Goal: Task Accomplishment & Management: Use online tool/utility

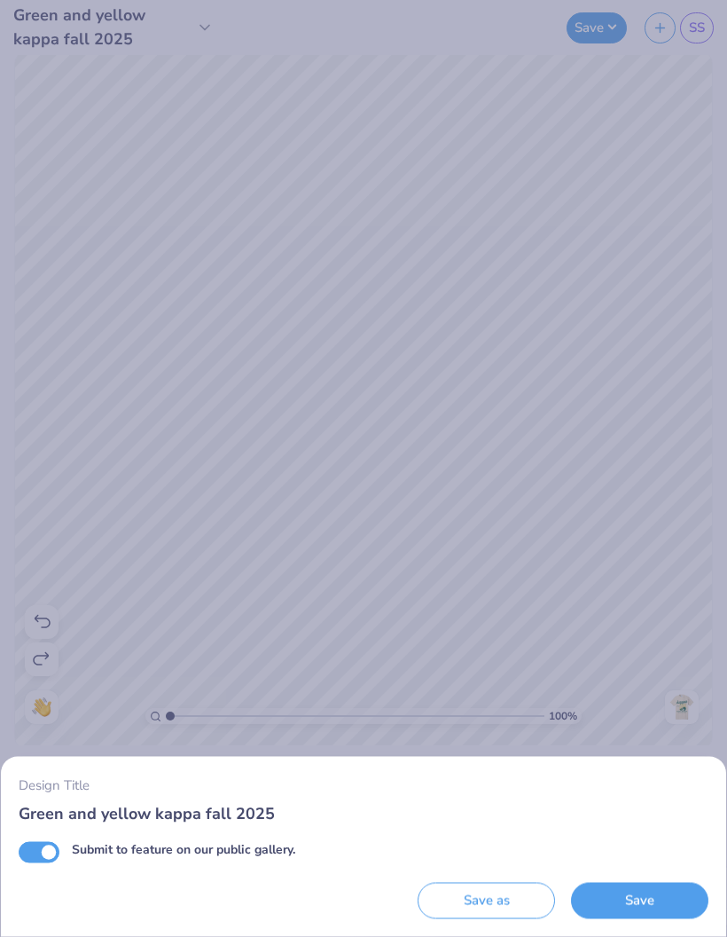
click at [564, 660] on div "Design Title Green and yellow kappa fall 2025 Submit to feature on our public g…" at bounding box center [363, 468] width 727 height 937
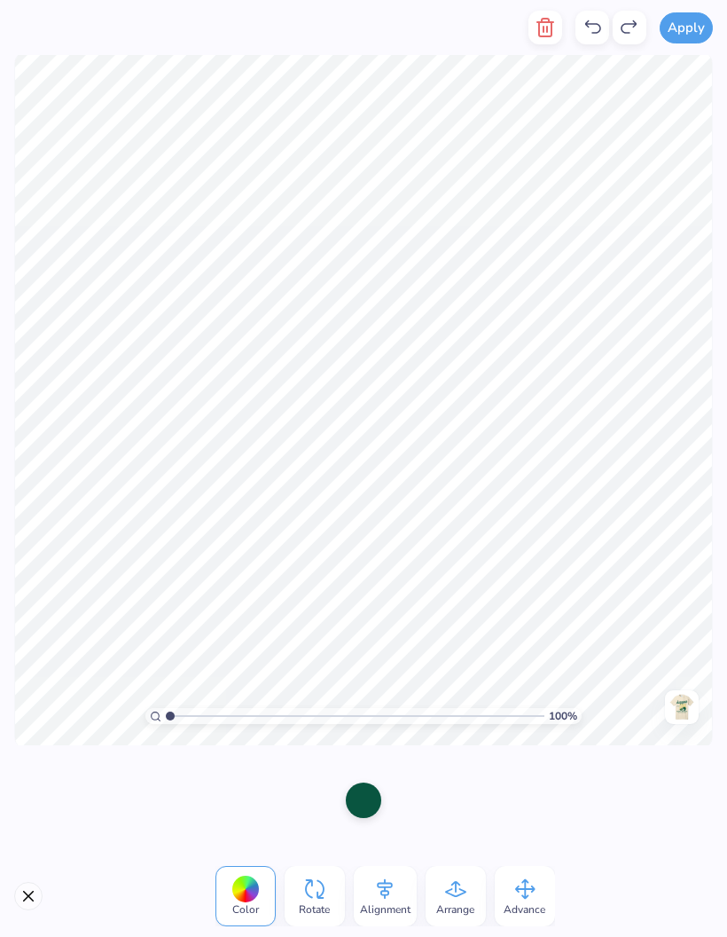
click at [545, 12] on button "button" at bounding box center [546, 28] width 34 height 34
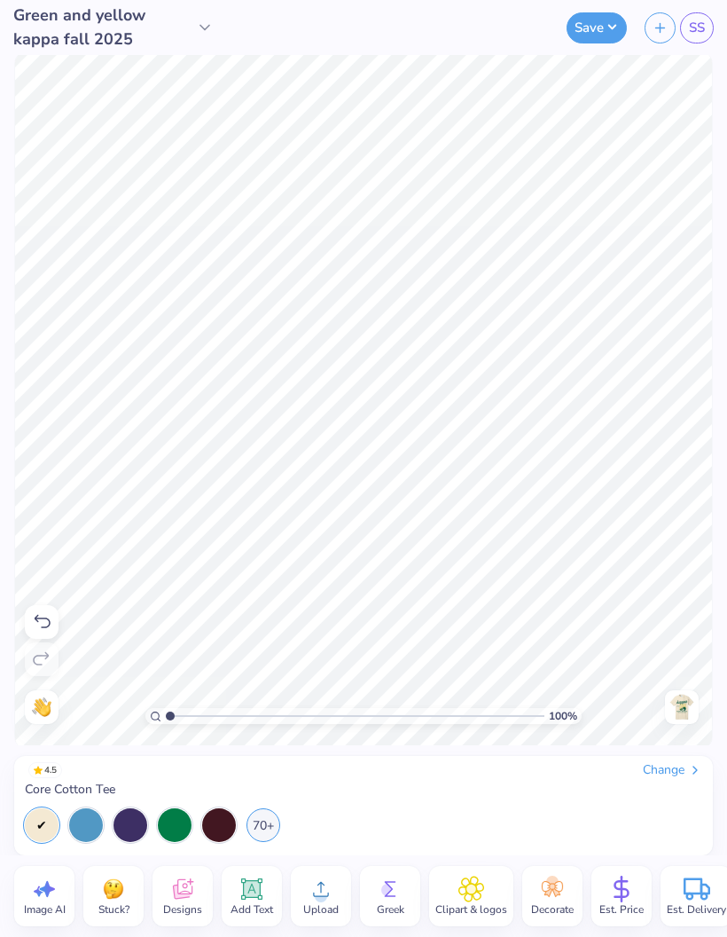
click at [332, 899] on icon at bounding box center [321, 889] width 27 height 27
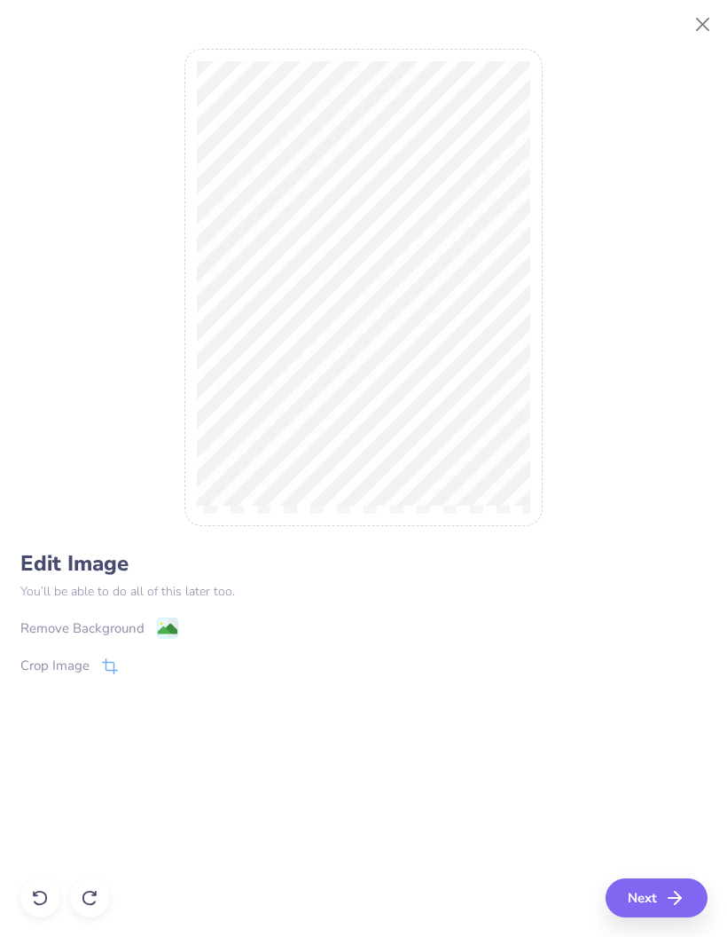
click at [157, 625] on image at bounding box center [167, 629] width 20 height 20
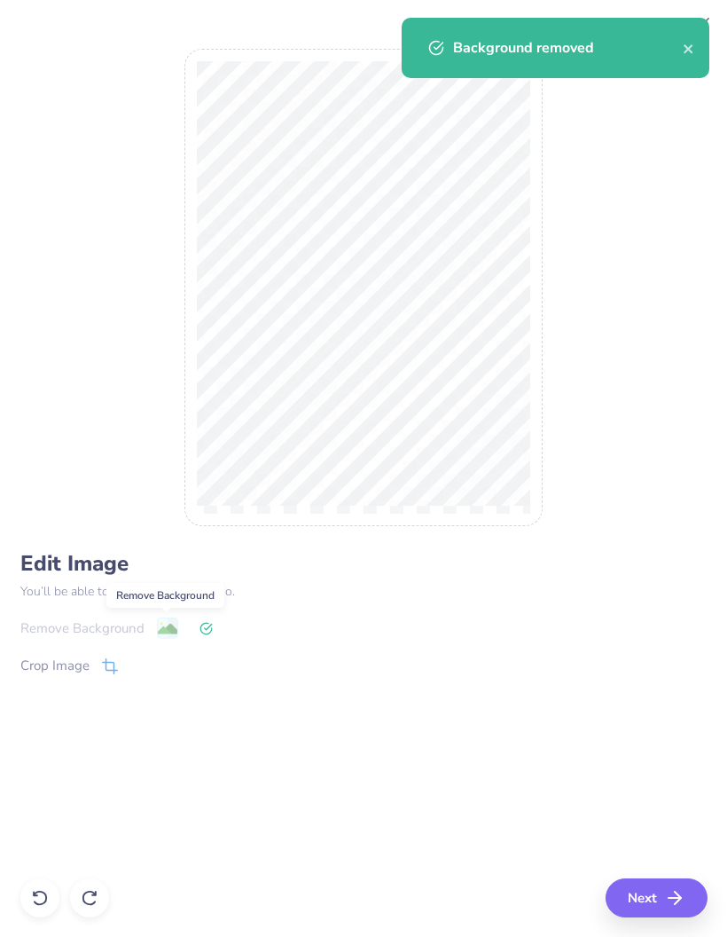
click at [671, 888] on icon "button" at bounding box center [674, 897] width 21 height 21
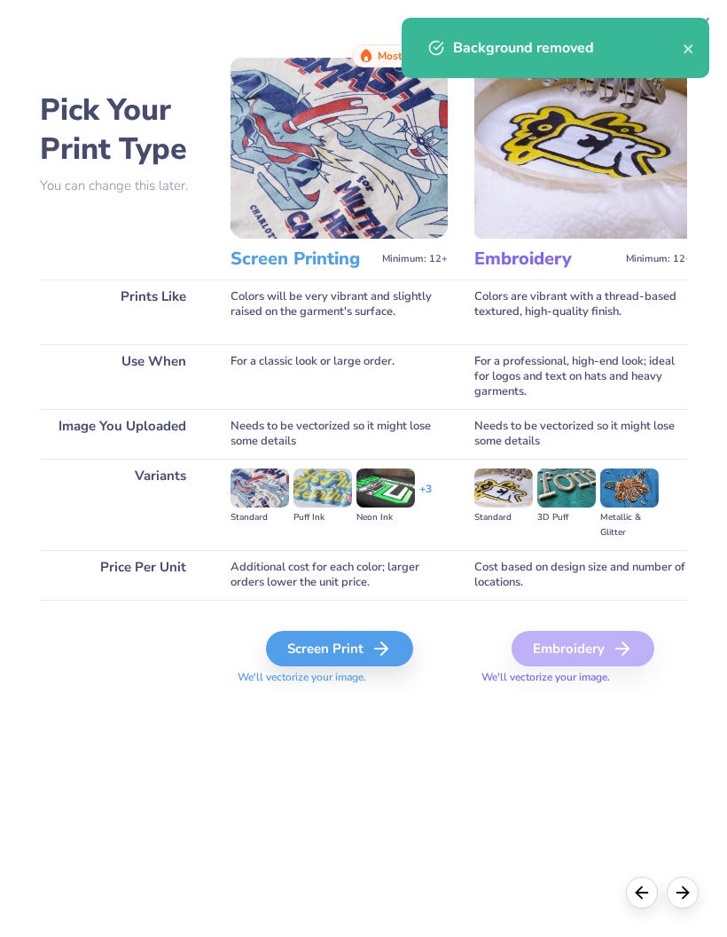
click at [325, 650] on div "Screen Print" at bounding box center [339, 648] width 147 height 35
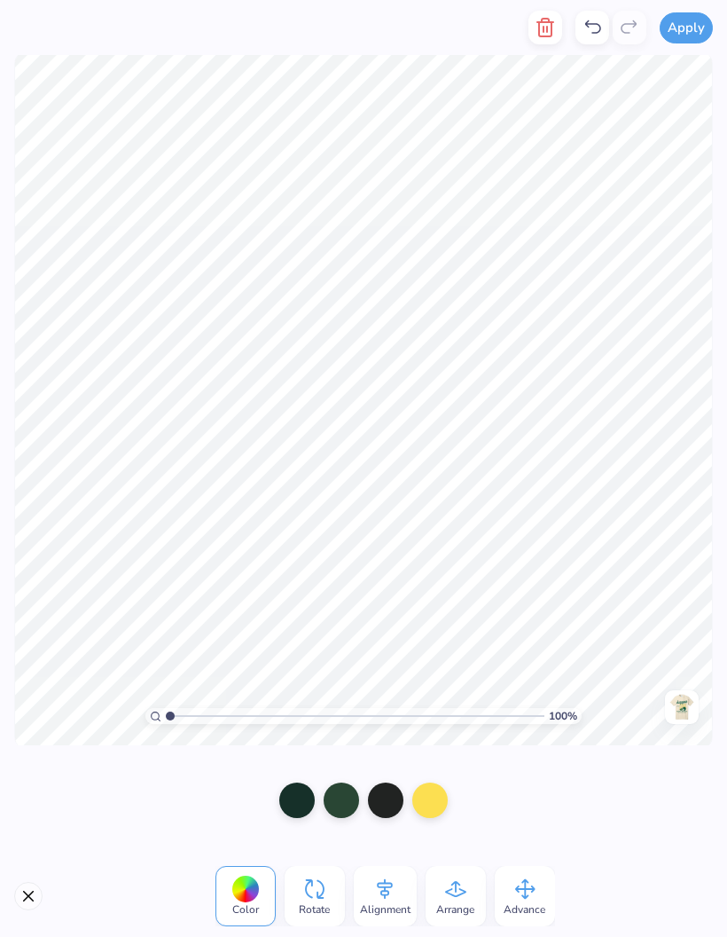
click at [303, 812] on div at bounding box center [296, 799] width 35 height 35
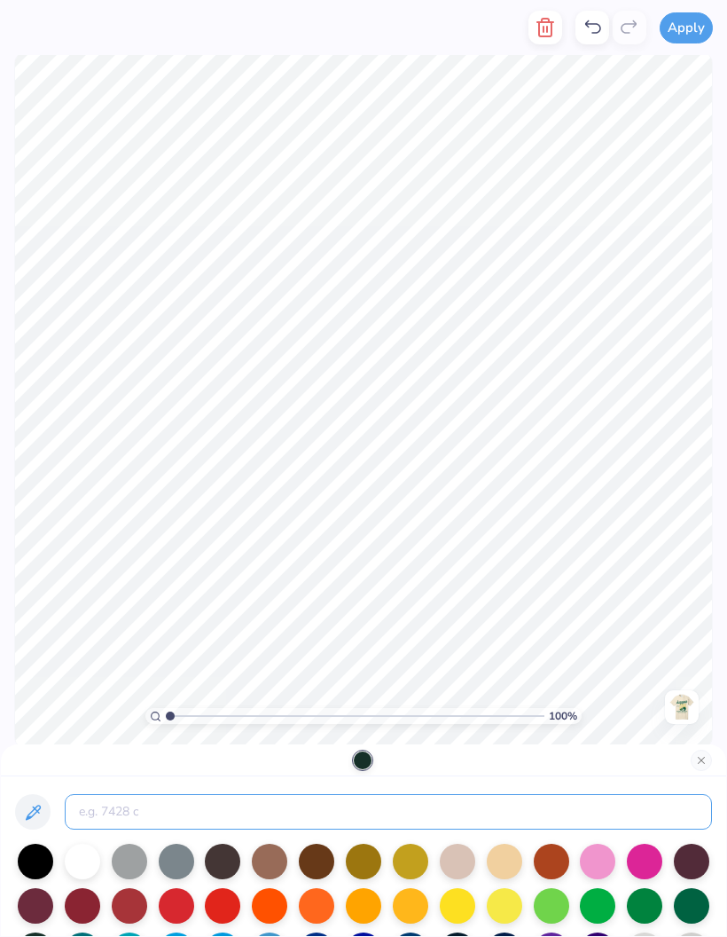
click at [449, 820] on input at bounding box center [389, 811] width 648 height 35
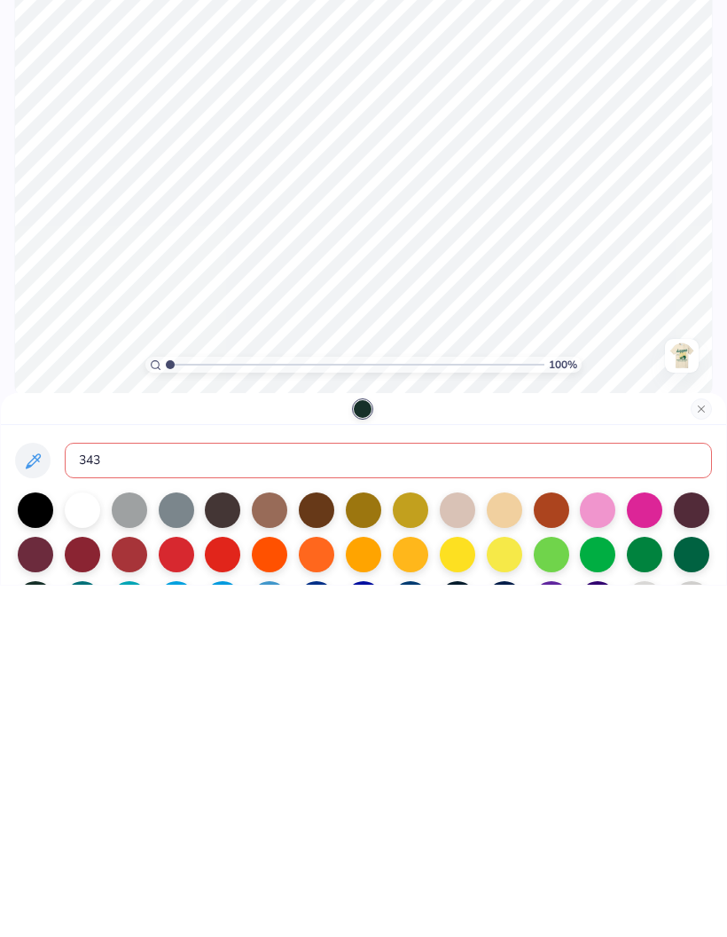
type input "343"
click at [703, 750] on button "Close" at bounding box center [701, 760] width 21 height 21
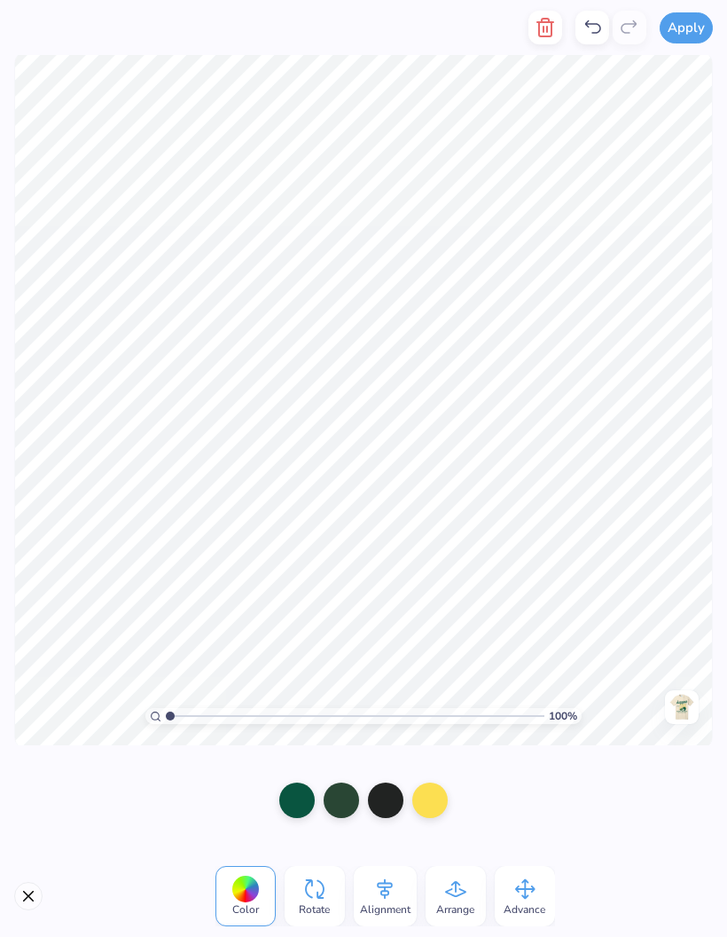
click at [340, 798] on div at bounding box center [341, 799] width 35 height 35
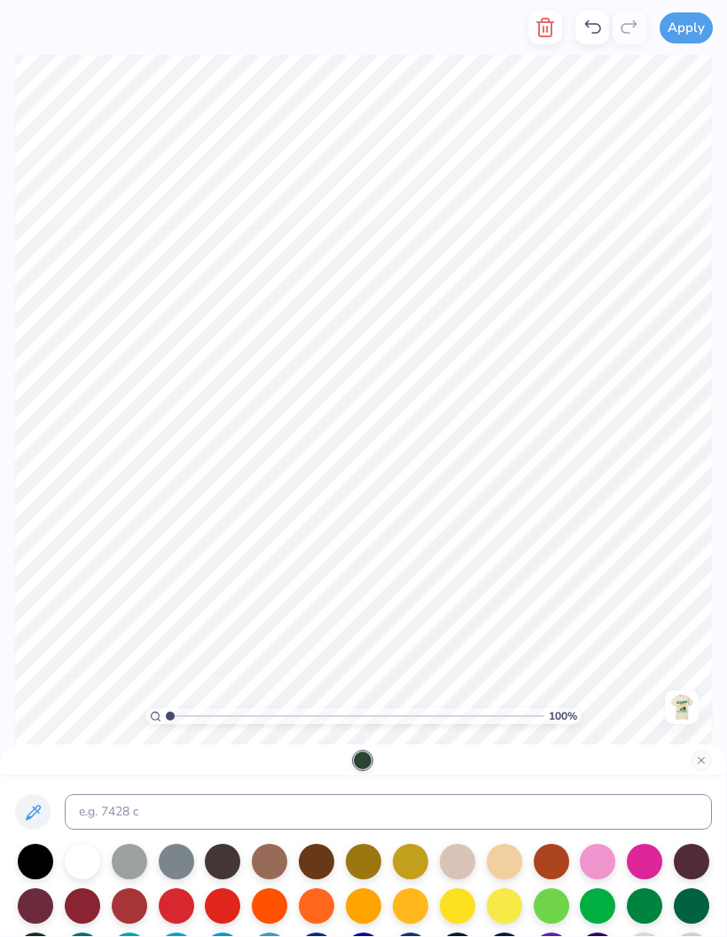
click at [440, 808] on input at bounding box center [389, 811] width 648 height 35
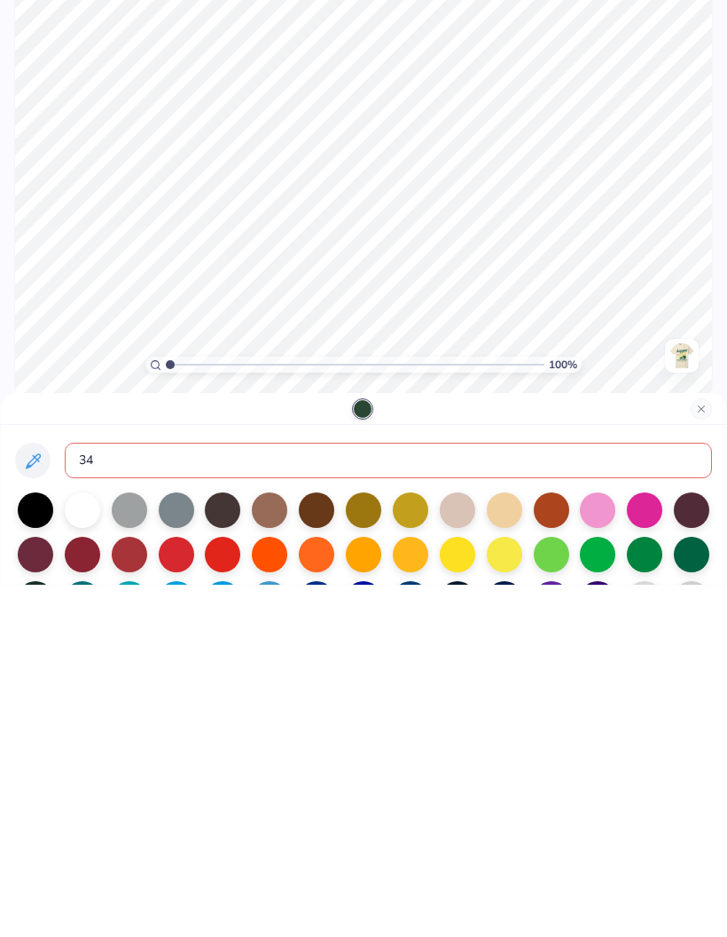
type input "343"
click at [704, 750] on button "Close" at bounding box center [701, 760] width 21 height 21
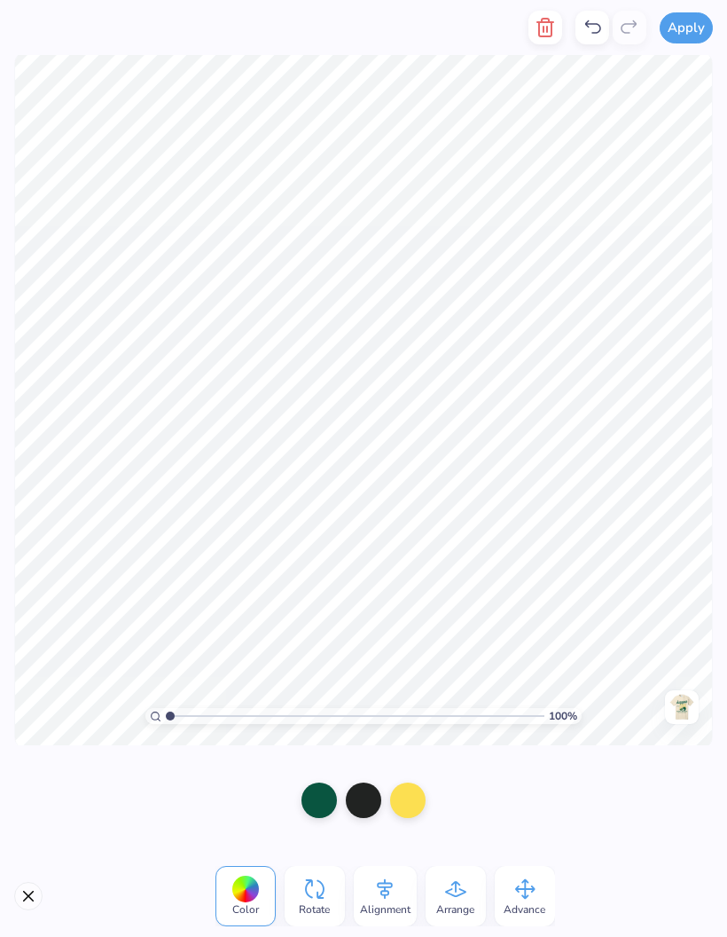
click at [356, 800] on div at bounding box center [363, 799] width 35 height 35
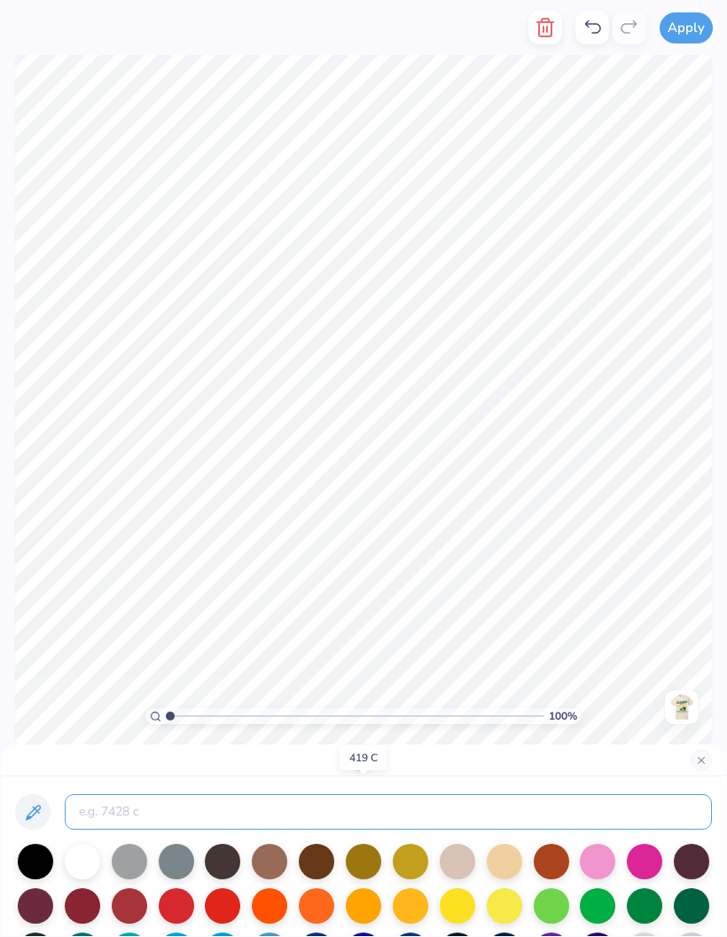
click at [219, 806] on input at bounding box center [389, 811] width 648 height 35
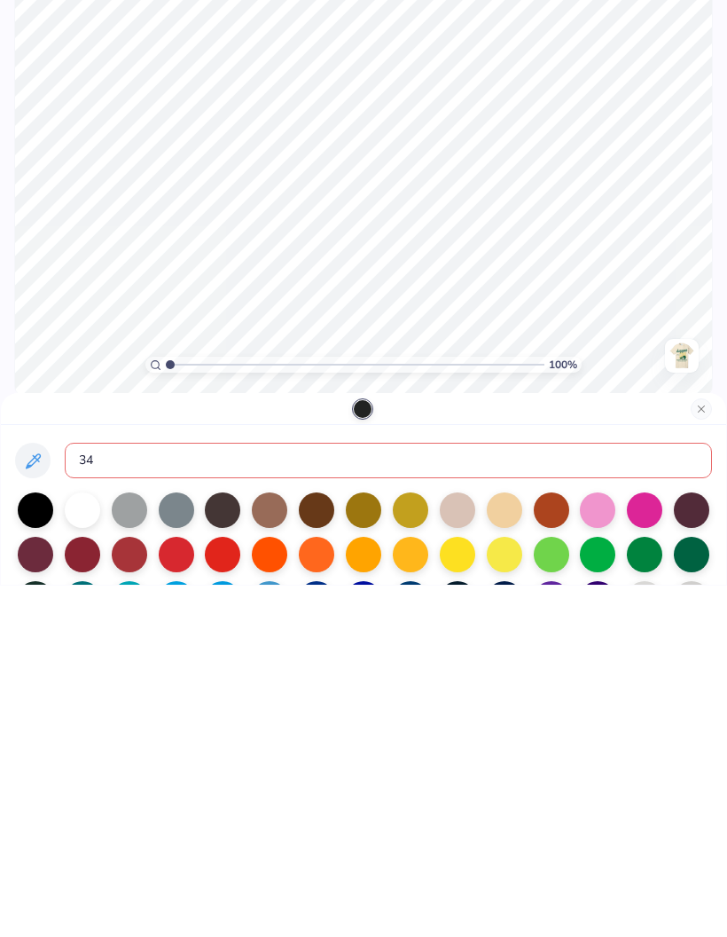
type input "343"
click at [703, 750] on button "Close" at bounding box center [701, 760] width 21 height 21
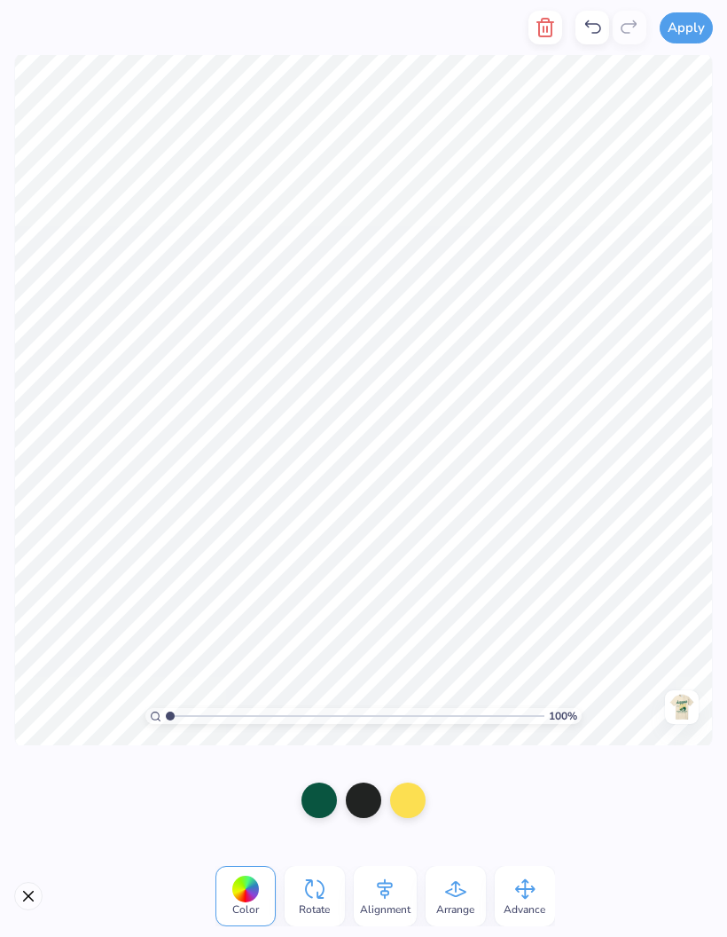
click at [373, 796] on div at bounding box center [363, 799] width 35 height 35
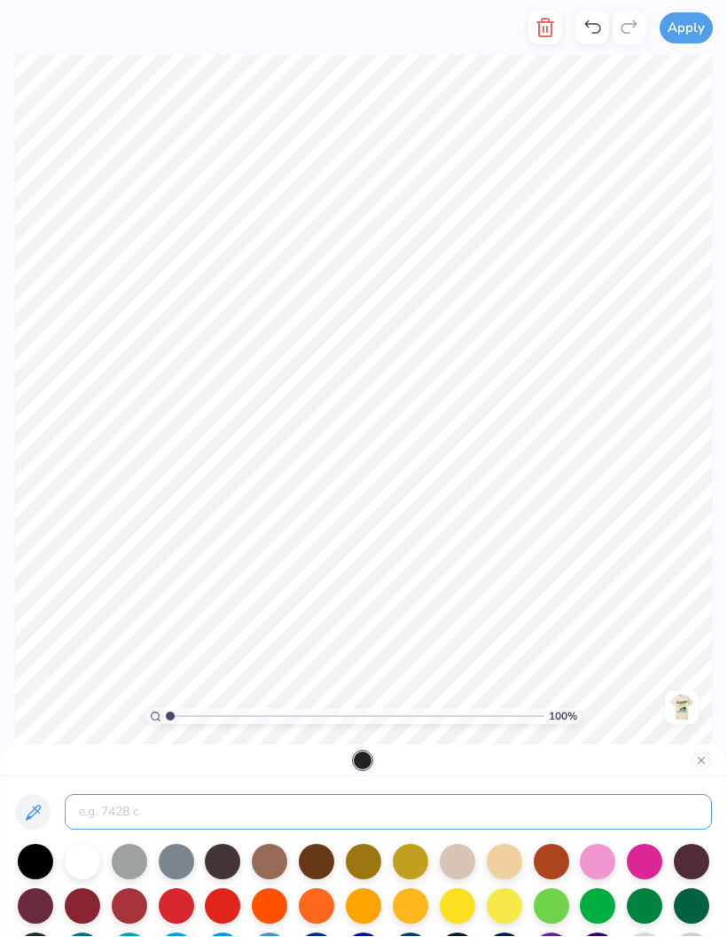
click at [381, 816] on input at bounding box center [389, 811] width 648 height 35
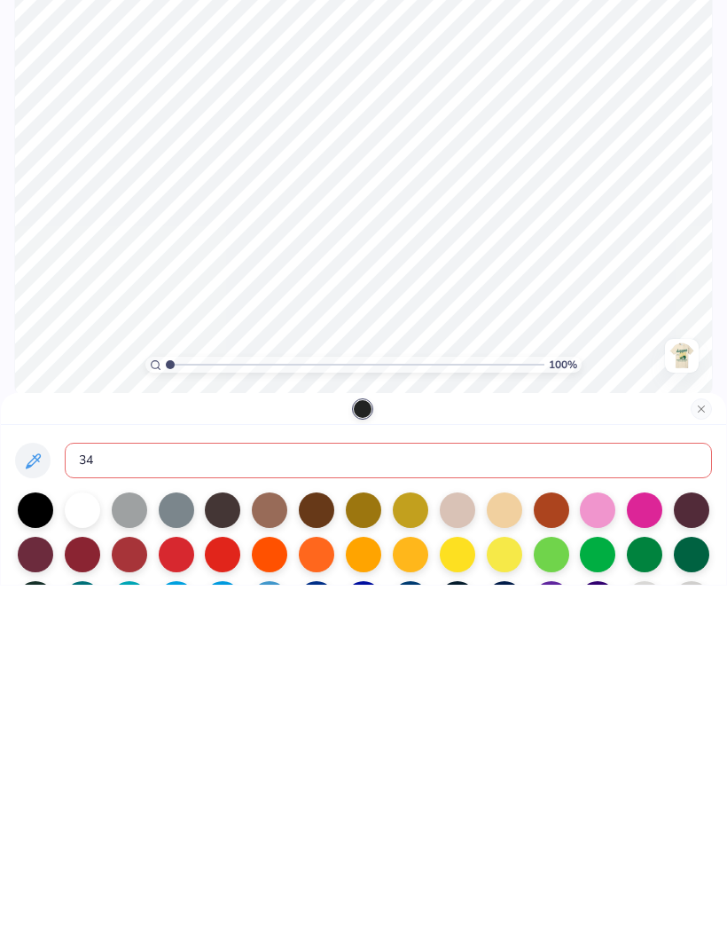
type input "343"
click at [697, 744] on div at bounding box center [364, 760] width 726 height 32
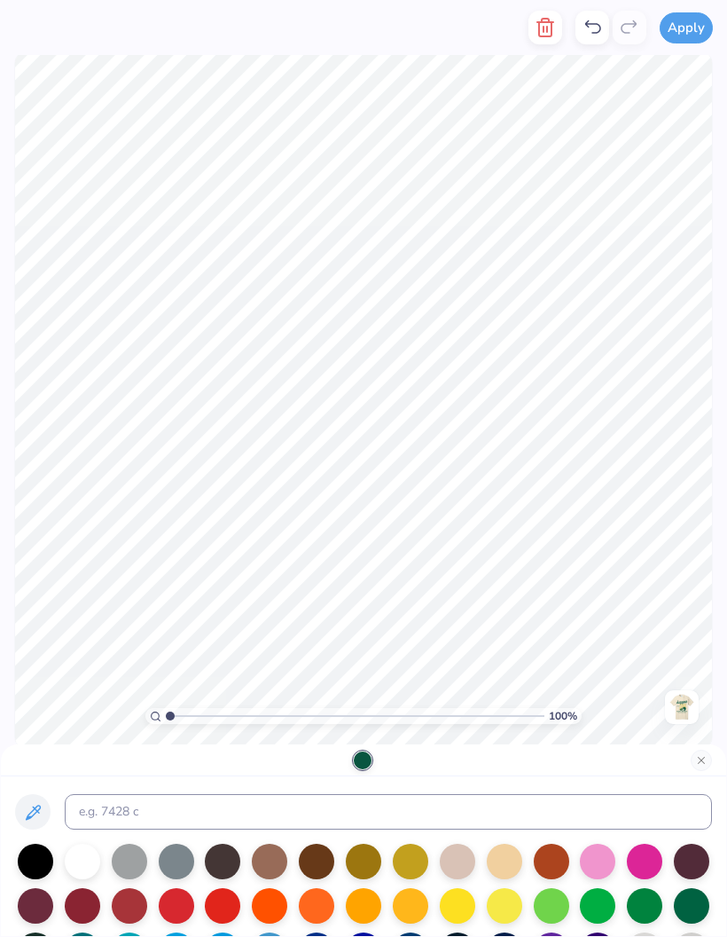
click at [704, 759] on button "Close" at bounding box center [701, 760] width 21 height 21
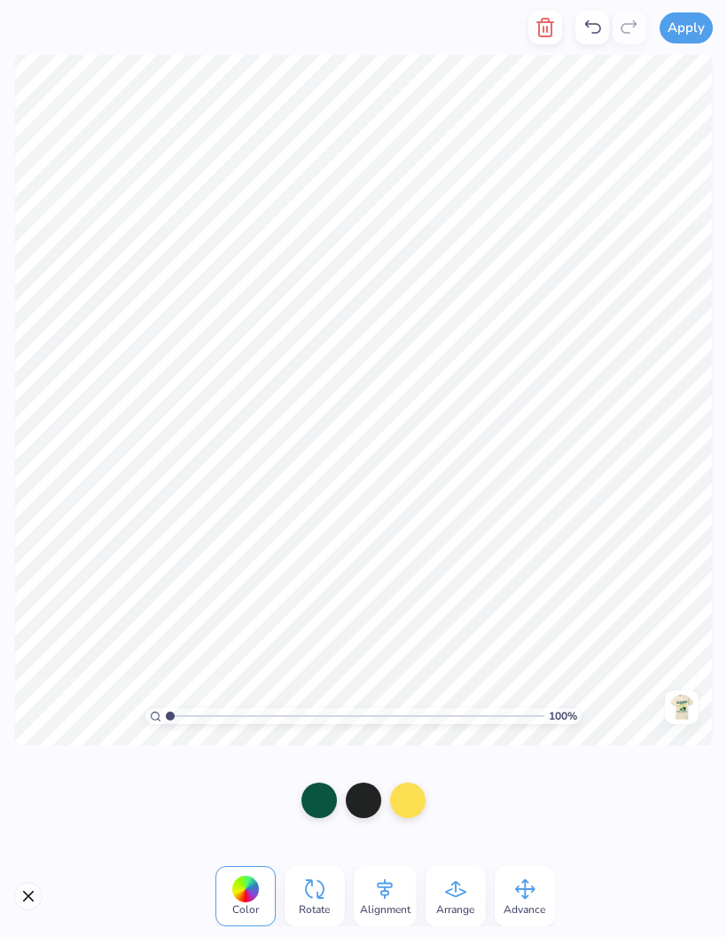
click at [364, 808] on div at bounding box center [363, 799] width 35 height 35
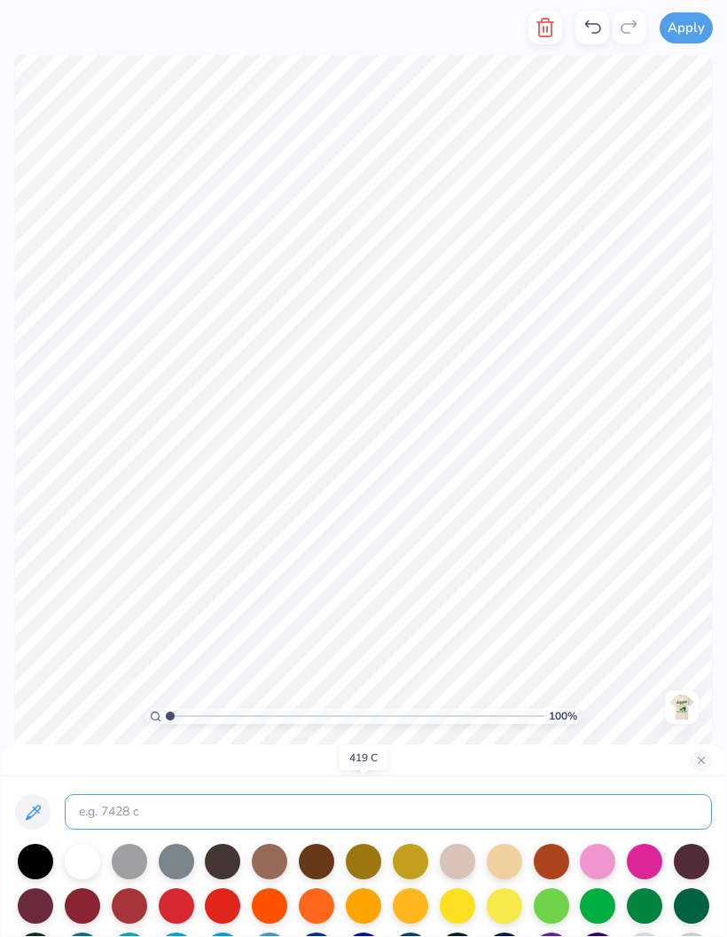
click at [454, 803] on input at bounding box center [389, 811] width 648 height 35
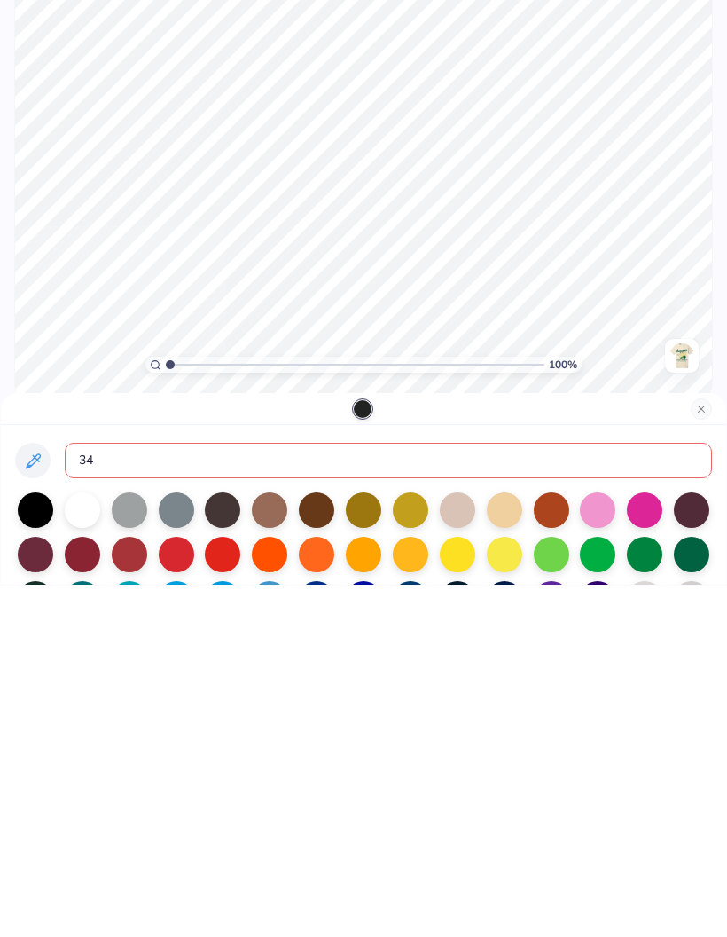
type input "343"
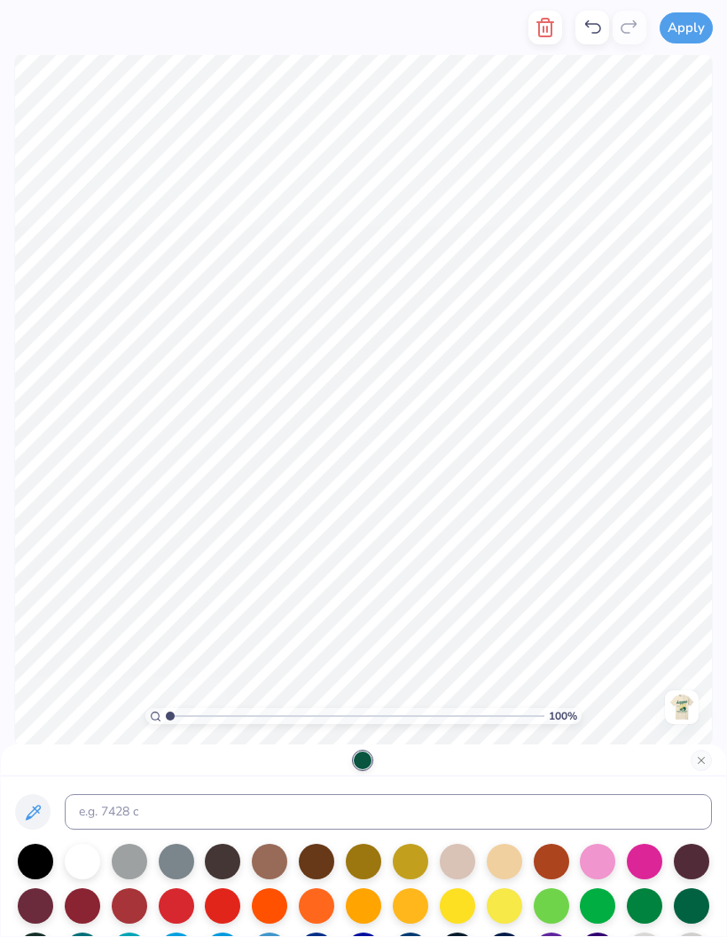
click at [685, 763] on div at bounding box center [364, 760] width 726 height 32
click at [701, 765] on button "Close" at bounding box center [701, 760] width 21 height 21
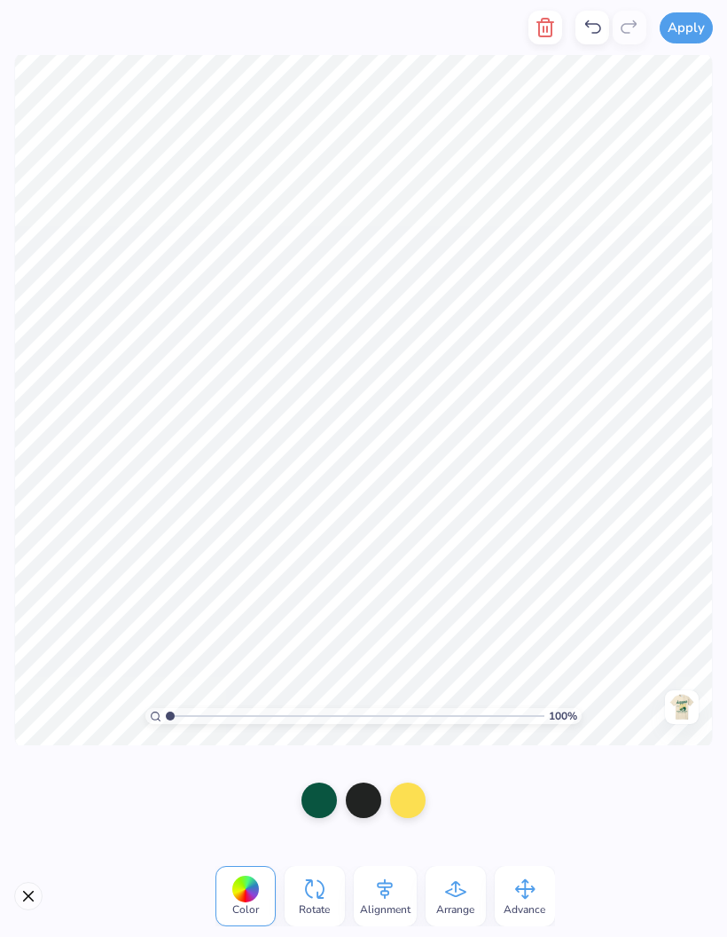
click at [415, 794] on div at bounding box center [407, 799] width 35 height 35
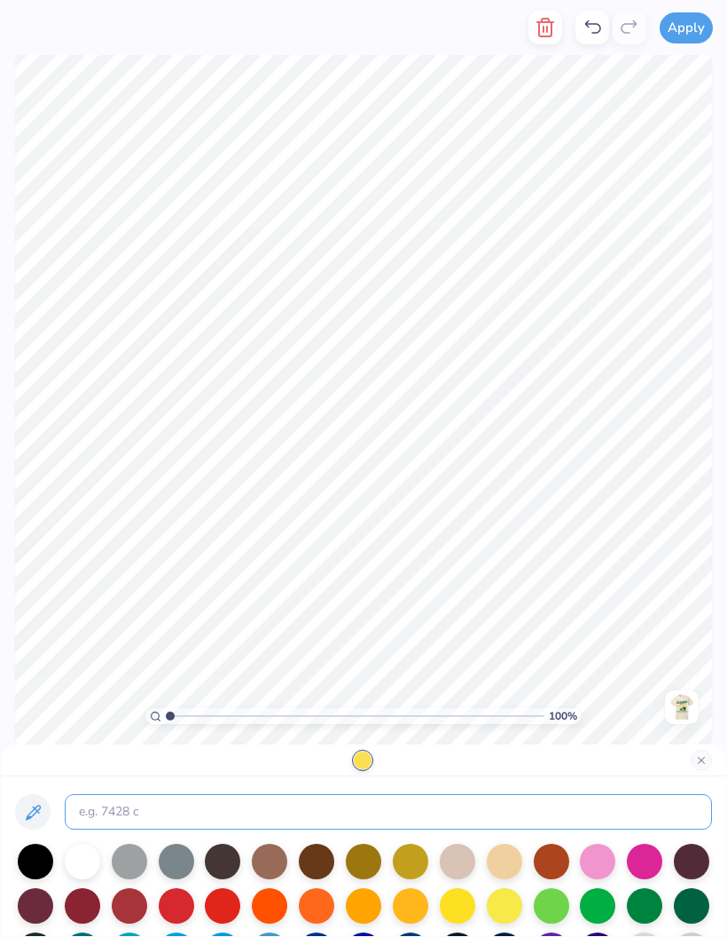
click at [130, 817] on input at bounding box center [389, 811] width 648 height 35
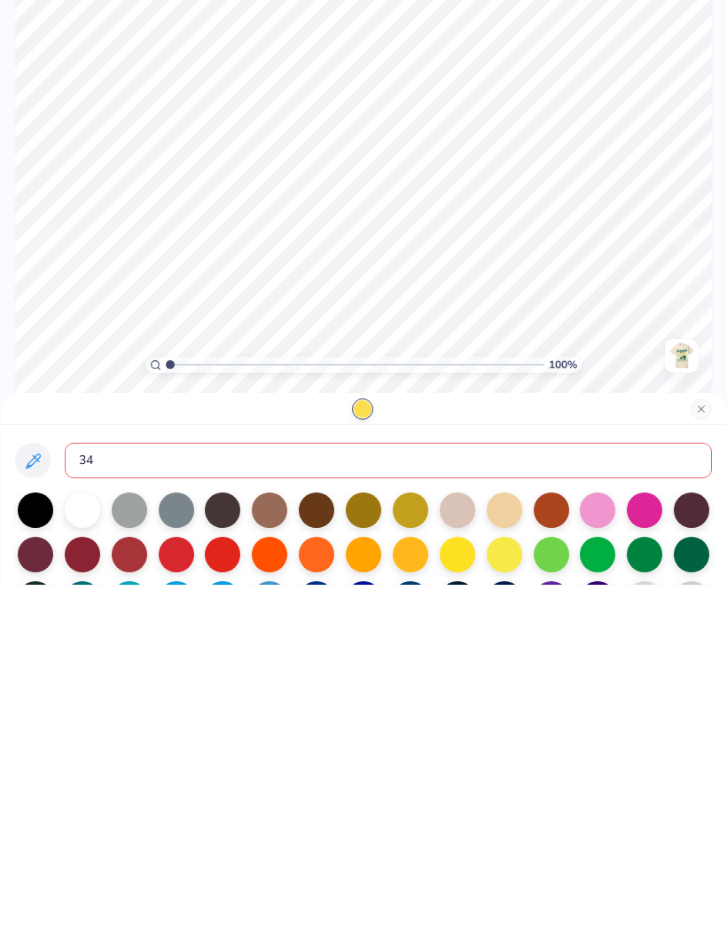
type input "343"
click at [693, 750] on button "Close" at bounding box center [701, 760] width 21 height 21
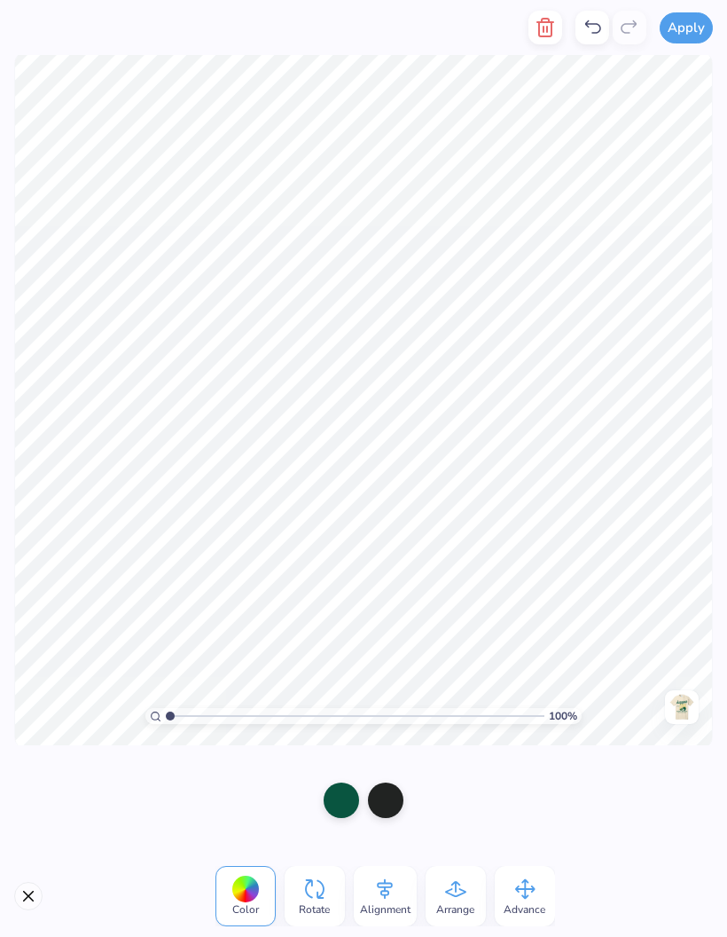
click at [394, 809] on div at bounding box center [385, 799] width 35 height 35
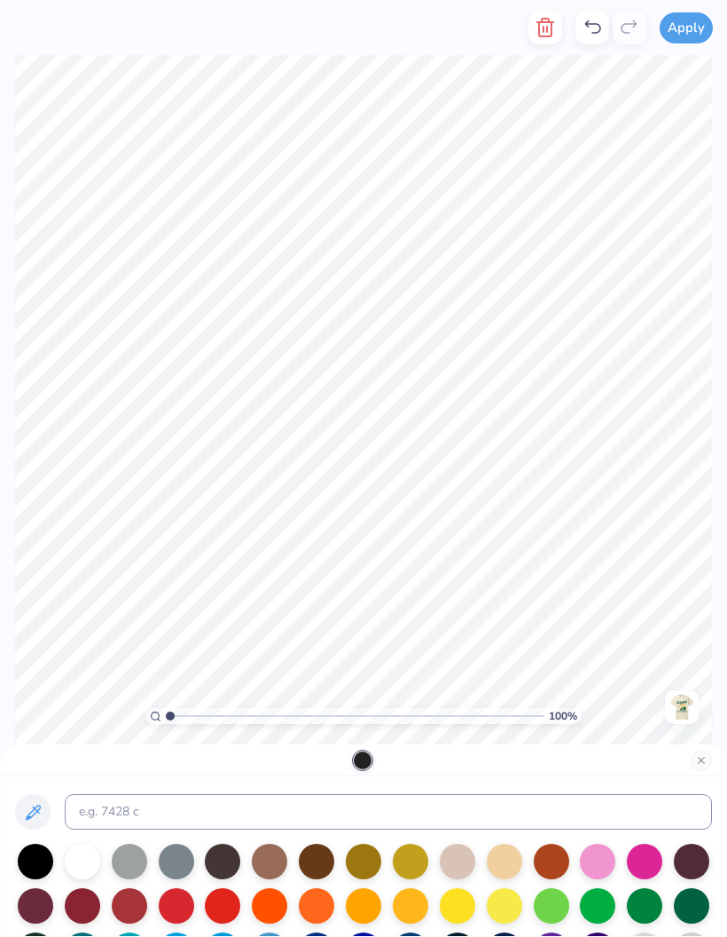
click at [362, 768] on div at bounding box center [363, 760] width 18 height 18
click at [702, 764] on button "Close" at bounding box center [701, 760] width 21 height 21
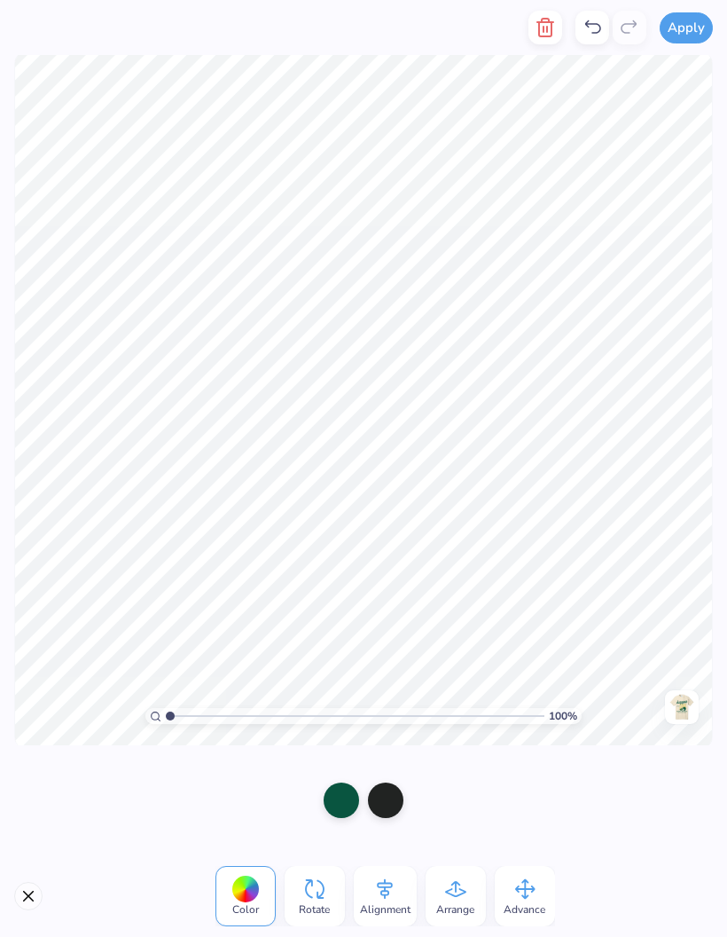
click at [353, 798] on div at bounding box center [341, 799] width 35 height 35
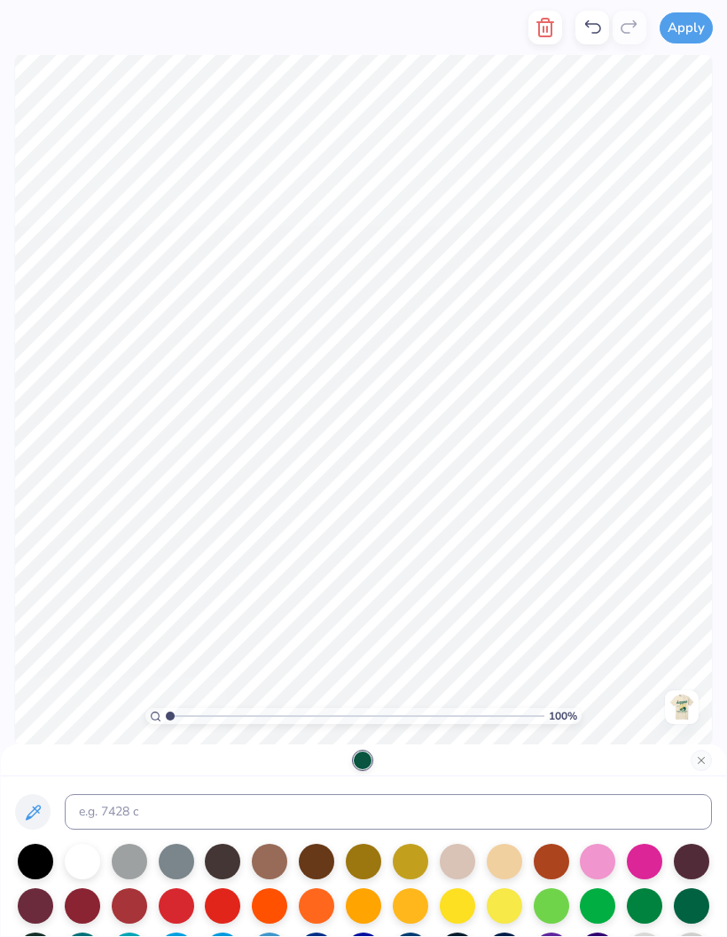
click at [703, 759] on button "Close" at bounding box center [701, 760] width 21 height 21
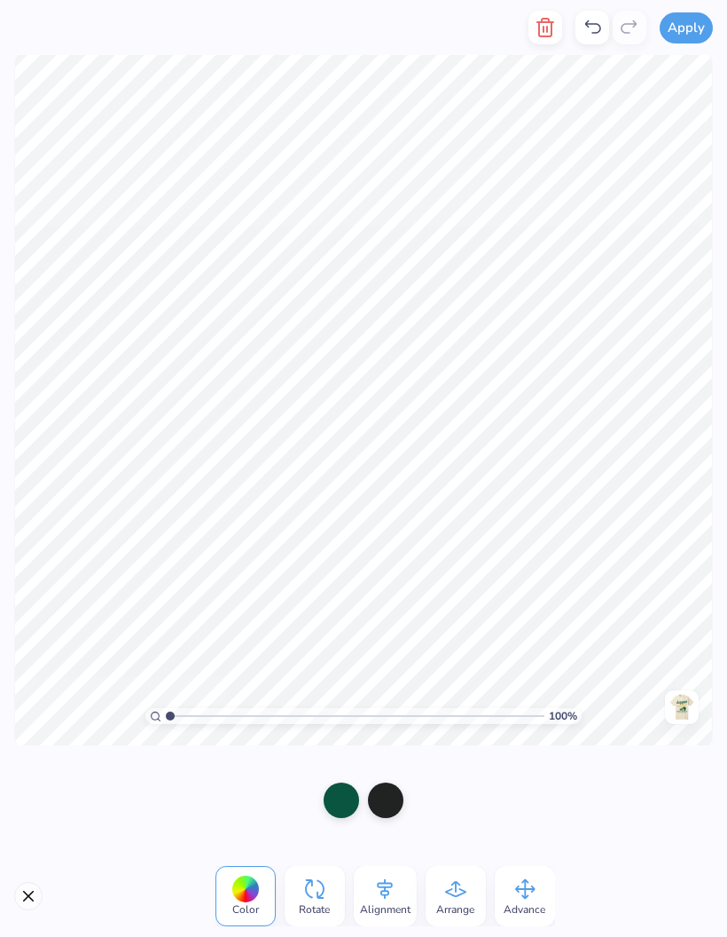
click at [392, 803] on div at bounding box center [385, 799] width 35 height 35
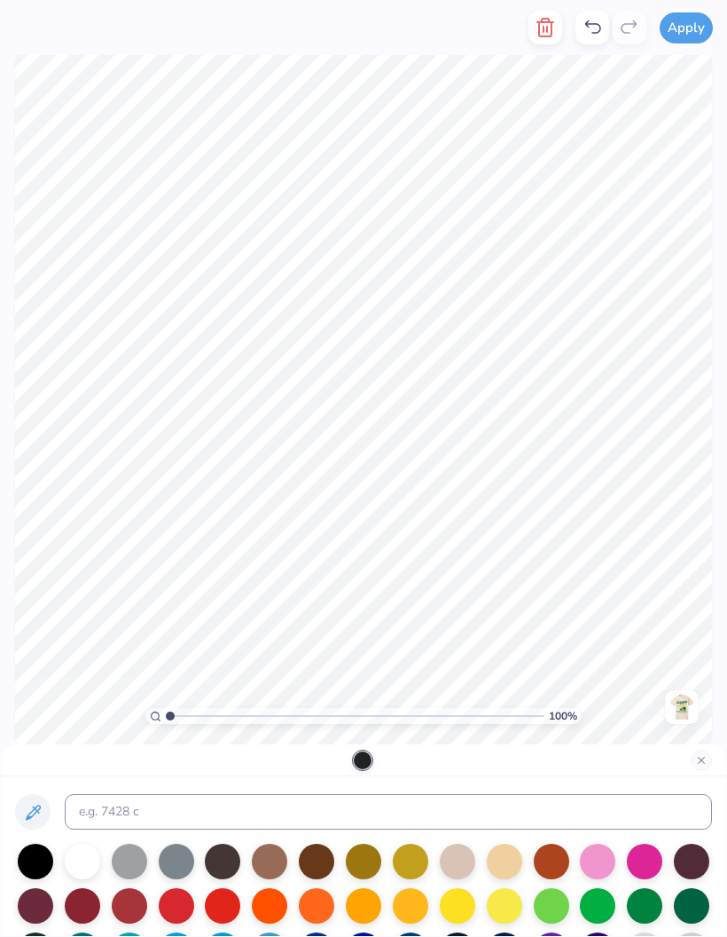
click at [127, 809] on input at bounding box center [389, 811] width 648 height 35
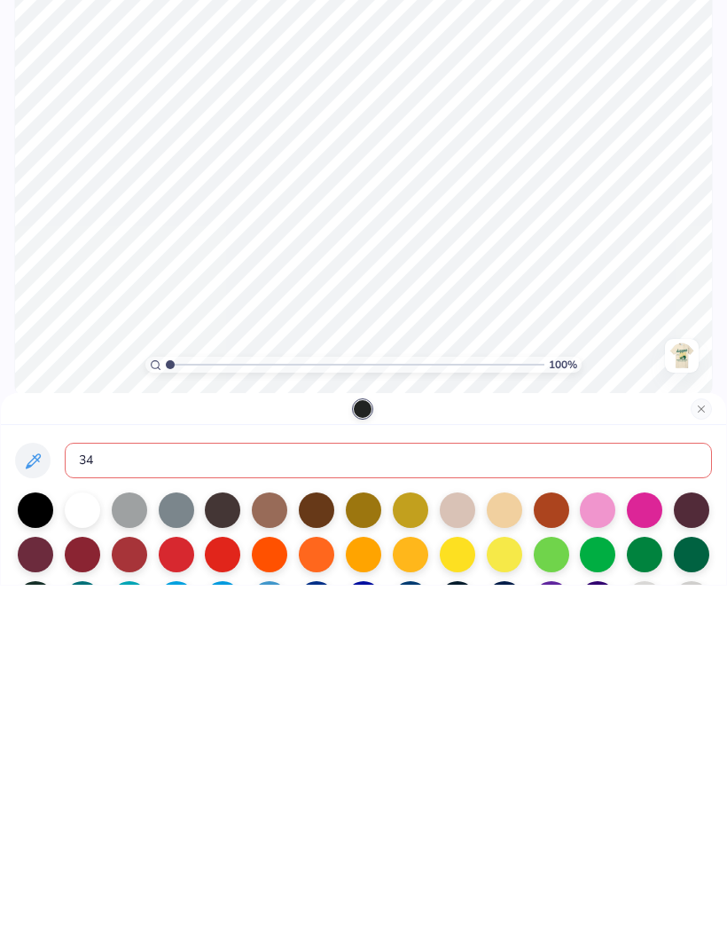
type input "343"
click at [699, 750] on button "Close" at bounding box center [701, 760] width 21 height 21
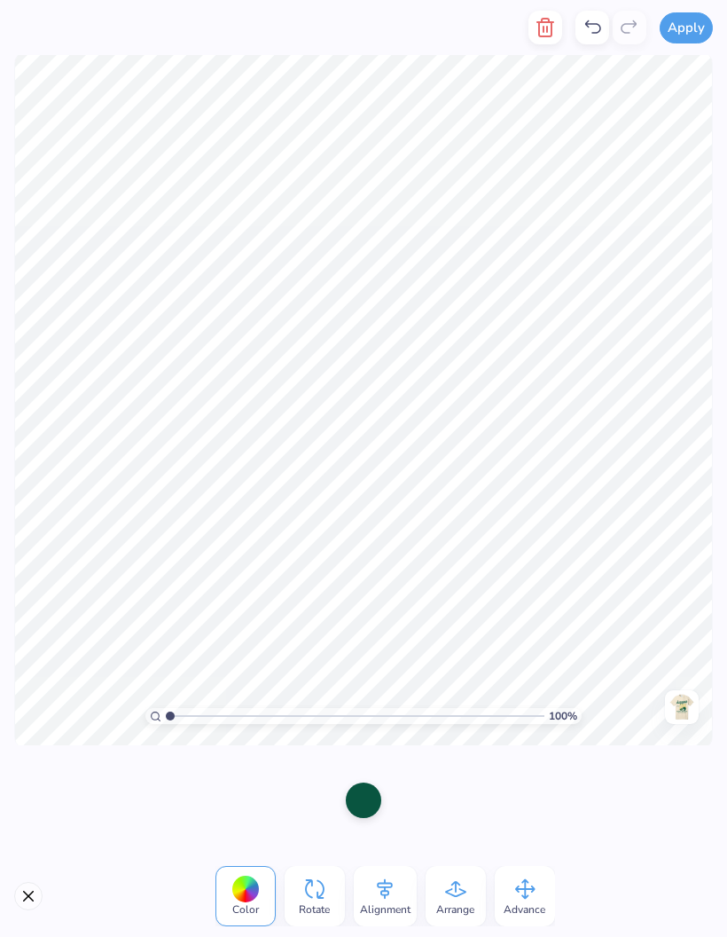
click at [588, 31] on icon at bounding box center [592, 27] width 21 height 21
click at [593, 26] on icon at bounding box center [592, 27] width 21 height 21
click at [373, 802] on div at bounding box center [363, 799] width 35 height 35
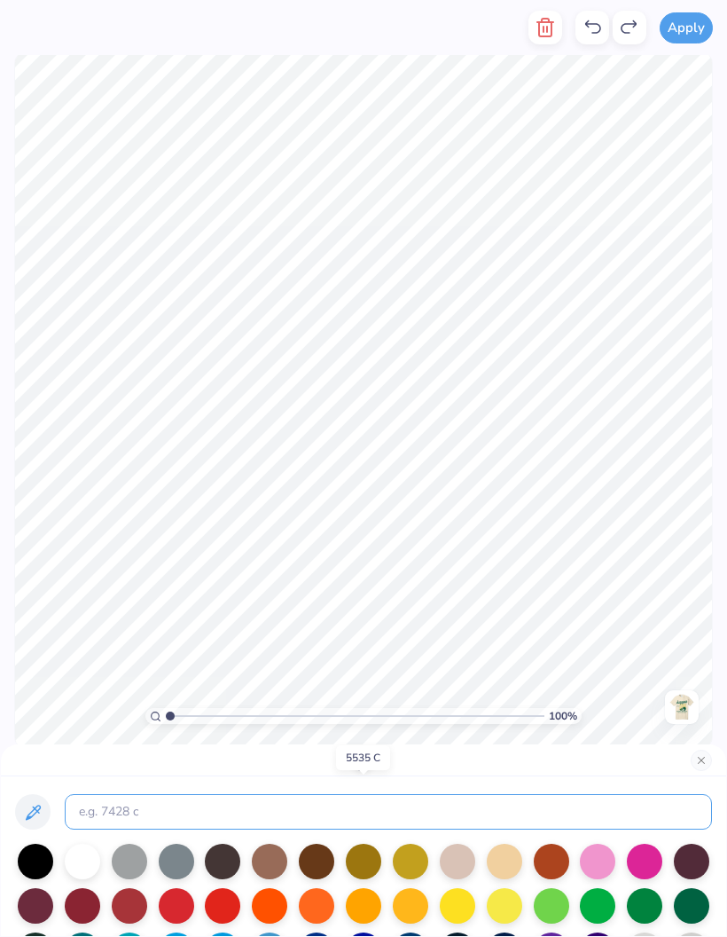
click at [399, 814] on input at bounding box center [389, 811] width 648 height 35
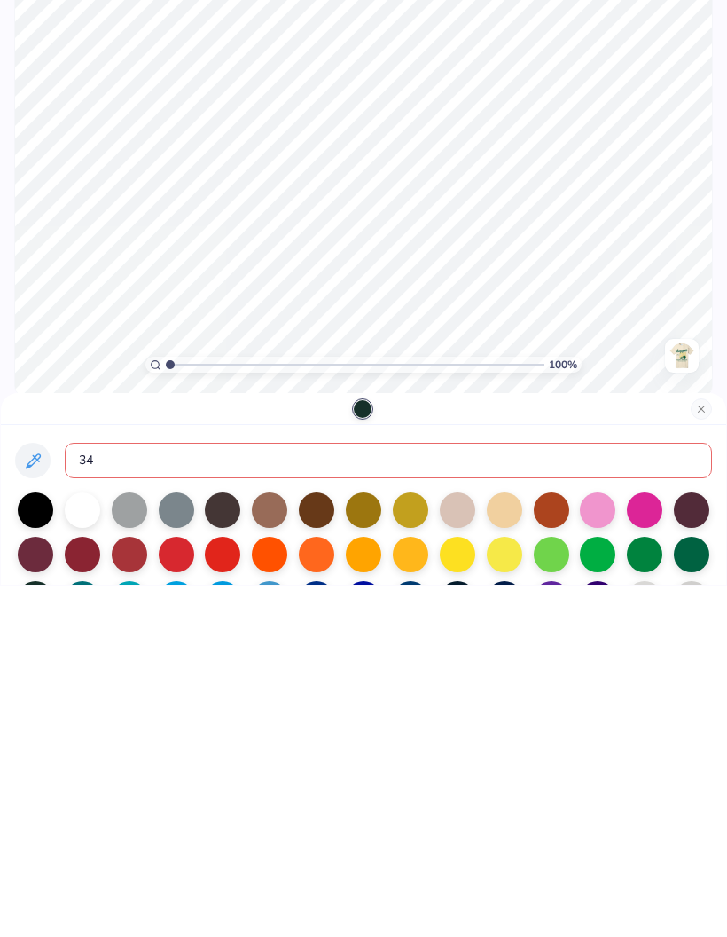
type input "343"
click at [701, 750] on button "Close" at bounding box center [701, 760] width 21 height 21
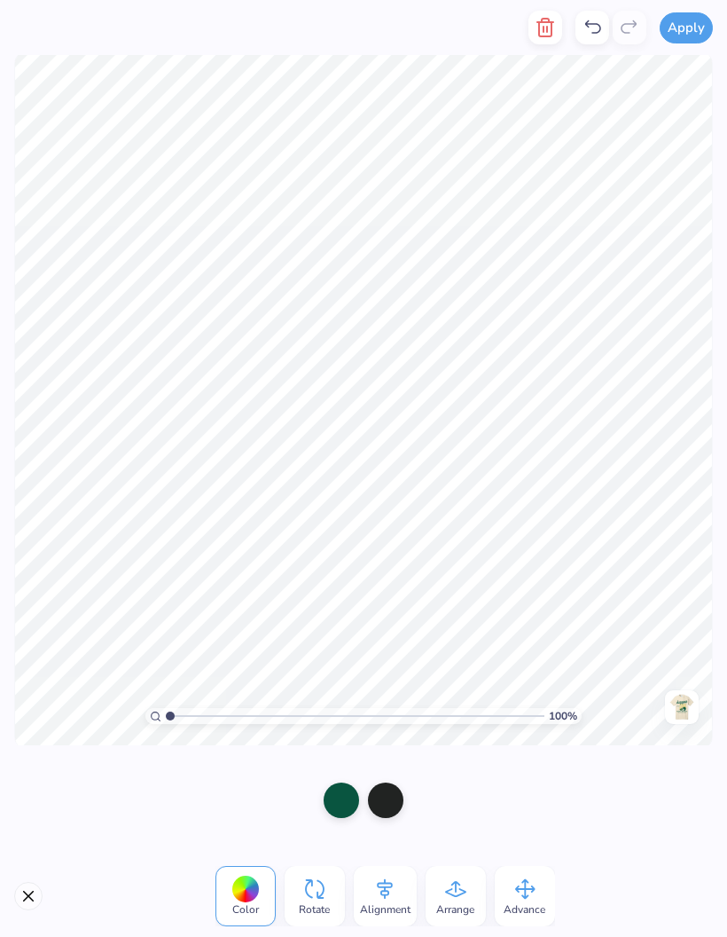
click at [389, 786] on div at bounding box center [385, 799] width 35 height 35
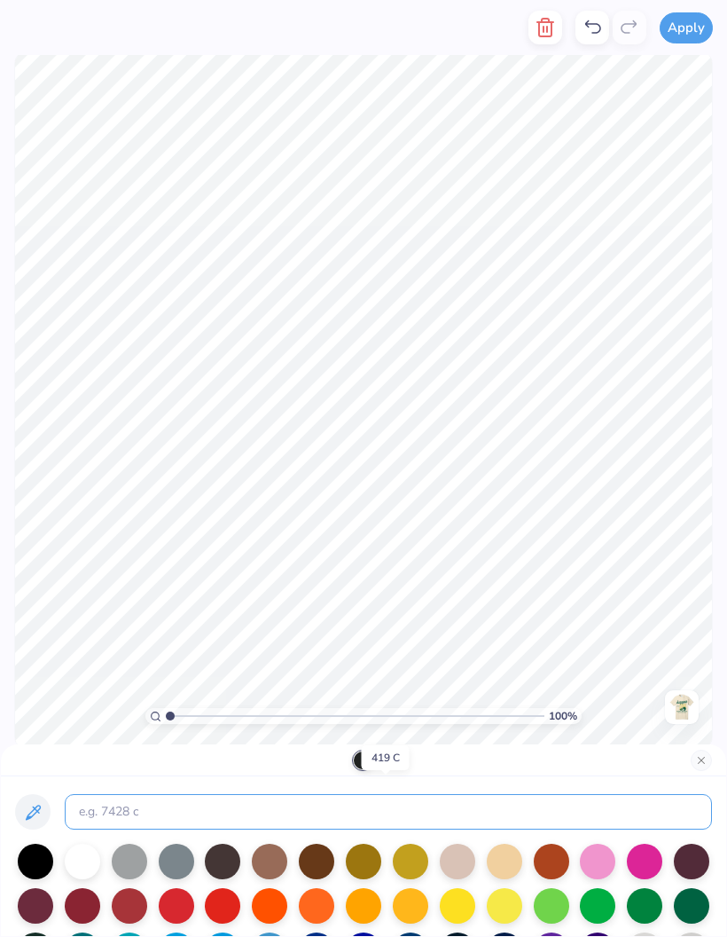
click at [389, 801] on input at bounding box center [389, 811] width 648 height 35
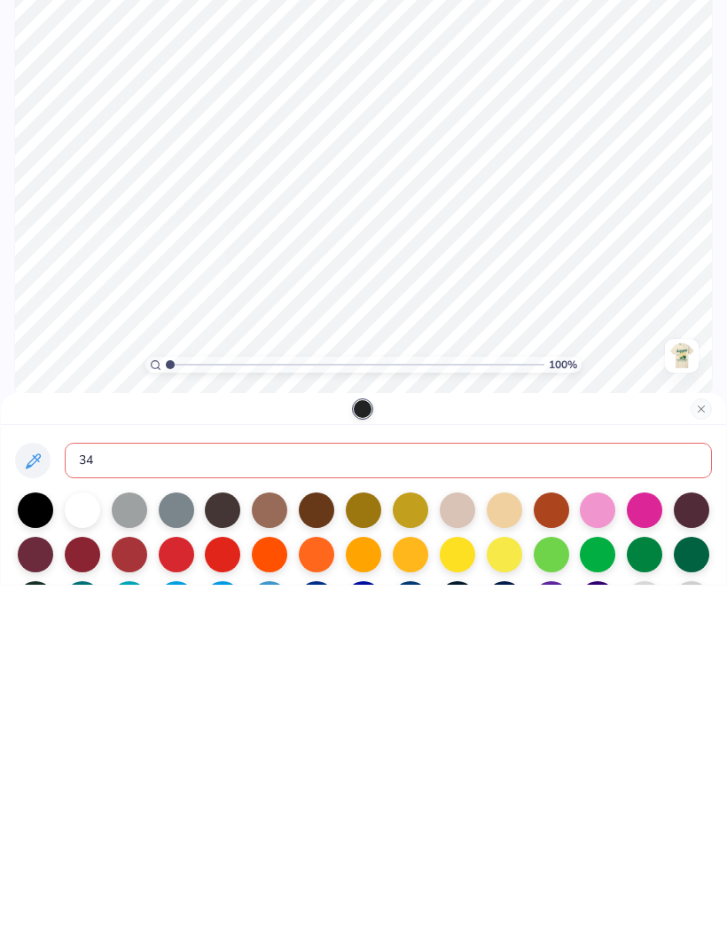
type input "343"
click at [716, 744] on div at bounding box center [364, 760] width 726 height 32
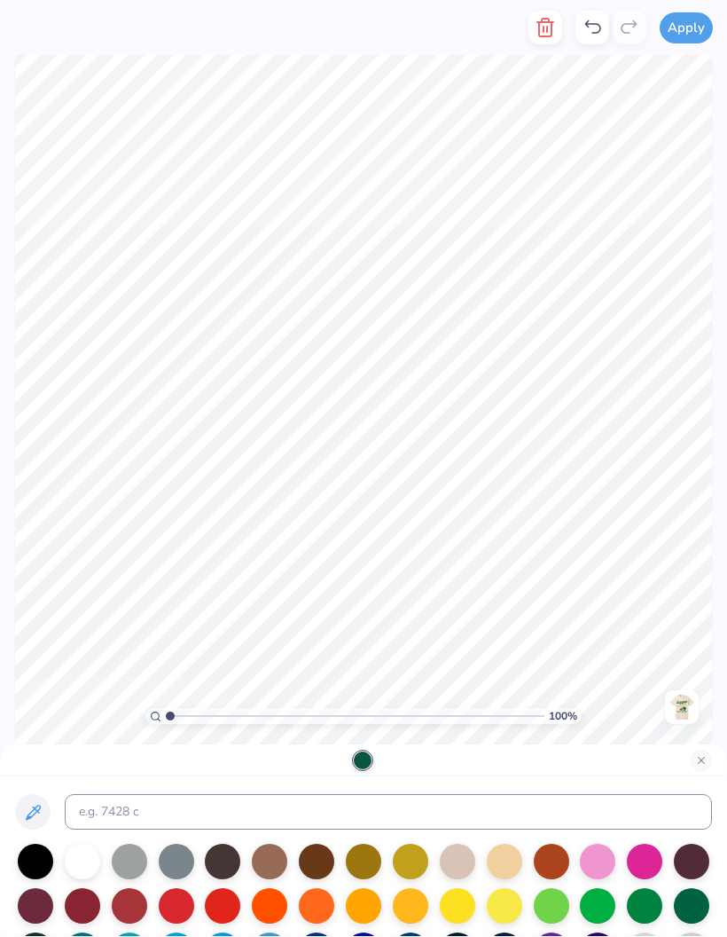
click at [710, 751] on div at bounding box center [364, 760] width 726 height 32
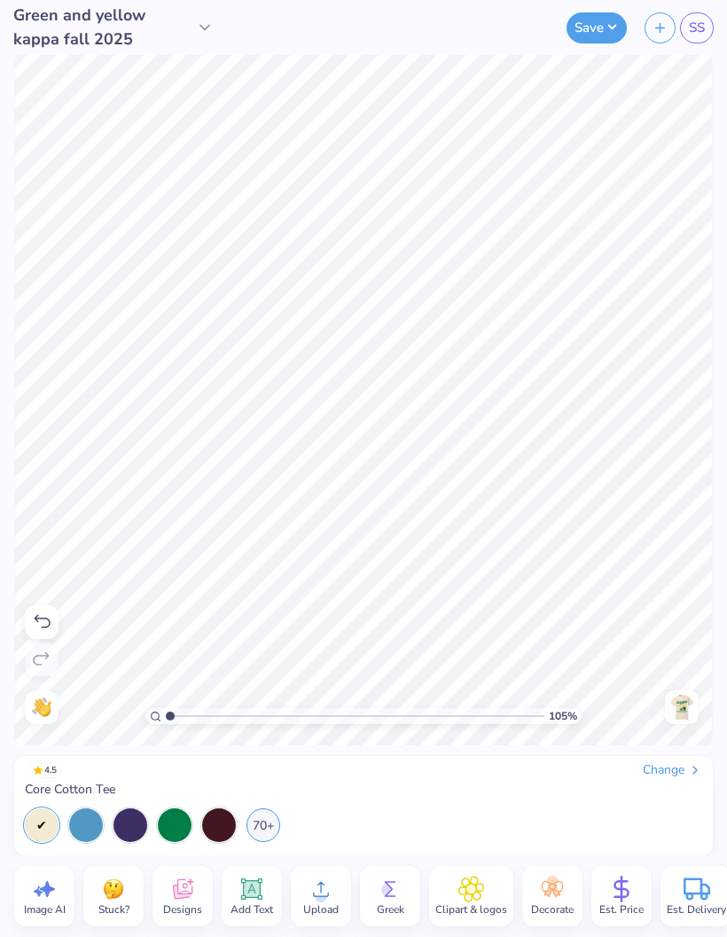
type input "1"
click at [318, 905] on span "Upload" at bounding box center [320, 909] width 35 height 14
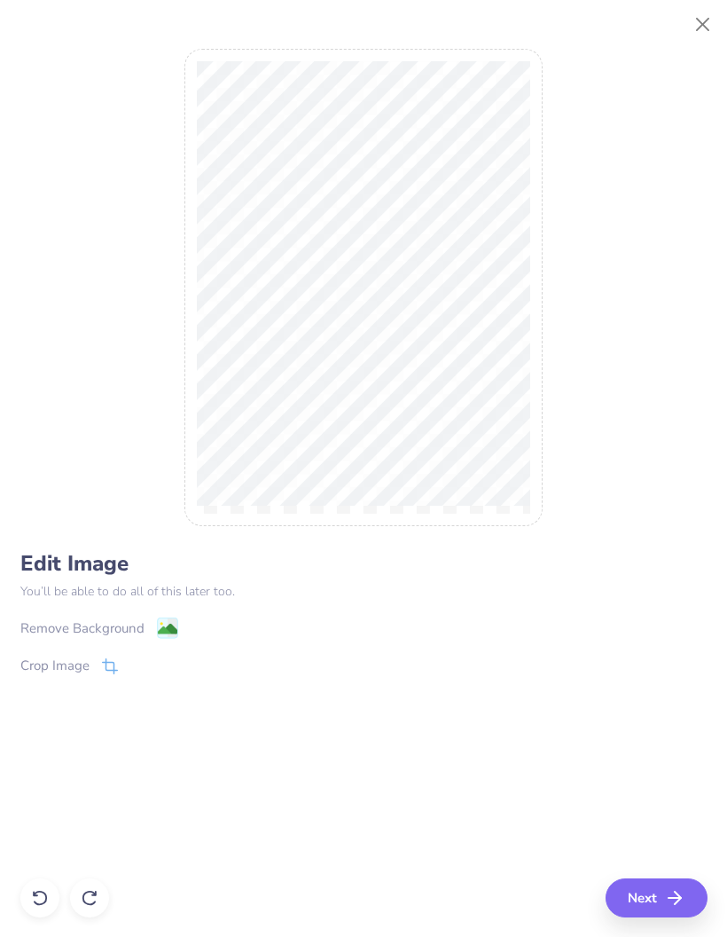
click at [166, 618] on span at bounding box center [167, 628] width 21 height 22
click at [676, 884] on button "Next" at bounding box center [657, 897] width 102 height 39
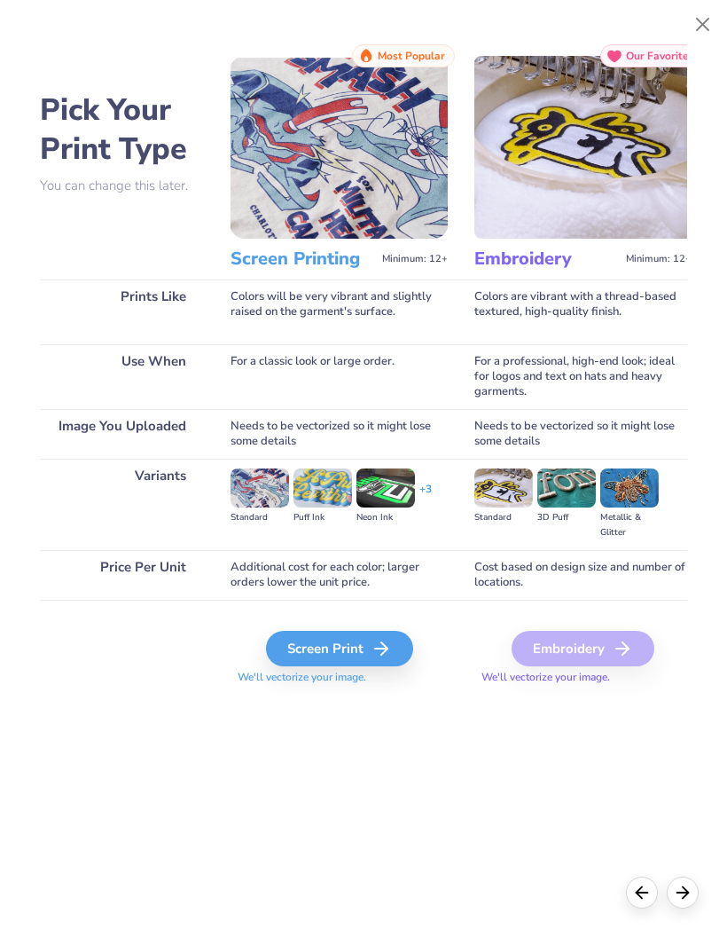
click at [358, 653] on div "Screen Print" at bounding box center [339, 648] width 147 height 35
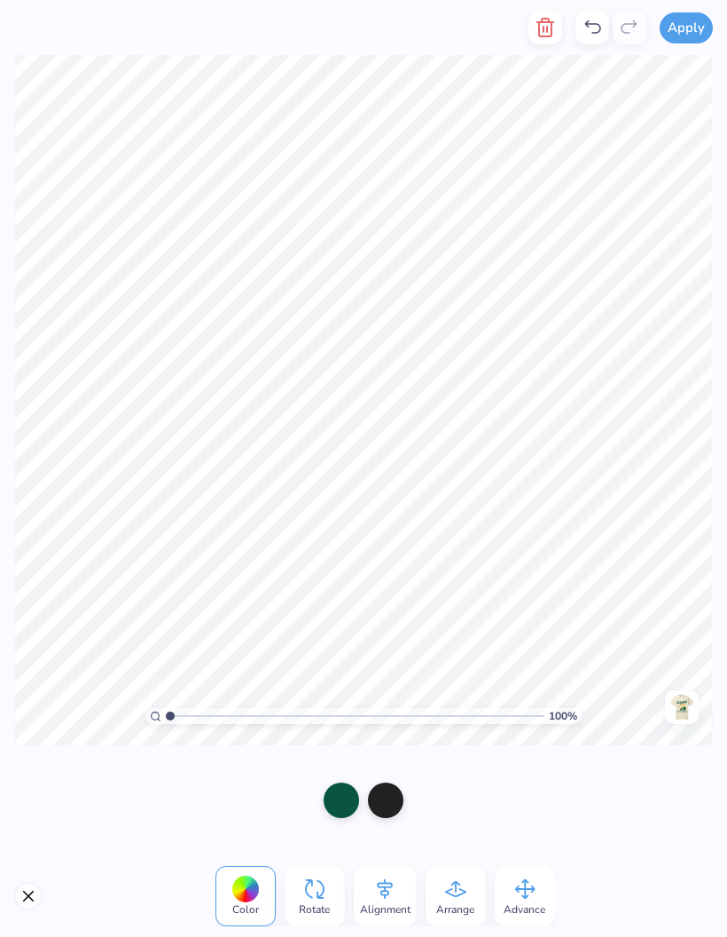
click at [550, 25] on icon "button" at bounding box center [545, 27] width 21 height 21
click at [554, 28] on icon "button" at bounding box center [545, 27] width 21 height 21
click at [338, 805] on div at bounding box center [341, 799] width 35 height 35
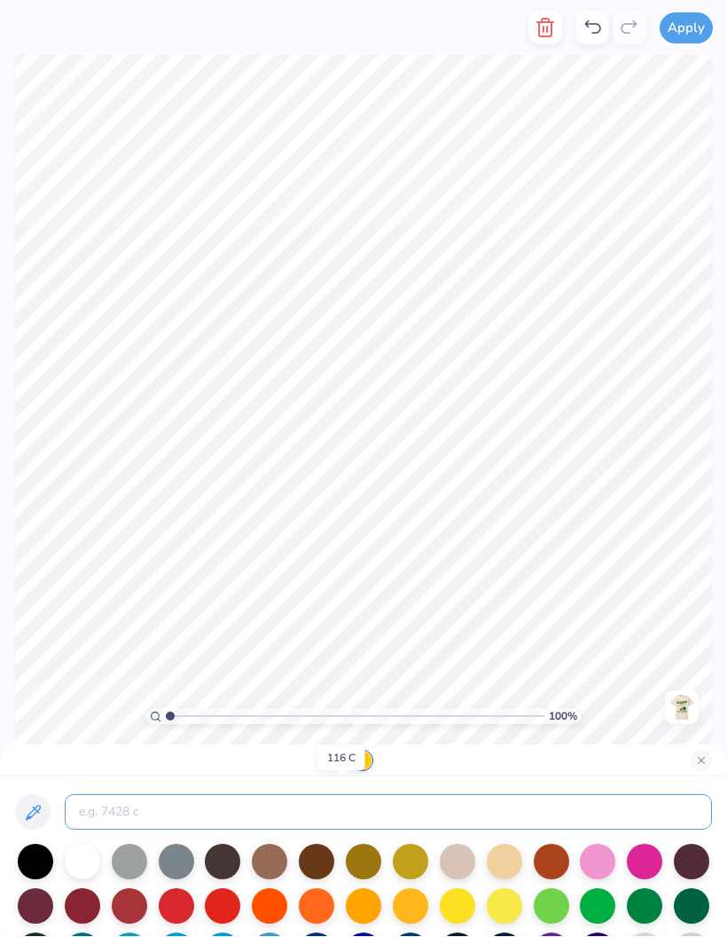
click at [357, 799] on input at bounding box center [389, 811] width 648 height 35
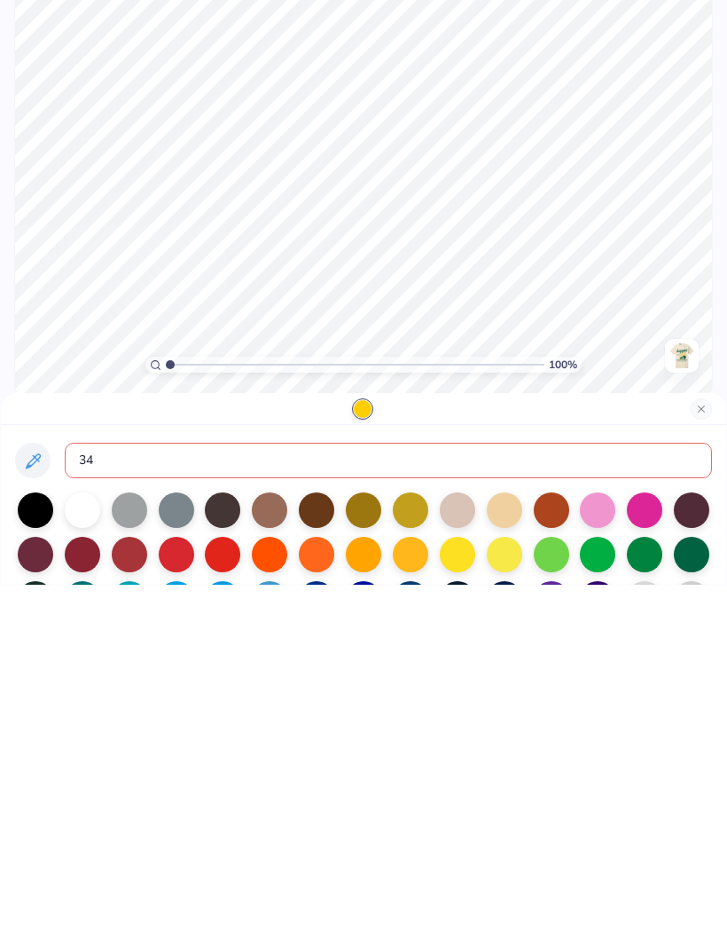
type input "343"
click at [709, 750] on button "Close" at bounding box center [701, 760] width 21 height 21
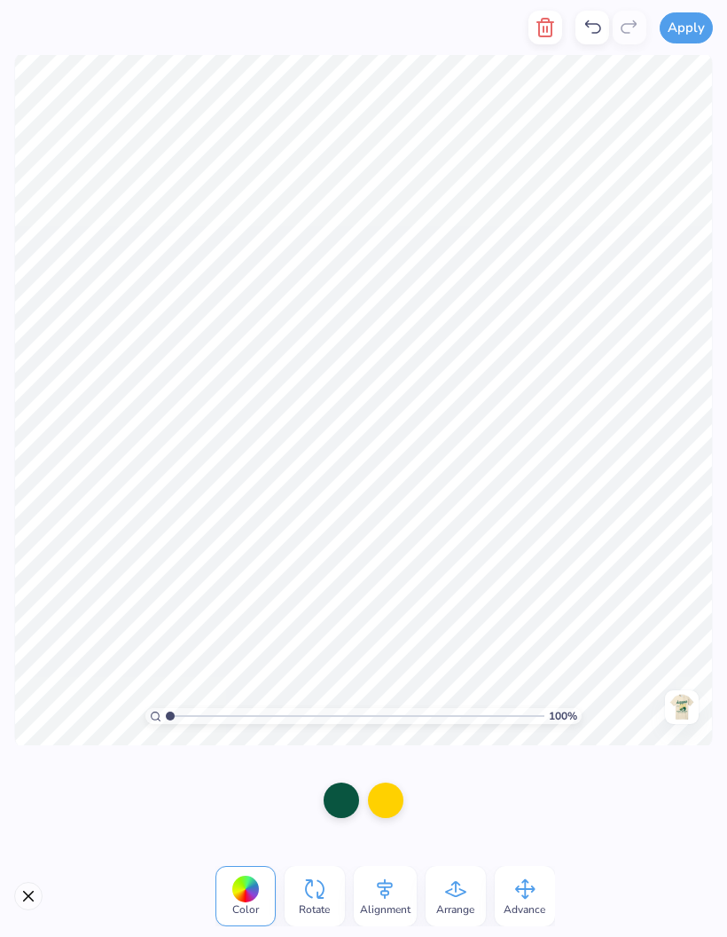
click at [383, 800] on div at bounding box center [385, 799] width 35 height 35
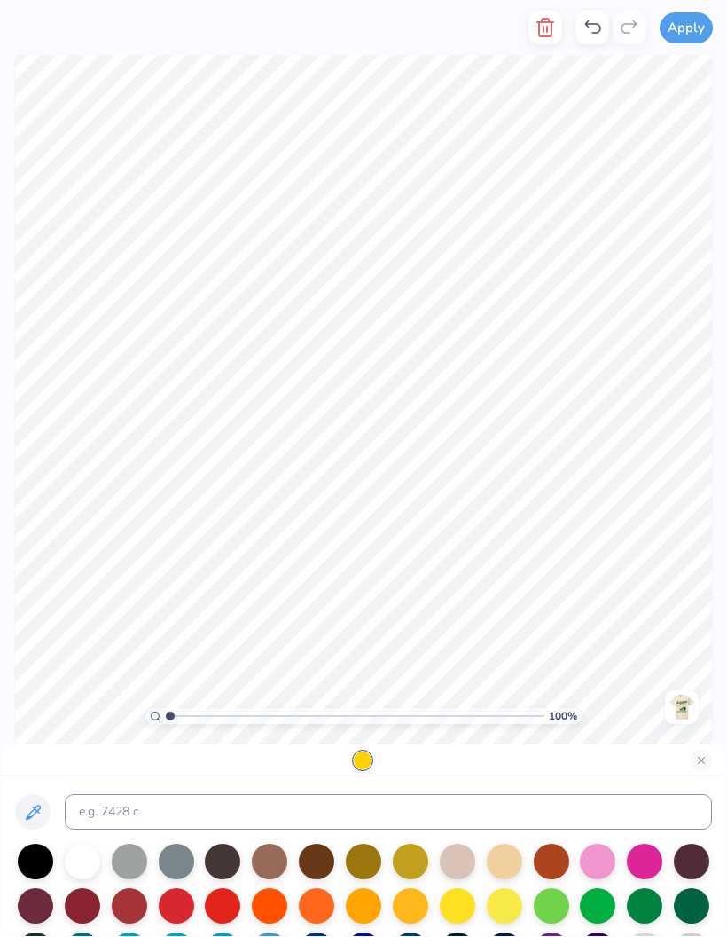
click at [298, 789] on div at bounding box center [364, 856] width 726 height 160
click at [315, 814] on input at bounding box center [389, 811] width 648 height 35
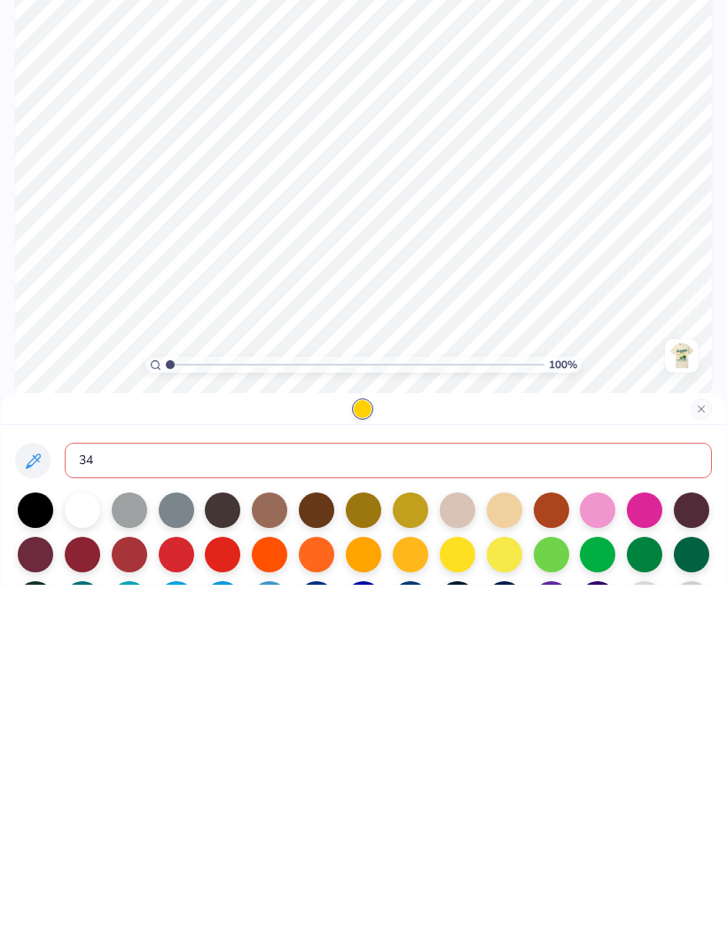
type input "343"
click at [709, 750] on button "Close" at bounding box center [701, 760] width 21 height 21
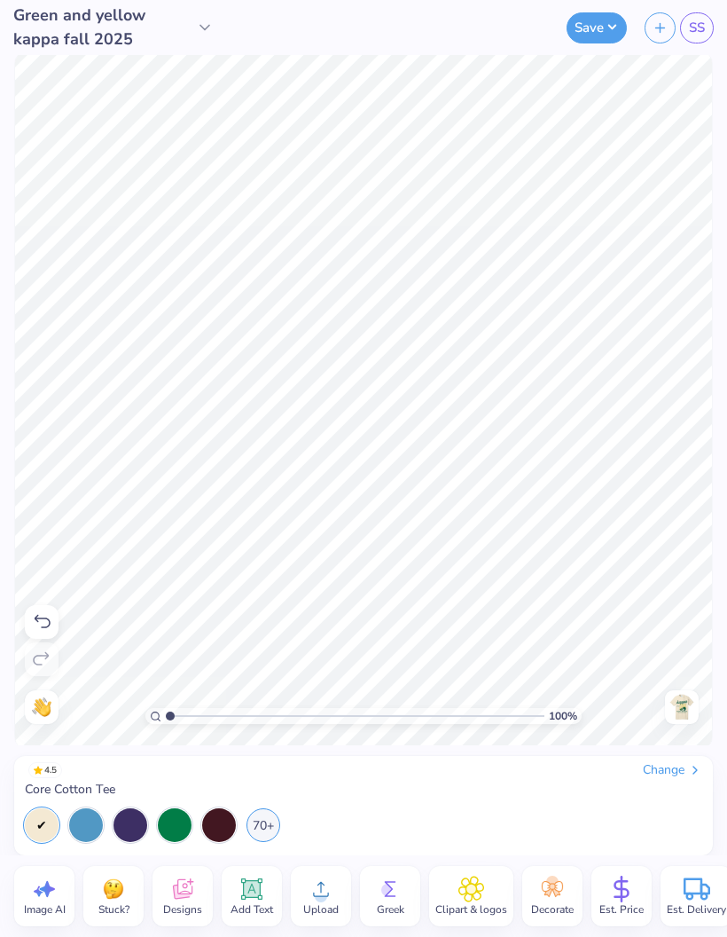
click at [683, 723] on div at bounding box center [682, 707] width 34 height 34
click at [681, 718] on img at bounding box center [682, 707] width 28 height 28
click at [687, 706] on img at bounding box center [682, 707] width 28 height 28
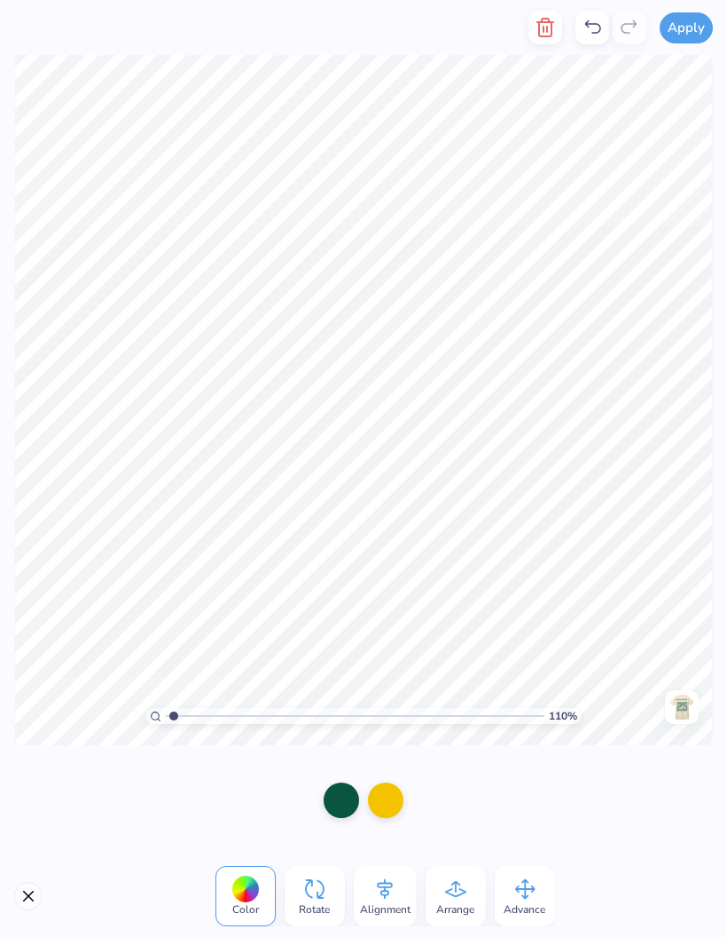
click at [550, 36] on icon "button" at bounding box center [545, 28] width 12 height 18
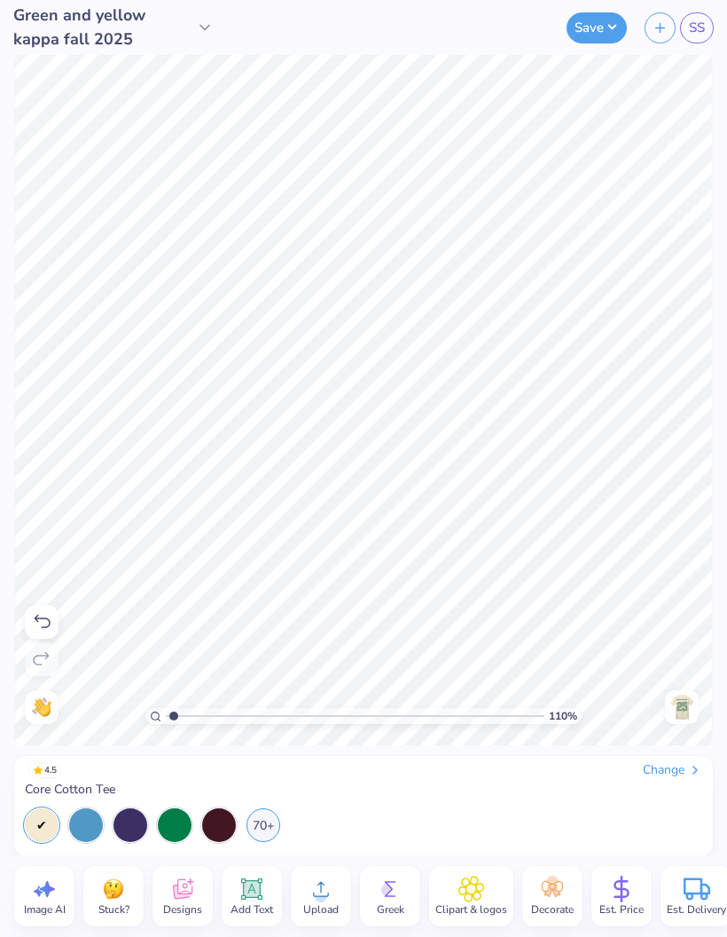
click at [322, 886] on icon at bounding box center [321, 889] width 27 height 27
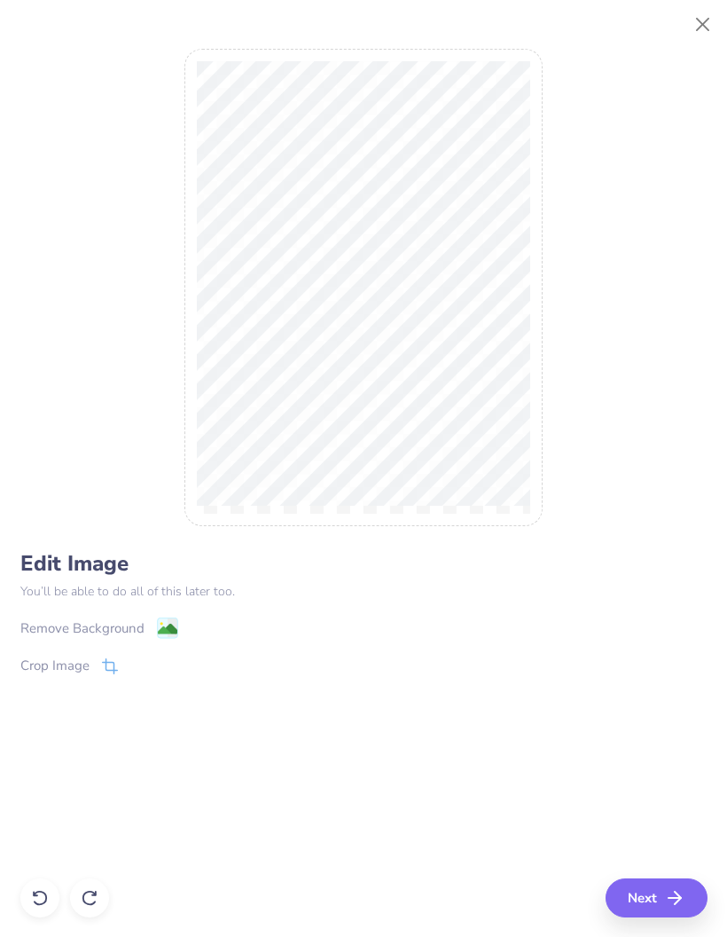
click at [136, 635] on div "Remove Background" at bounding box center [82, 628] width 124 height 20
click at [664, 916] on button "Next" at bounding box center [657, 897] width 102 height 39
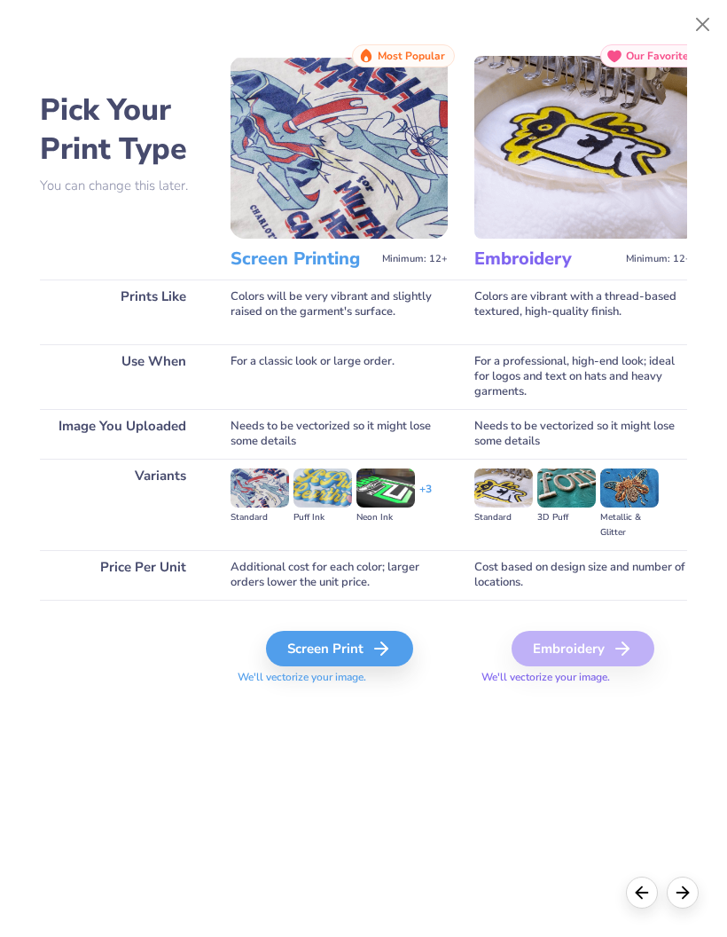
click at [369, 645] on div "Screen Print" at bounding box center [339, 648] width 147 height 35
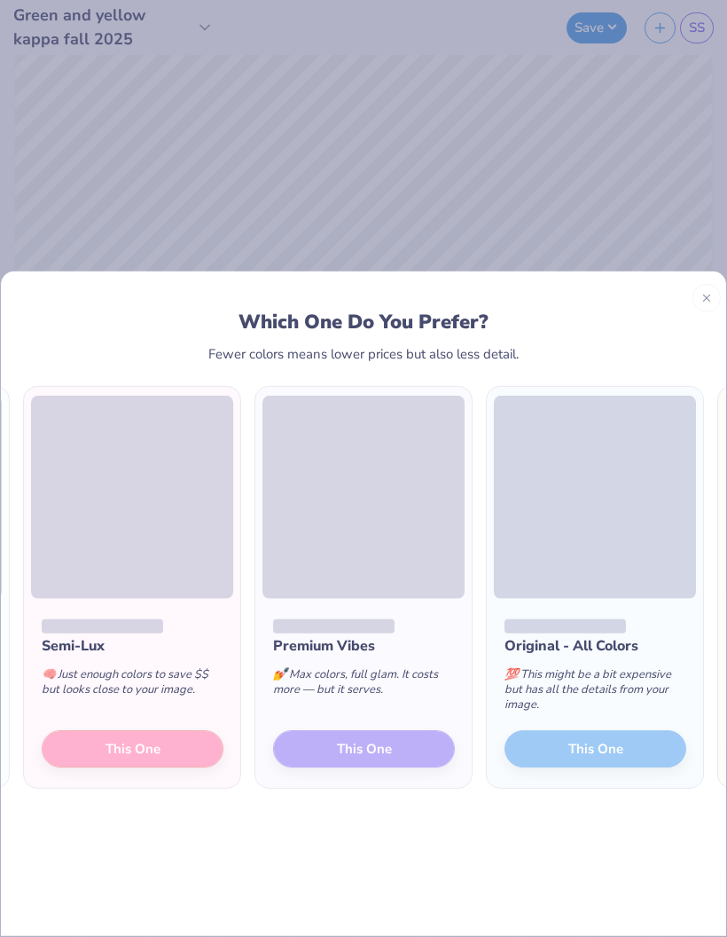
click at [100, 727] on div "Semi-Lux 🧠 Just enough colors to save $$ but looks close to your image. This One" at bounding box center [132, 693] width 216 height 190
click at [100, 726] on div "Semi-Lux 🧠 Just enough colors to save $$ but looks close to your image. This One" at bounding box center [132, 693] width 216 height 190
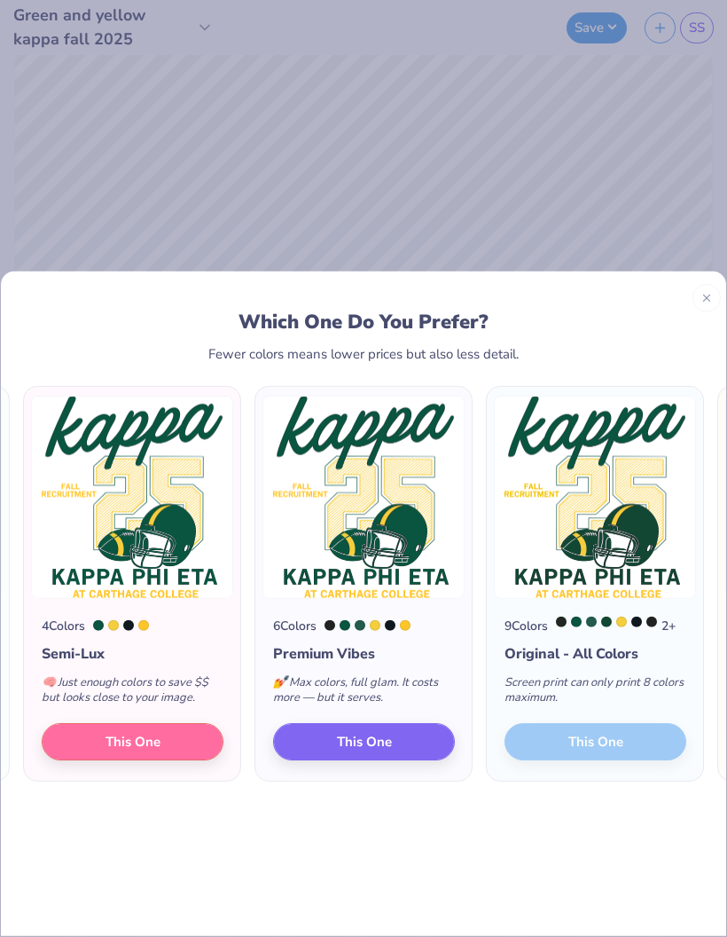
click at [106, 731] on span "This One" at bounding box center [133, 741] width 55 height 20
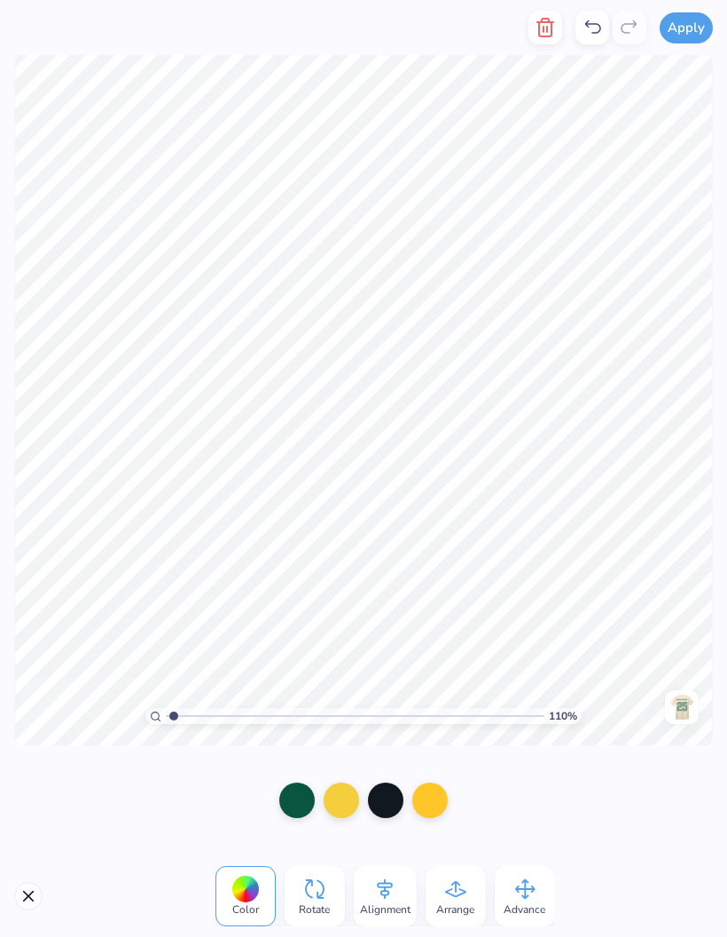
click at [544, 35] on icon "button" at bounding box center [545, 27] width 21 height 21
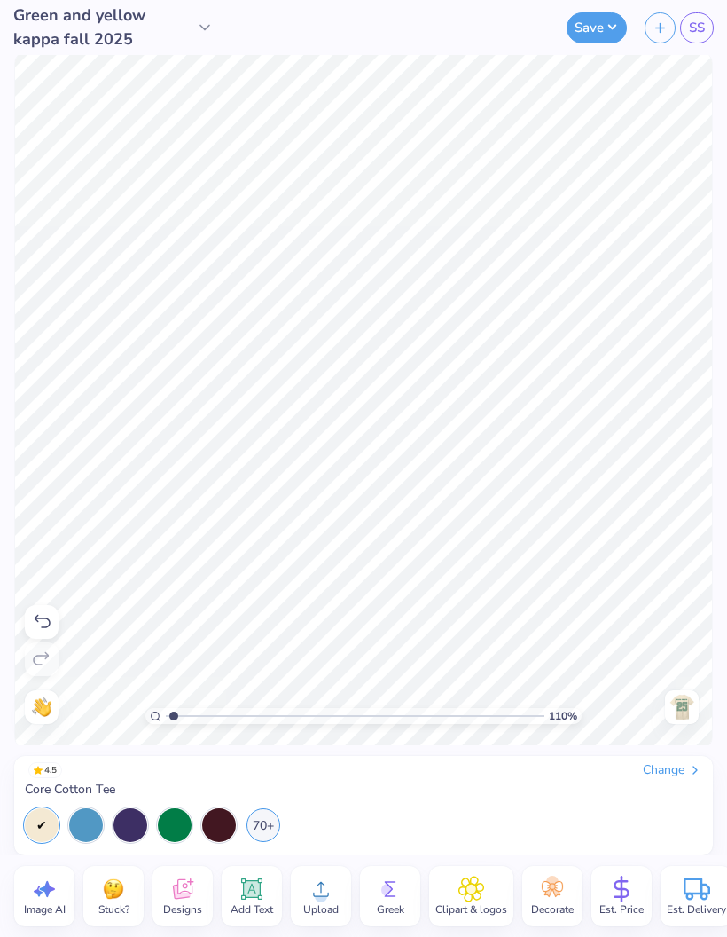
click at [436, 924] on div "Clipart & logos" at bounding box center [471, 896] width 84 height 60
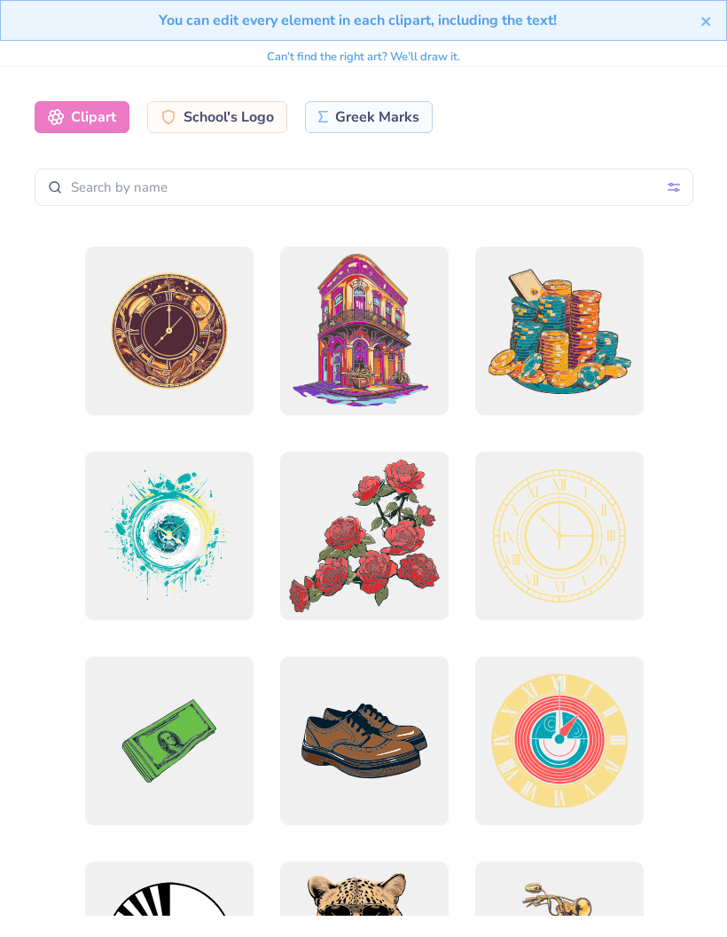
click at [719, 14] on div "You can edit every element in each clipart, including the text!" at bounding box center [363, 20] width 727 height 41
click at [702, 25] on icon "close" at bounding box center [707, 21] width 12 height 14
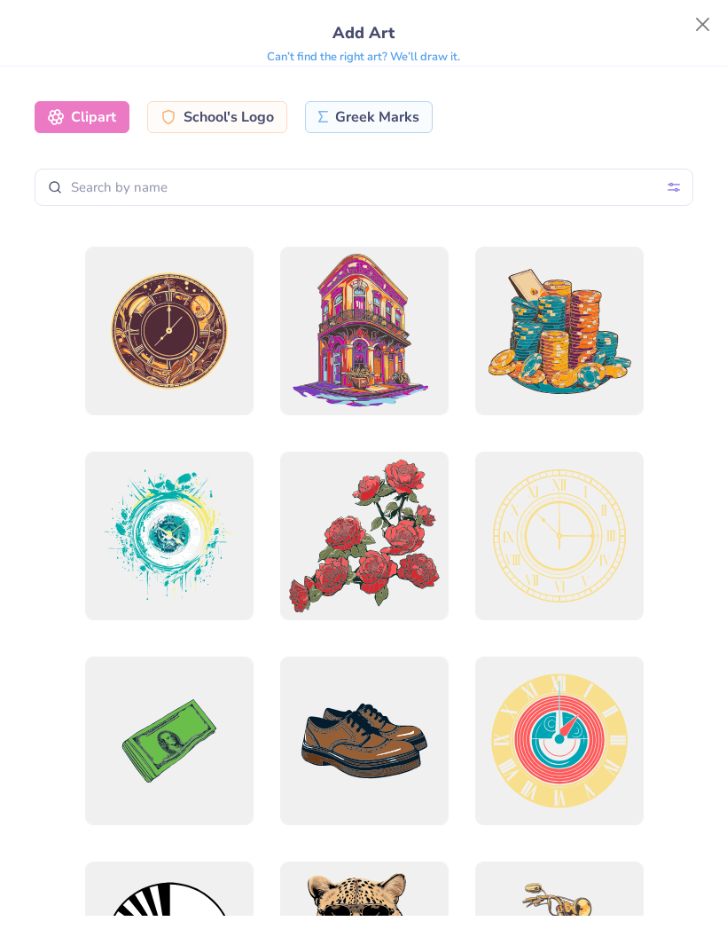
click at [694, 38] on button "Close" at bounding box center [704, 25] width 34 height 34
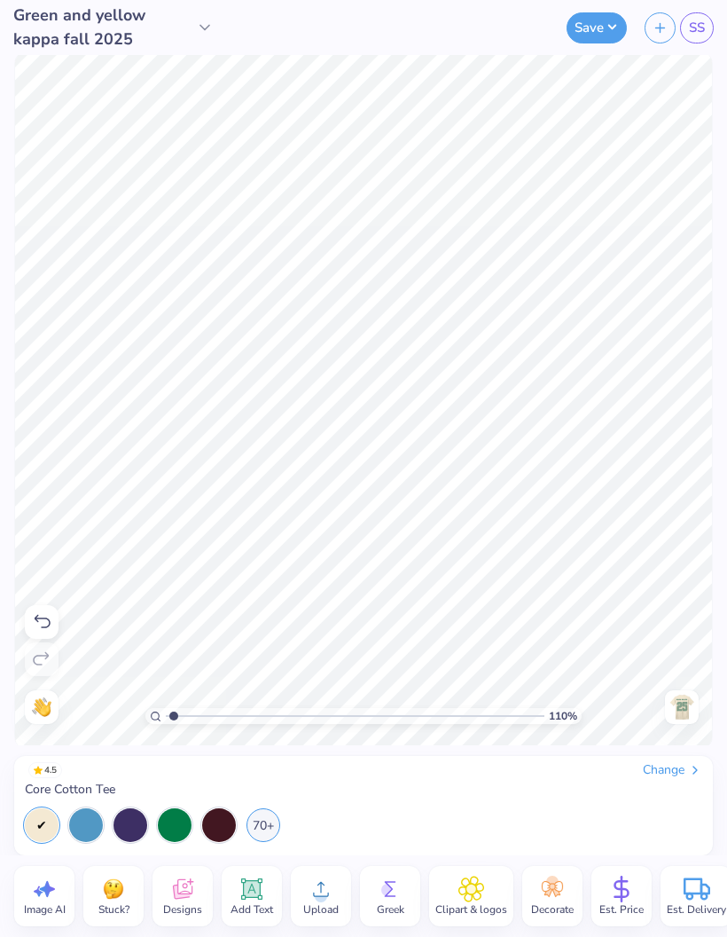
click at [701, 24] on span "SS" at bounding box center [697, 28] width 16 height 20
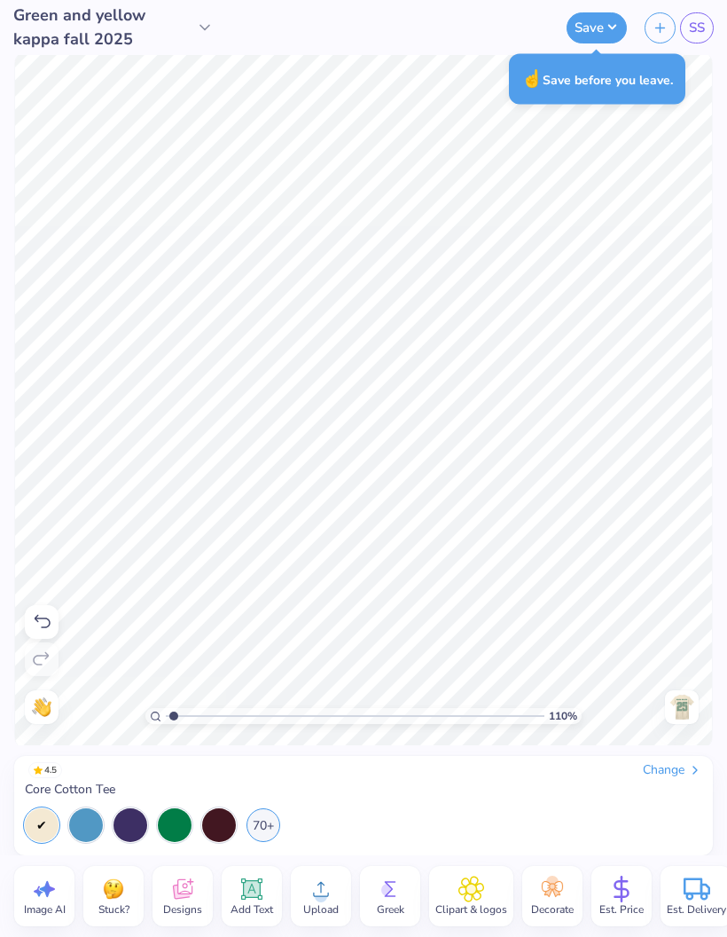
click at [320, 885] on icon at bounding box center [321, 889] width 27 height 27
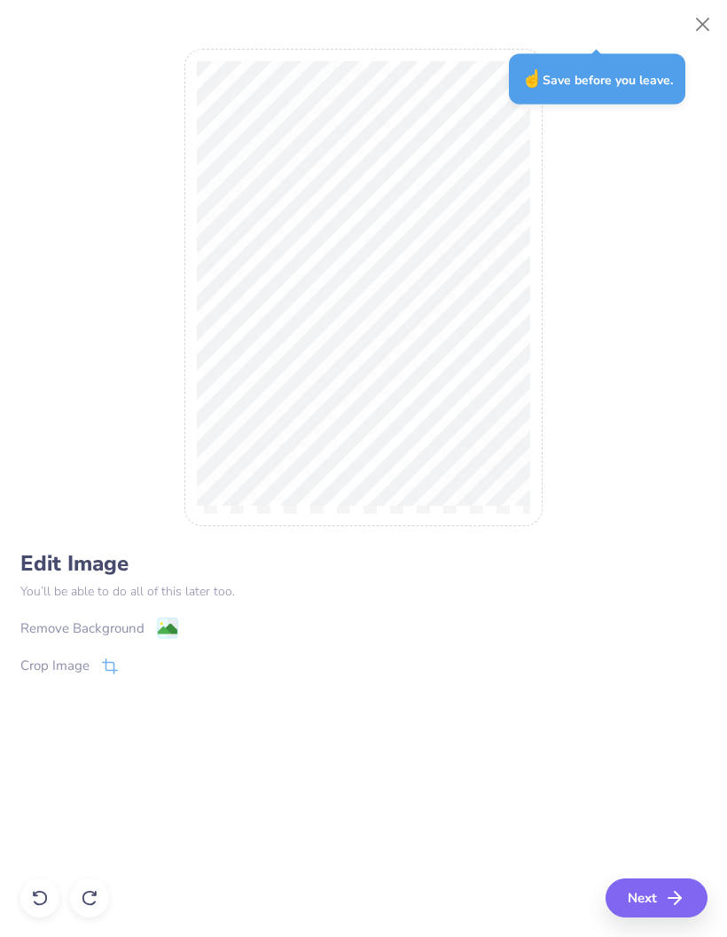
click at [157, 633] on icon at bounding box center [167, 627] width 21 height 21
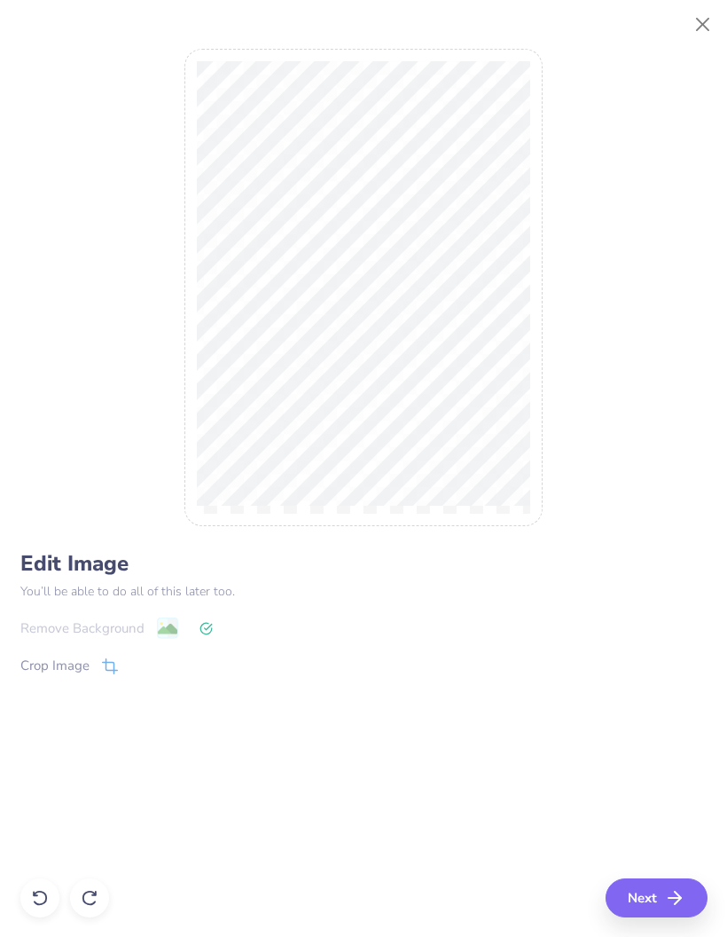
click at [693, 25] on button "Close" at bounding box center [704, 25] width 34 height 34
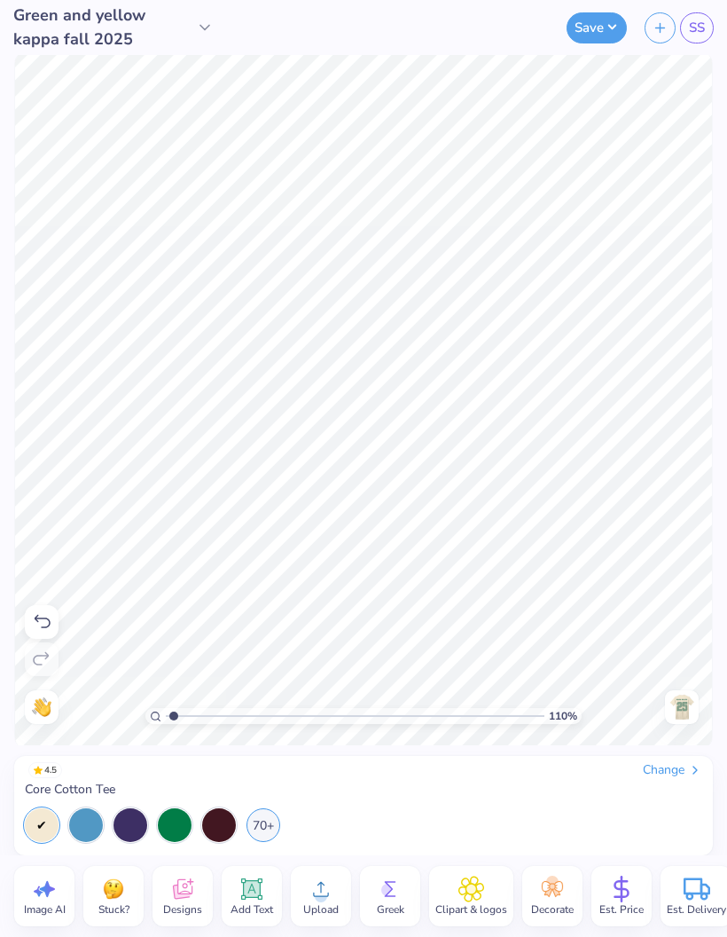
click at [325, 884] on icon at bounding box center [321, 889] width 27 height 27
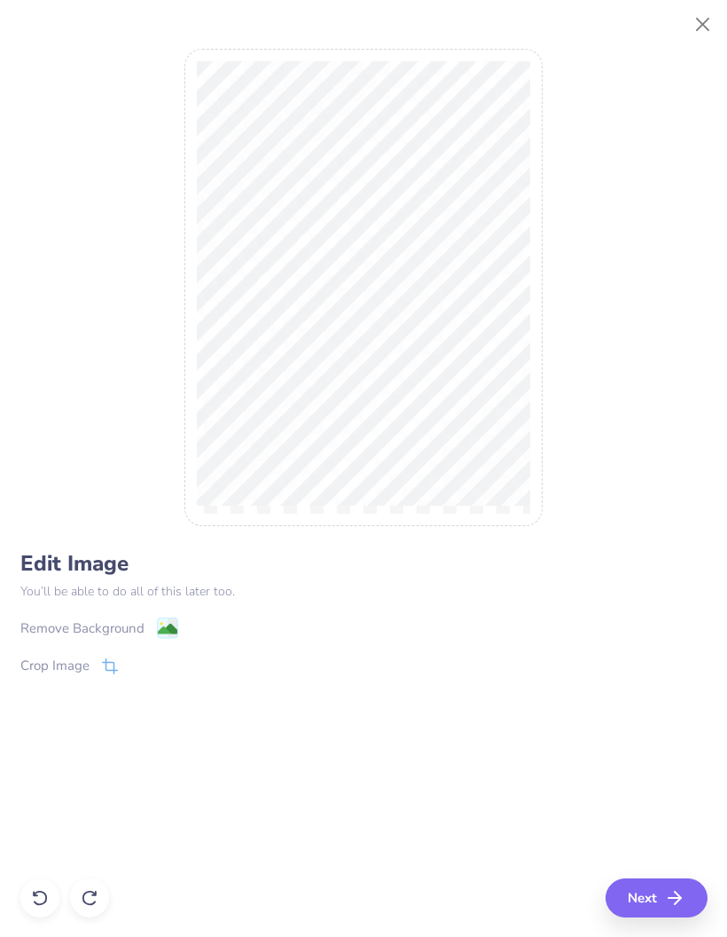
click at [160, 629] on image at bounding box center [167, 629] width 20 height 20
click at [666, 901] on icon "button" at bounding box center [674, 897] width 21 height 21
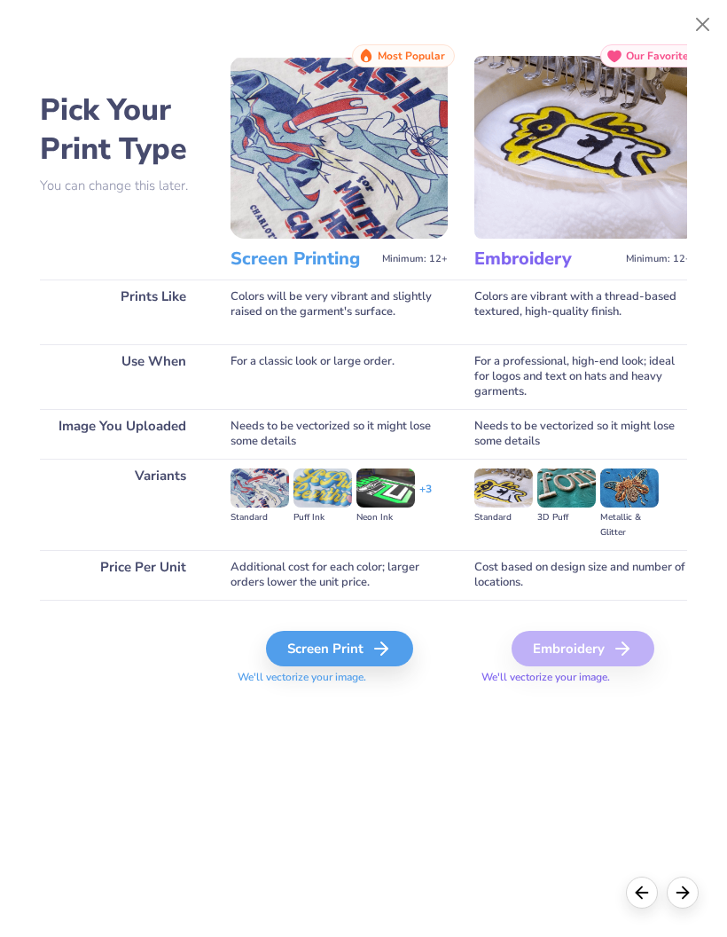
click at [364, 647] on div "Screen Print" at bounding box center [339, 648] width 147 height 35
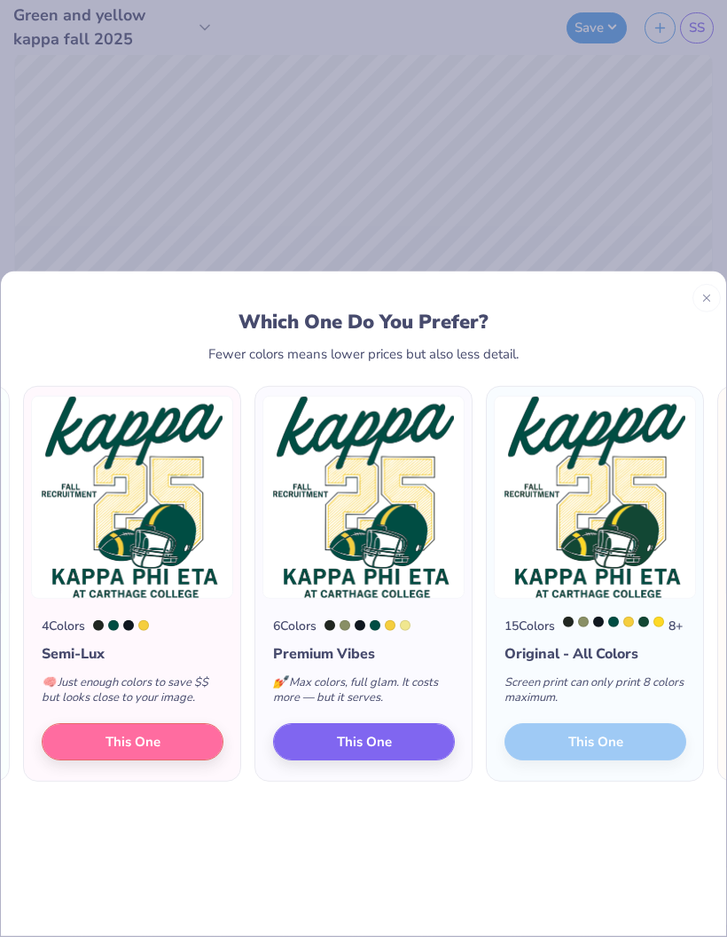
click at [83, 722] on button "This One" at bounding box center [133, 740] width 182 height 37
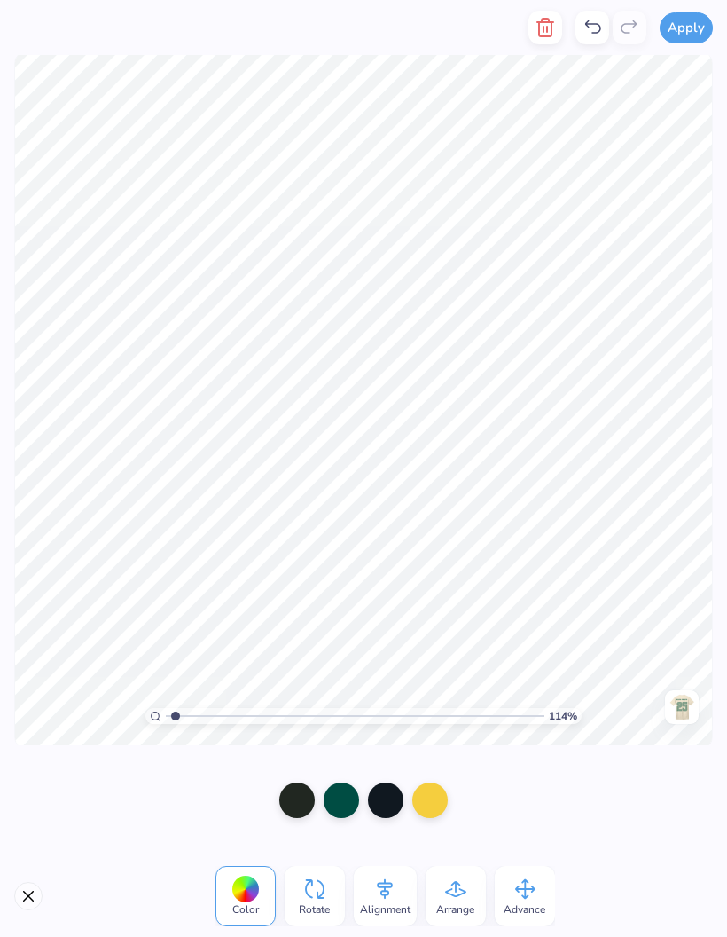
click at [305, 809] on div at bounding box center [296, 799] width 35 height 35
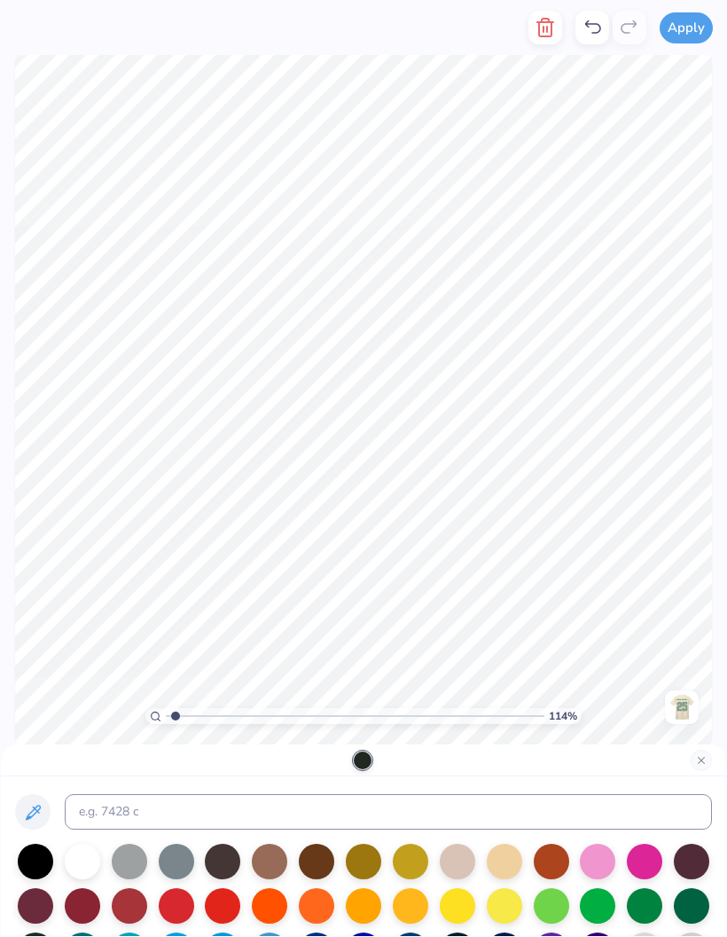
click at [531, 28] on button "button" at bounding box center [546, 28] width 34 height 34
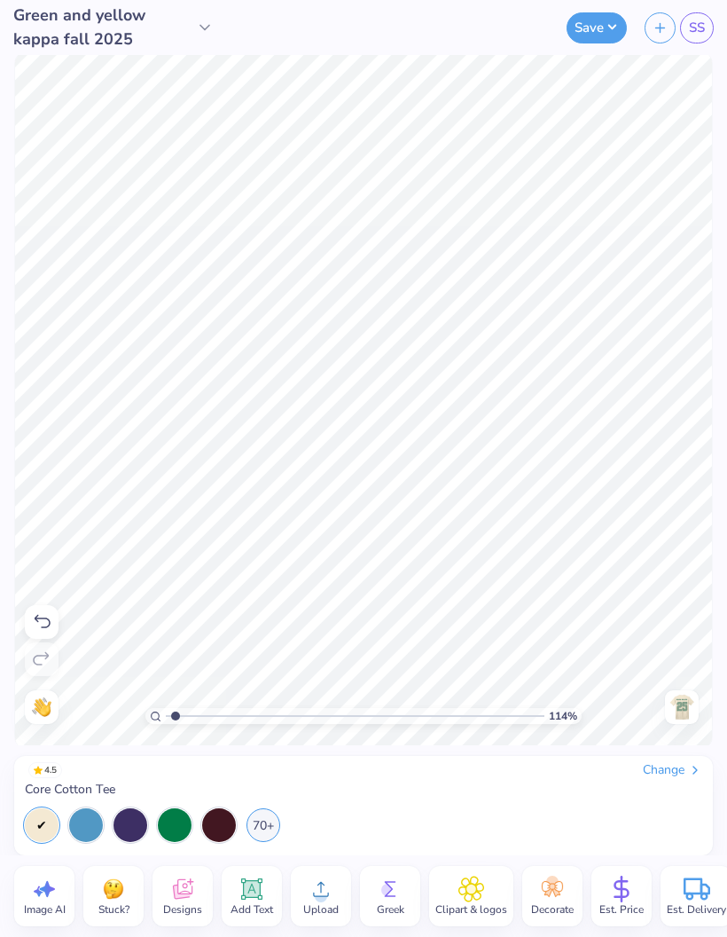
click at [321, 898] on circle at bounding box center [321, 896] width 12 height 12
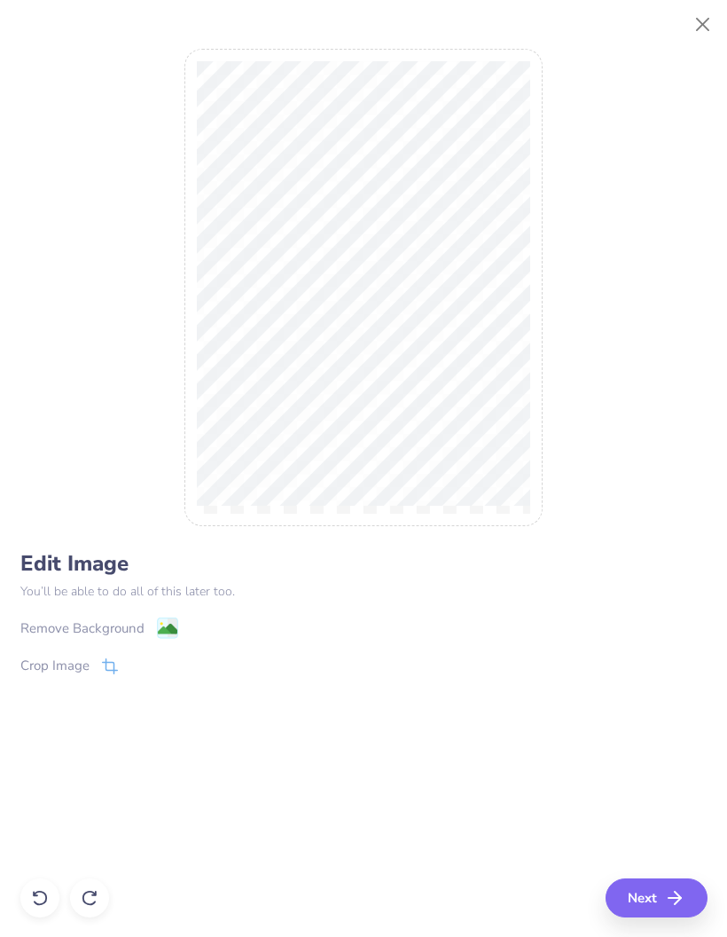
click at [157, 624] on icon at bounding box center [167, 627] width 21 height 21
click at [671, 892] on icon "button" at bounding box center [674, 897] width 21 height 21
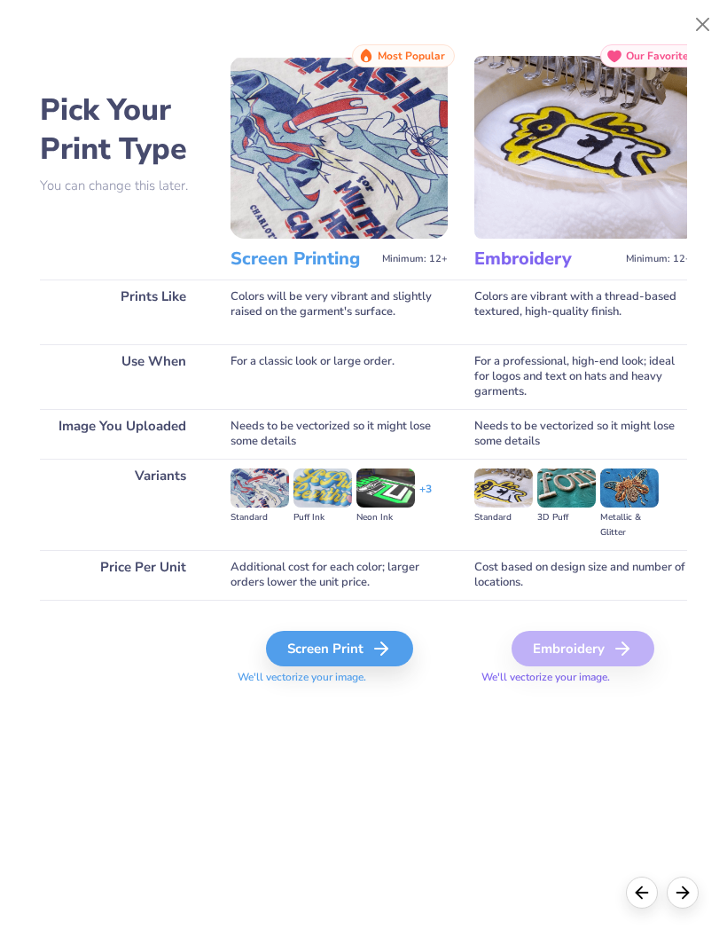
click at [374, 644] on div "Screen Print" at bounding box center [339, 648] width 147 height 35
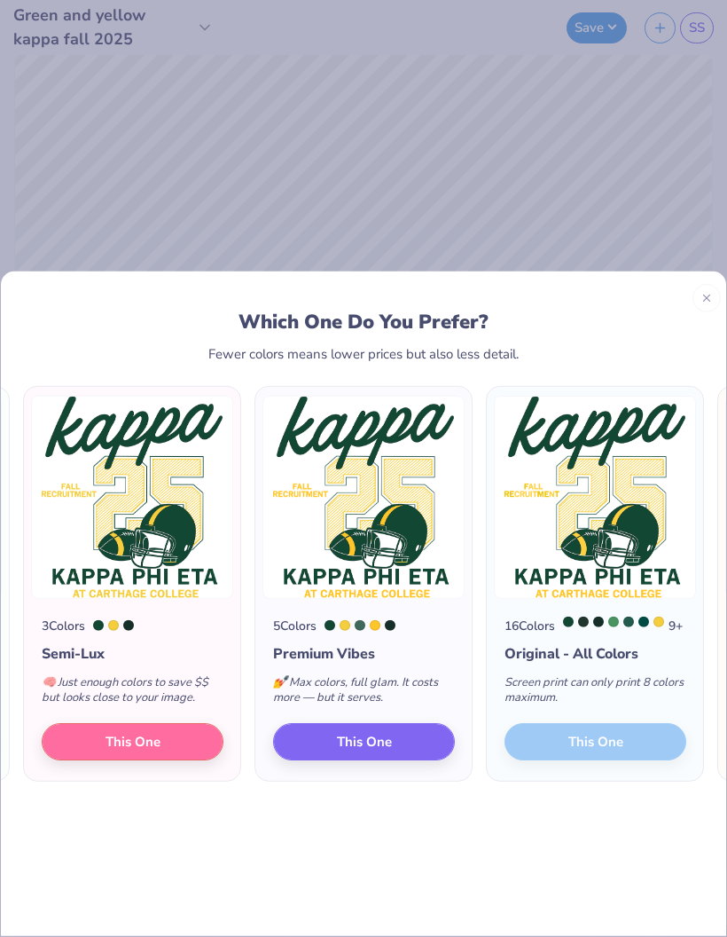
click at [177, 722] on button "This One" at bounding box center [133, 740] width 182 height 37
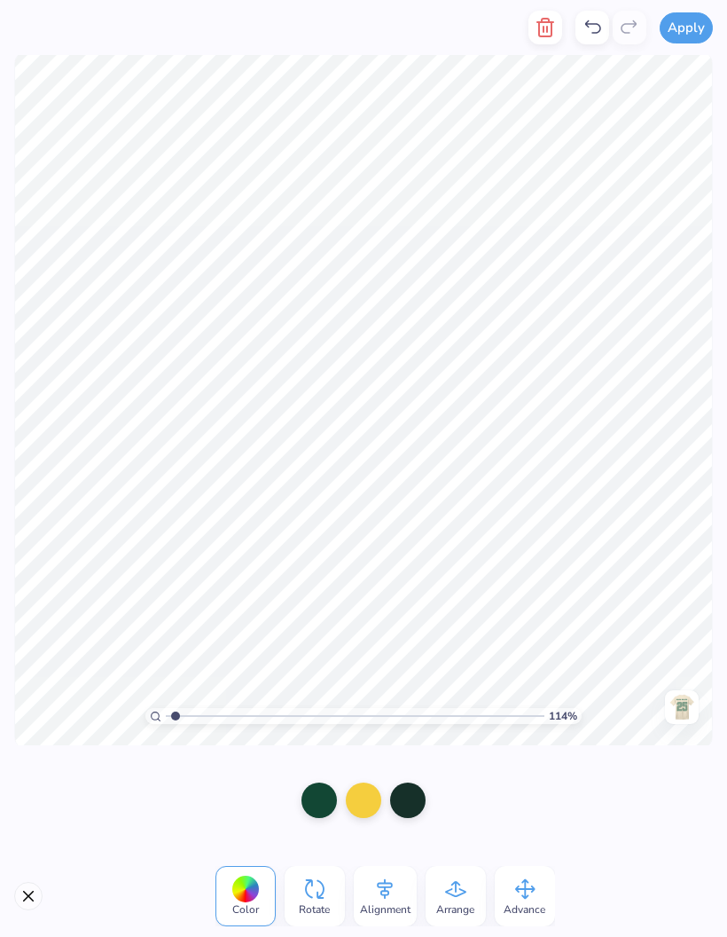
click at [419, 797] on div at bounding box center [407, 799] width 35 height 35
type input "1.13677188207666"
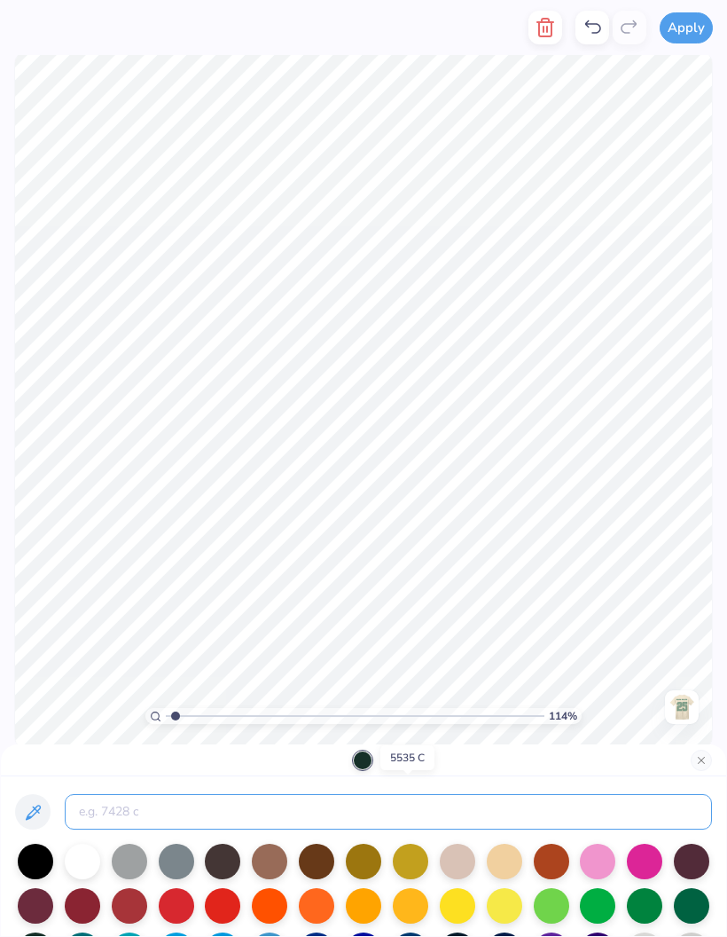
click at [392, 813] on input at bounding box center [389, 811] width 648 height 35
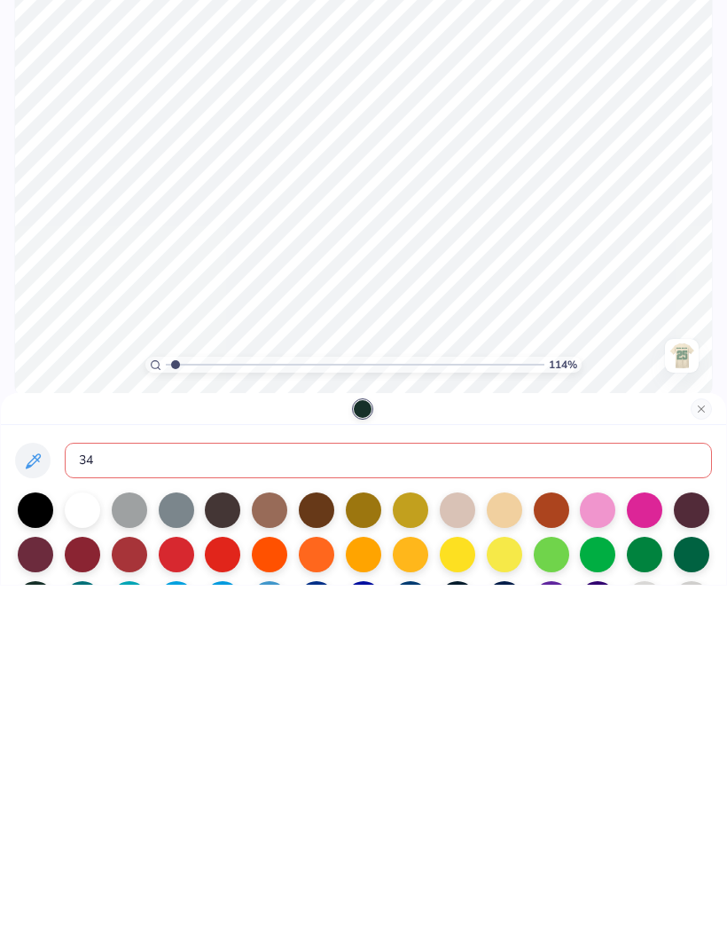
type input "343"
click at [696, 750] on button "Close" at bounding box center [701, 760] width 21 height 21
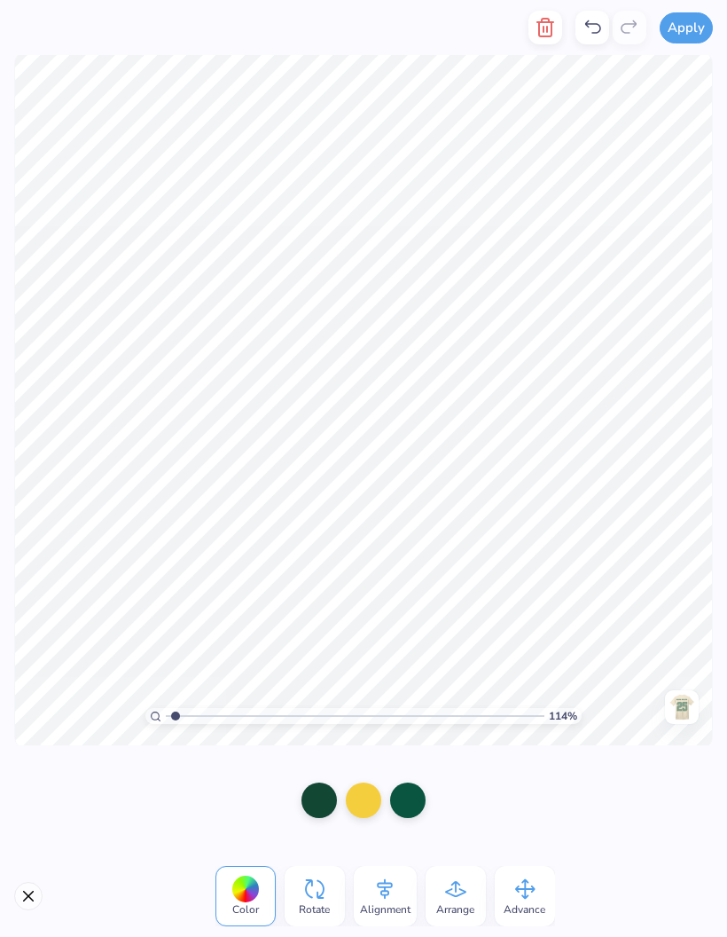
click at [328, 789] on div at bounding box center [319, 799] width 35 height 35
type input "1.13677188207666"
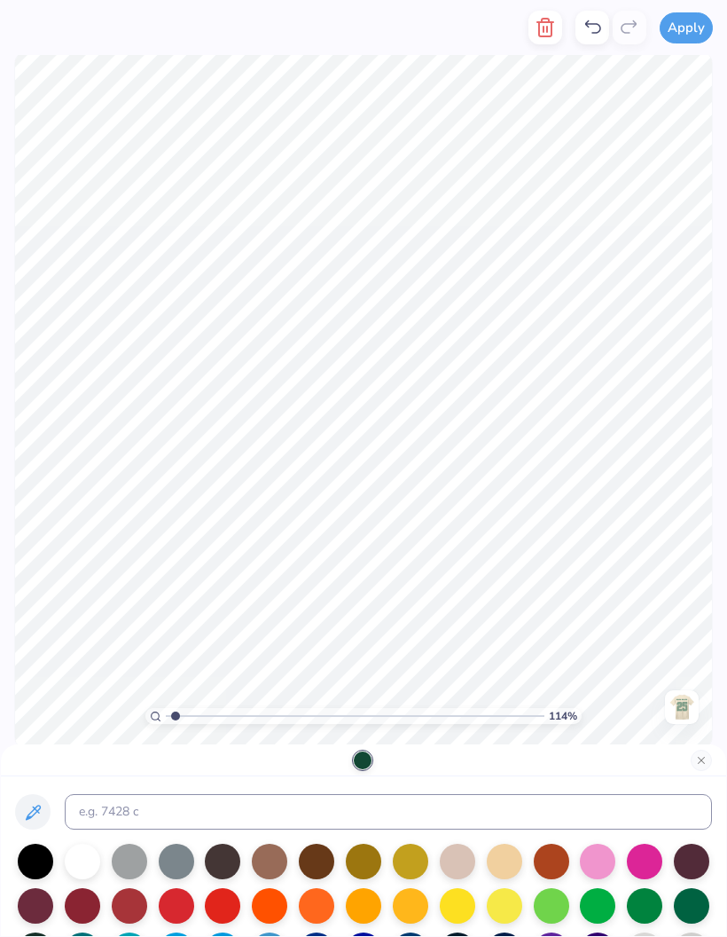
click at [247, 816] on input at bounding box center [389, 811] width 648 height 35
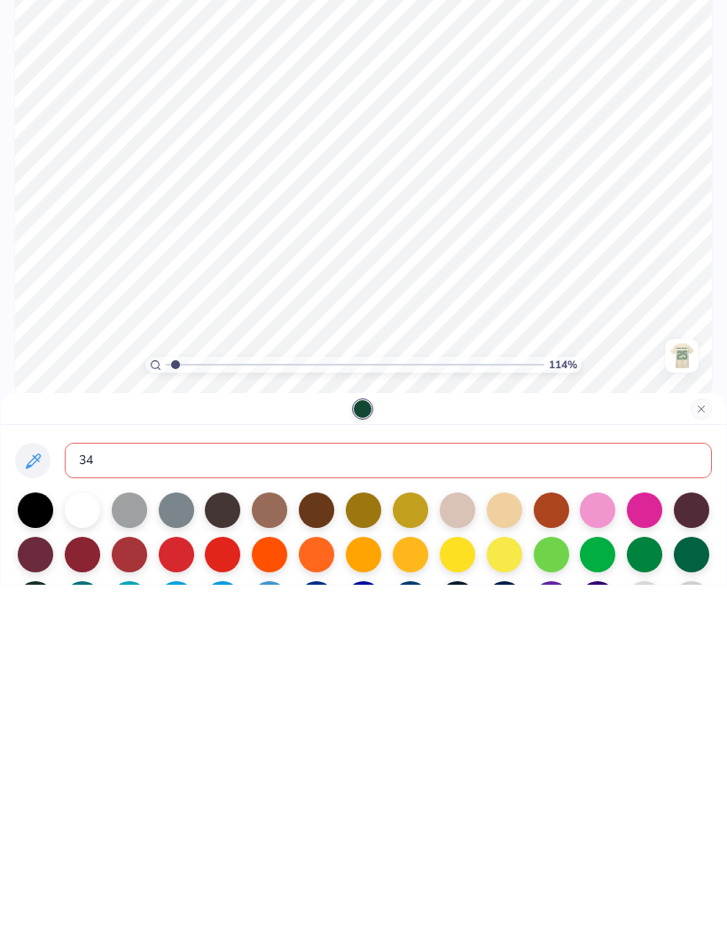
type input "343"
click at [707, 750] on button "Close" at bounding box center [701, 760] width 21 height 21
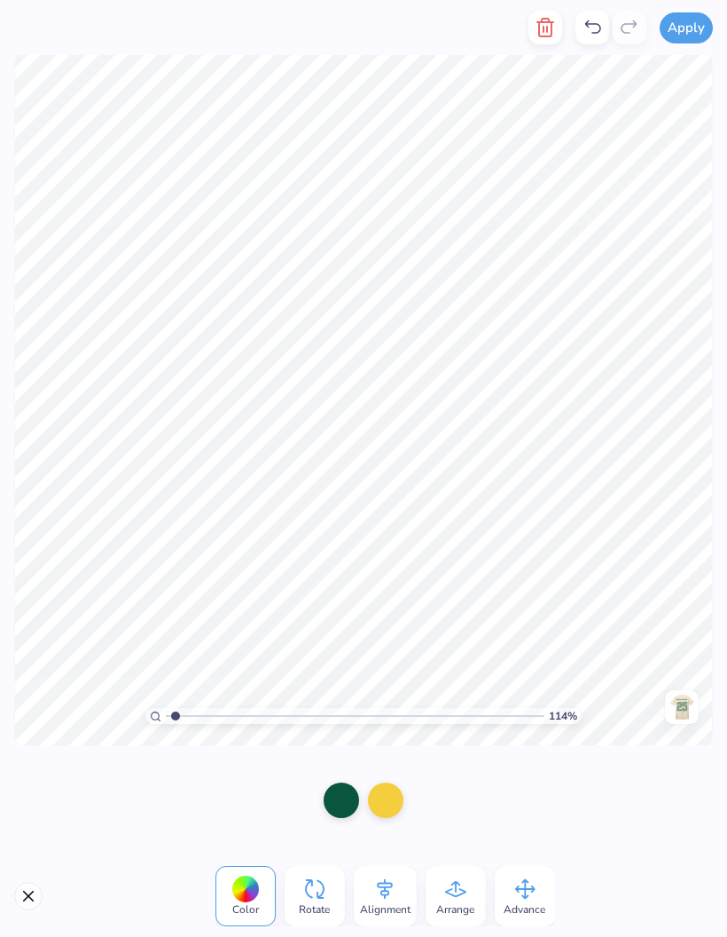
click at [696, 702] on div at bounding box center [682, 707] width 34 height 34
click at [351, 806] on div at bounding box center [363, 799] width 35 height 35
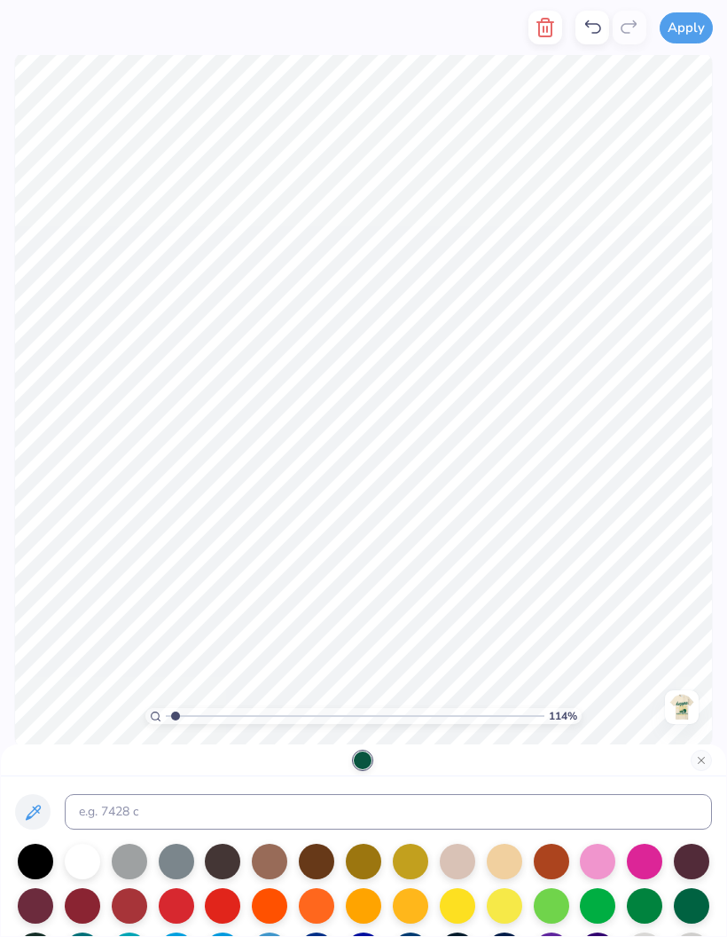
click at [705, 756] on button "Close" at bounding box center [701, 760] width 21 height 21
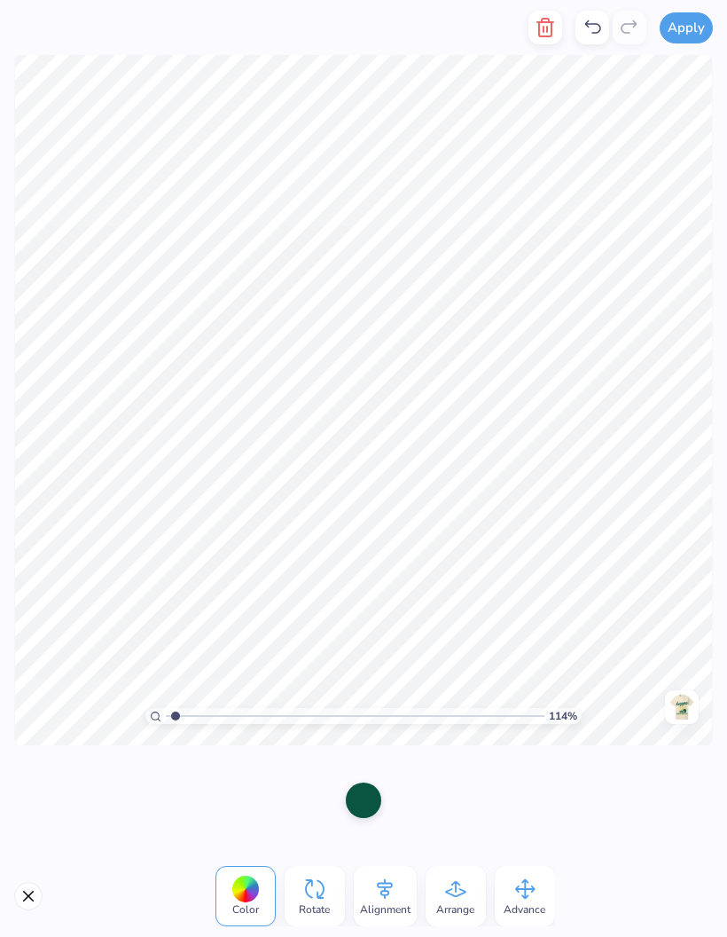
click at [684, 702] on img at bounding box center [682, 707] width 28 height 28
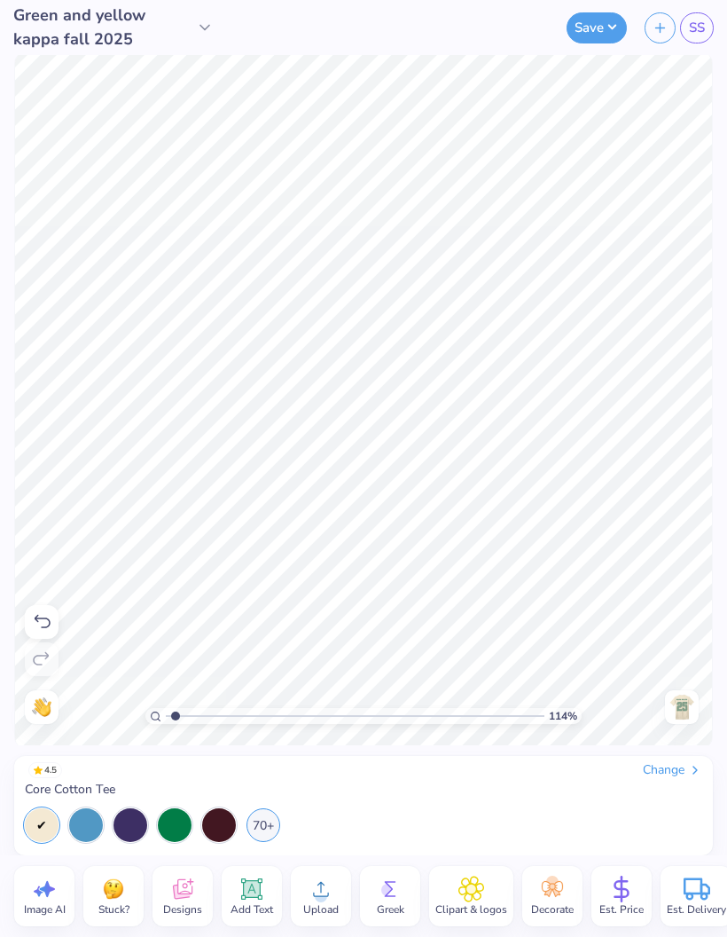
click at [683, 704] on img at bounding box center [682, 707] width 28 height 28
type input "1"
click at [696, 703] on div at bounding box center [682, 707] width 34 height 34
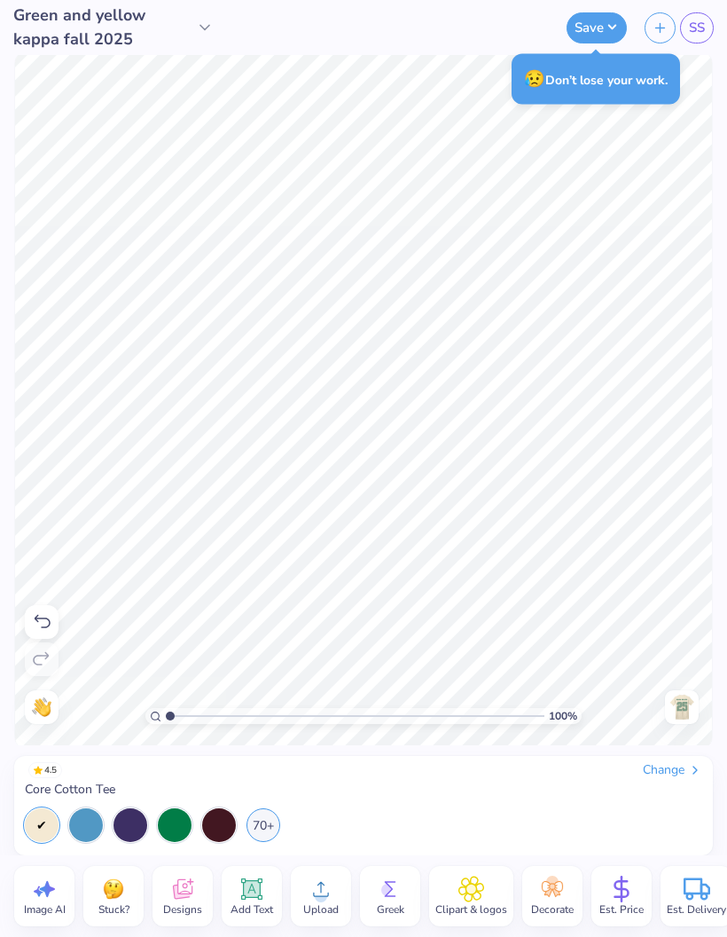
click at [599, 36] on button "Save" at bounding box center [597, 27] width 60 height 31
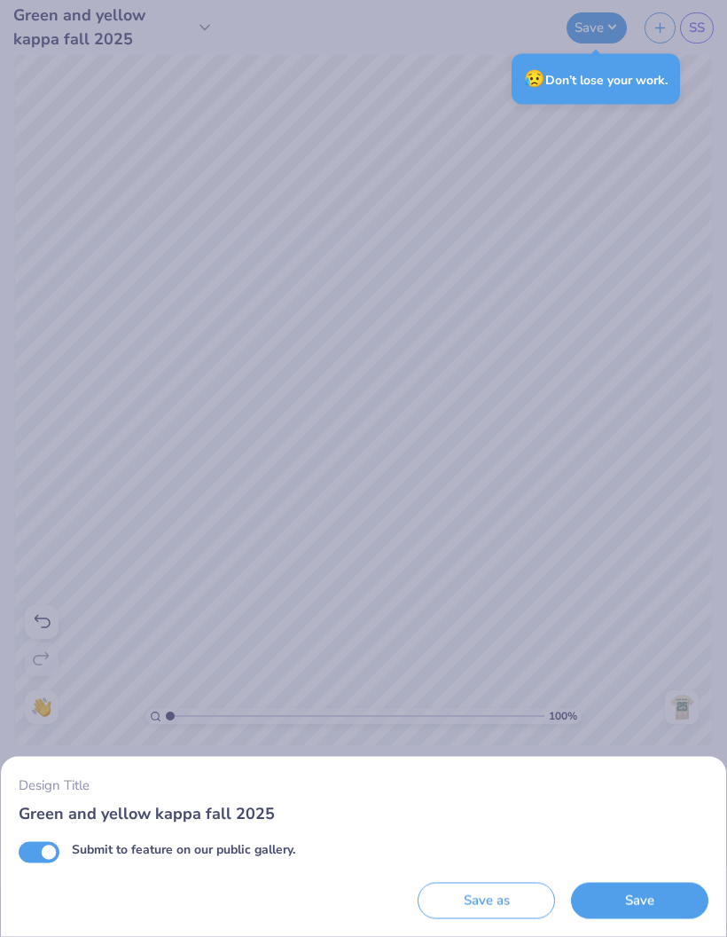
click at [658, 899] on button "Save" at bounding box center [640, 901] width 138 height 36
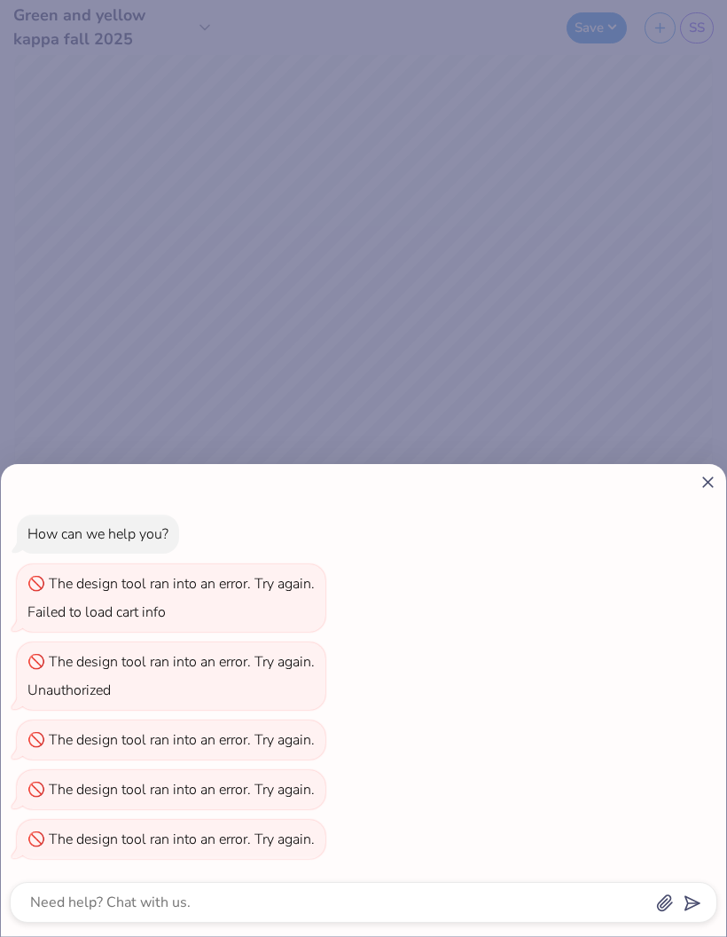
click at [695, 487] on div at bounding box center [364, 482] width 708 height 19
click at [717, 490] on icon at bounding box center [708, 482] width 19 height 19
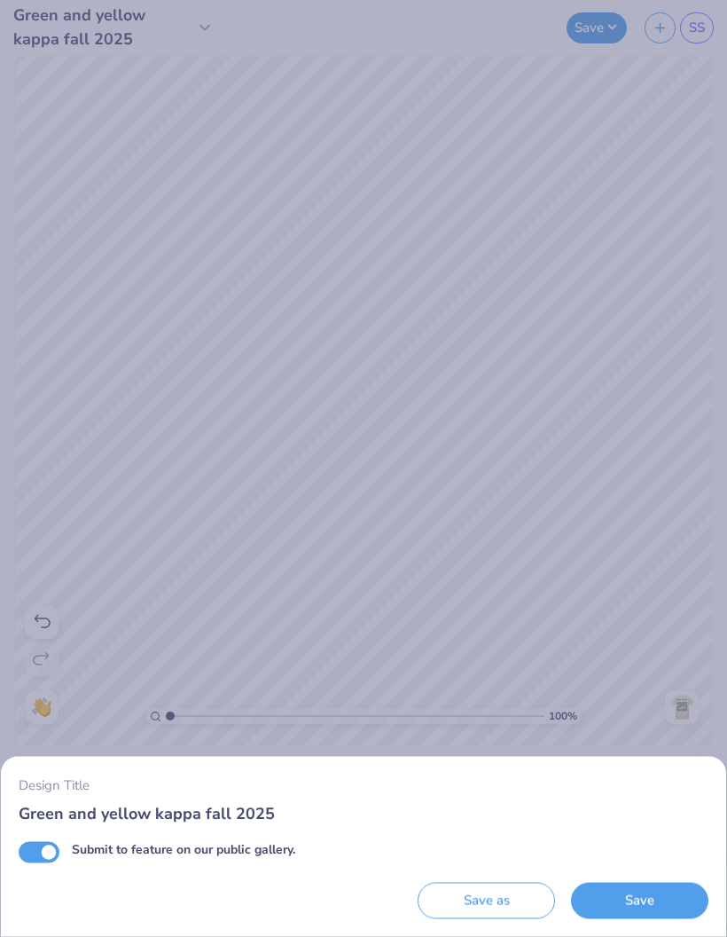
click at [649, 908] on button "Save" at bounding box center [640, 901] width 138 height 36
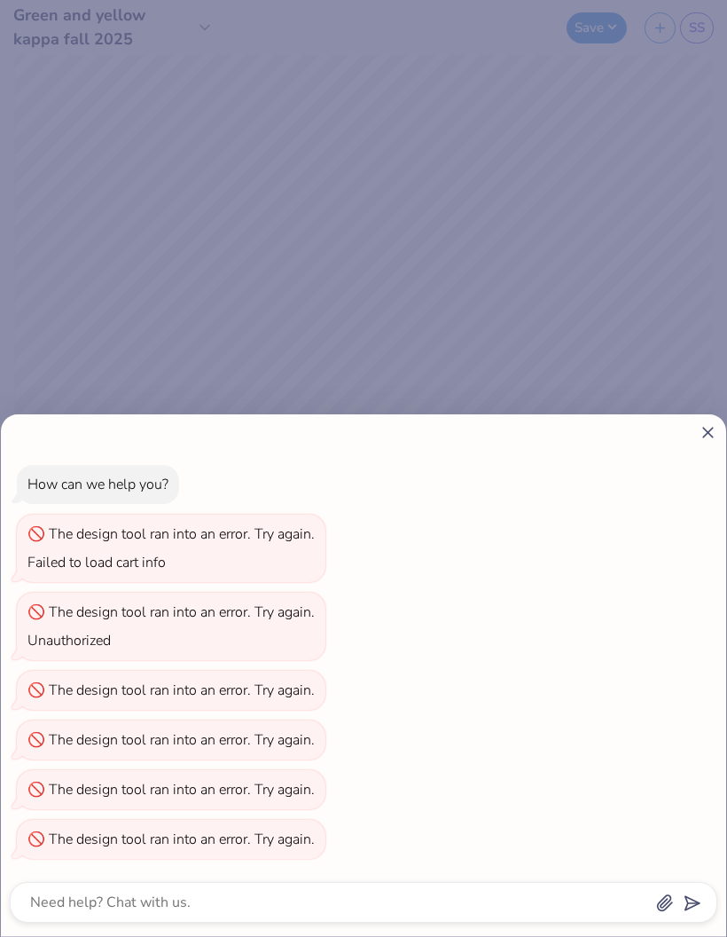
click at [710, 441] on icon at bounding box center [708, 432] width 19 height 19
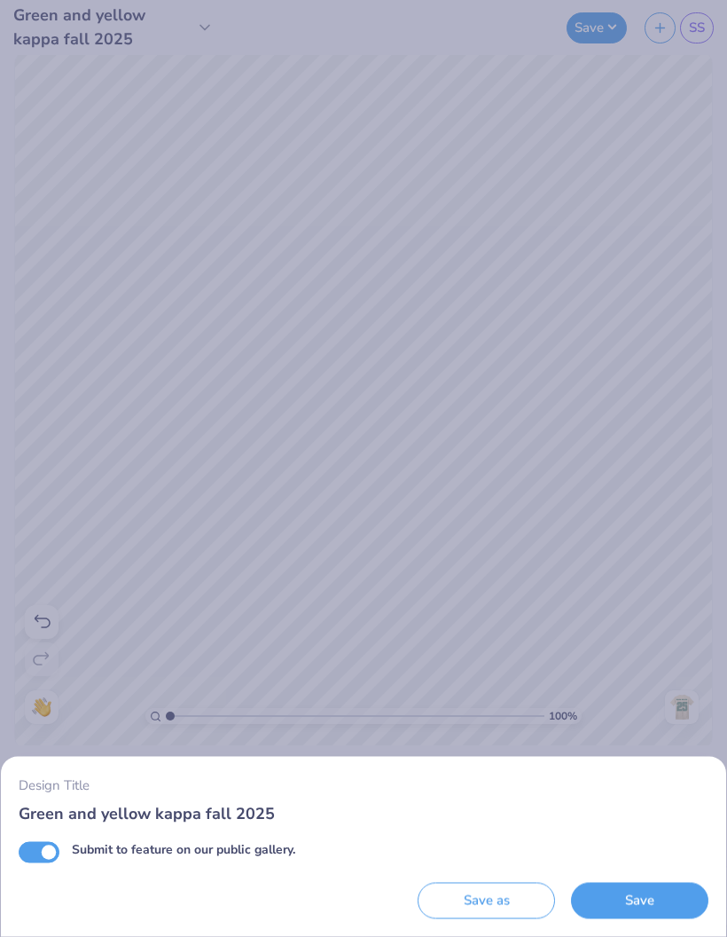
click at [713, 440] on div "Design Title Green and yellow kappa fall 2025 Submit to feature on our public g…" at bounding box center [363, 468] width 727 height 937
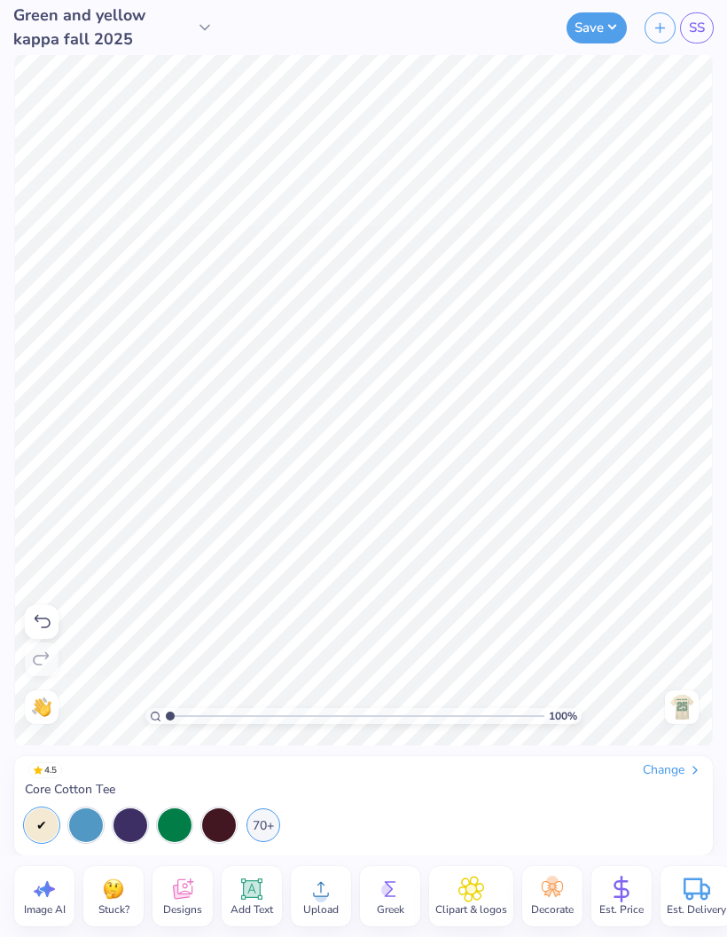
click at [615, 34] on button "Save" at bounding box center [597, 27] width 60 height 31
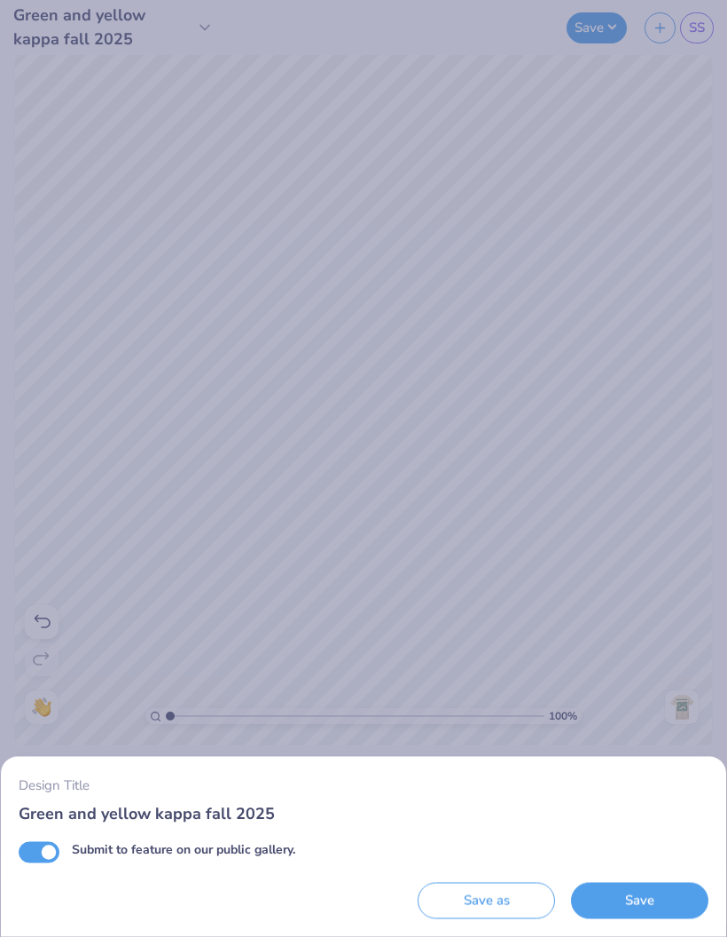
click at [493, 904] on button "Save as" at bounding box center [487, 901] width 138 height 36
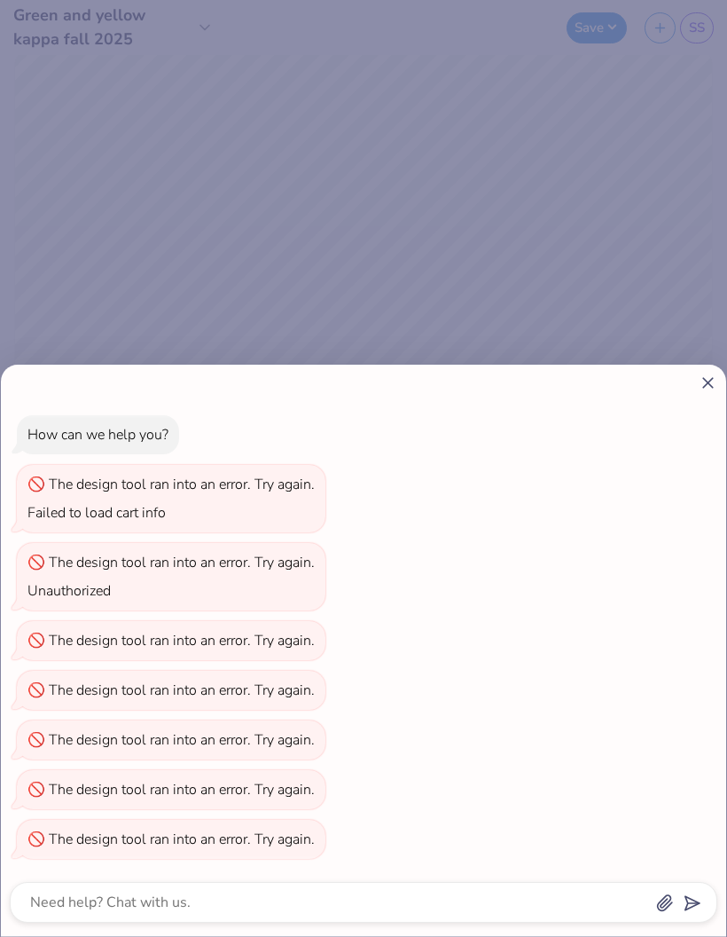
click at [716, 383] on icon at bounding box center [708, 382] width 19 height 19
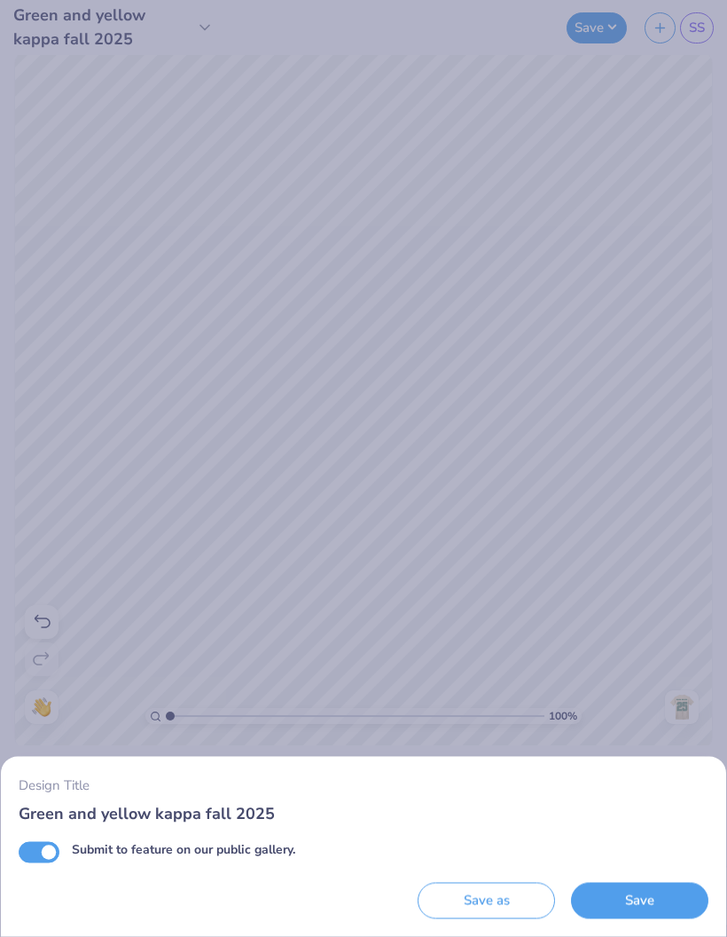
click at [639, 903] on button "Save" at bounding box center [640, 901] width 138 height 36
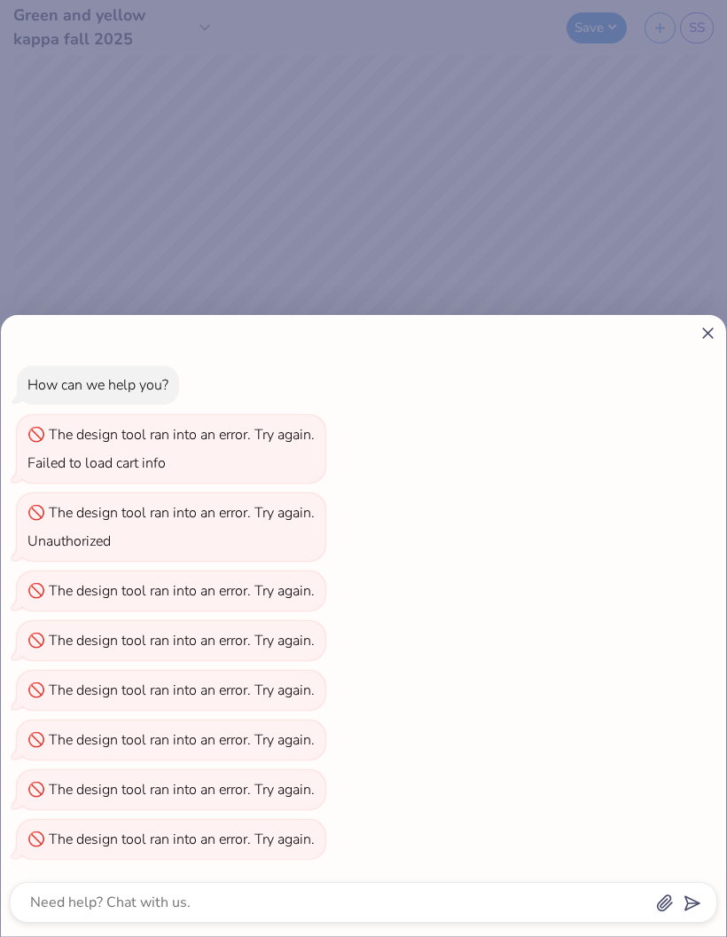
click at [708, 338] on icon at bounding box center [708, 333] width 19 height 19
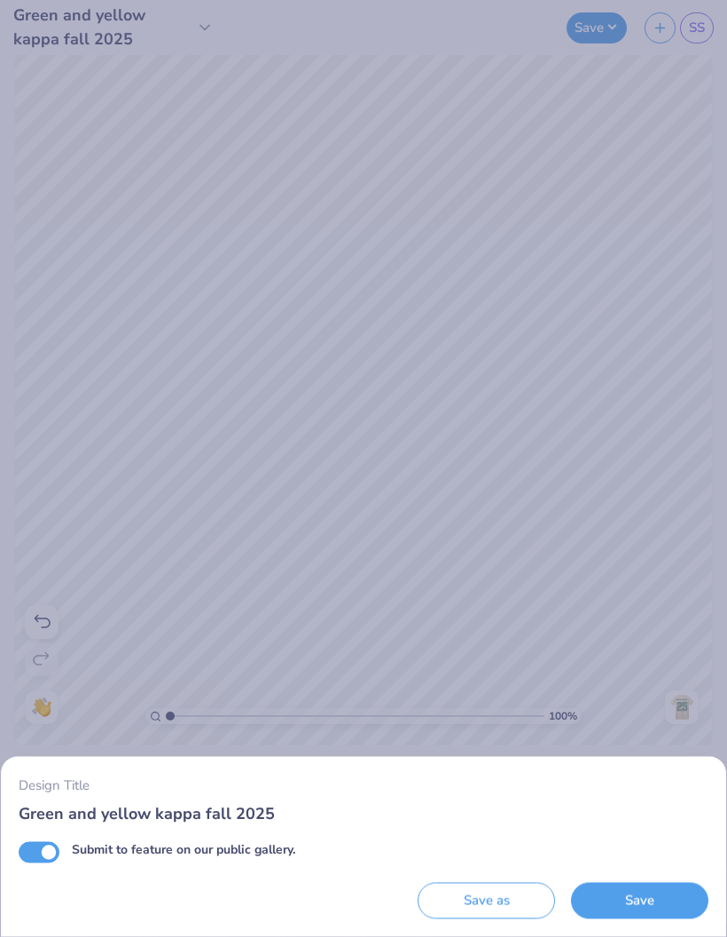
click at [650, 895] on button "Save" at bounding box center [640, 901] width 138 height 36
click at [463, 895] on div "Save as" at bounding box center [487, 901] width 138 height 36
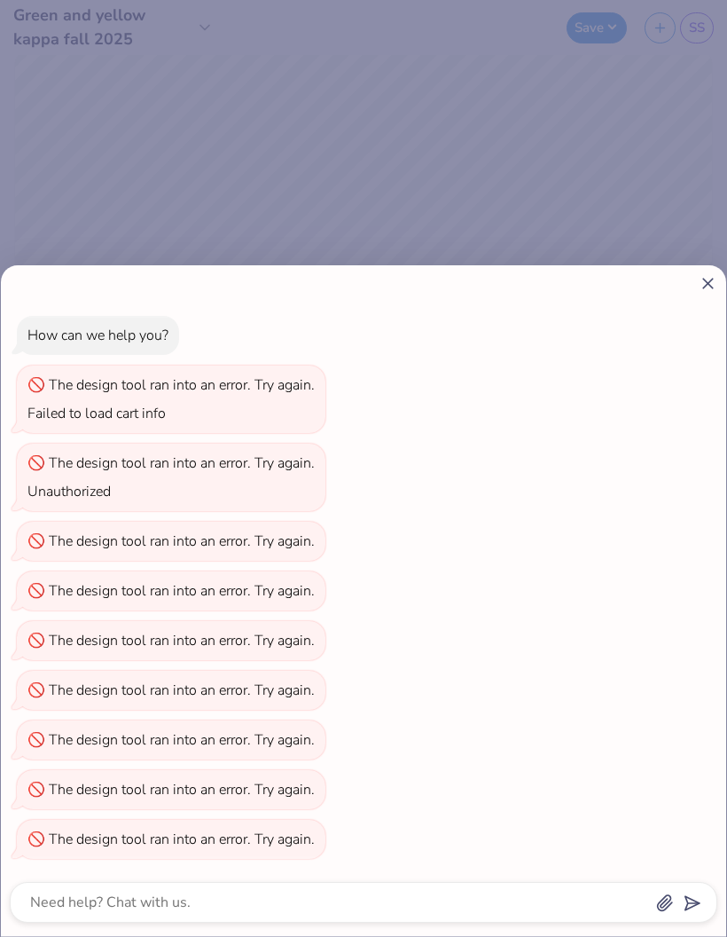
click at [616, 650] on div "How can we help you? The design tool ran into an error. Try again. Failed to lo…" at bounding box center [364, 587] width 708 height 571
click at [705, 300] on div "How can we help you? The design tool ran into an error. Try again. Failed to lo…" at bounding box center [364, 600] width 726 height 671
click at [704, 300] on div "How can we help you? The design tool ran into an error. Try again. Failed to lo…" at bounding box center [364, 600] width 726 height 671
click at [700, 287] on icon at bounding box center [708, 283] width 19 height 19
type textarea "x"
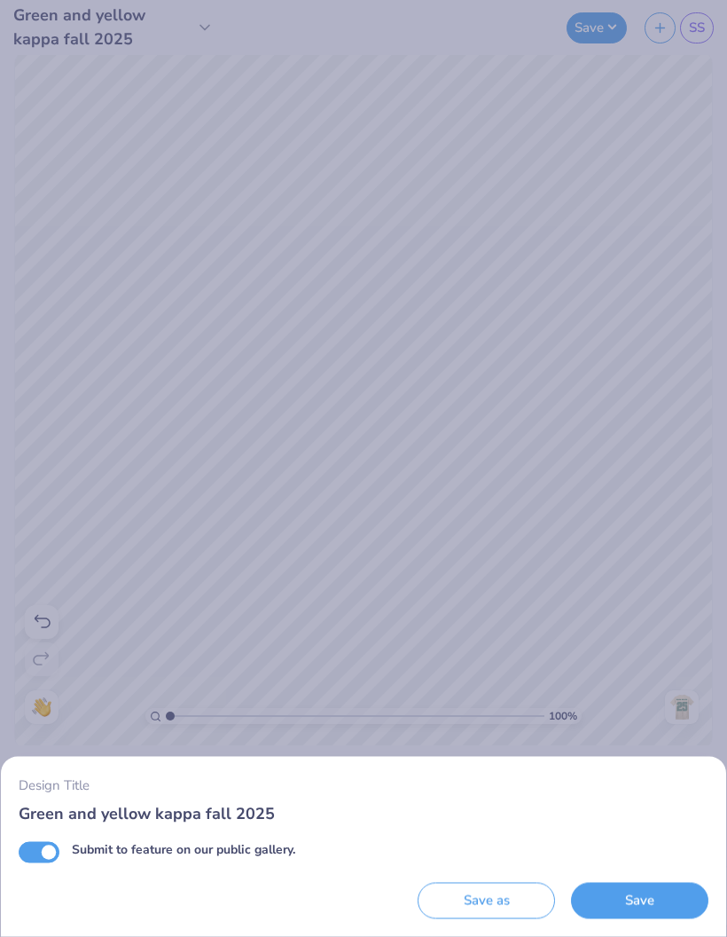
click at [700, 286] on div "Design Title Green and yellow kappa fall 2025 Submit to feature on our public g…" at bounding box center [363, 468] width 727 height 937
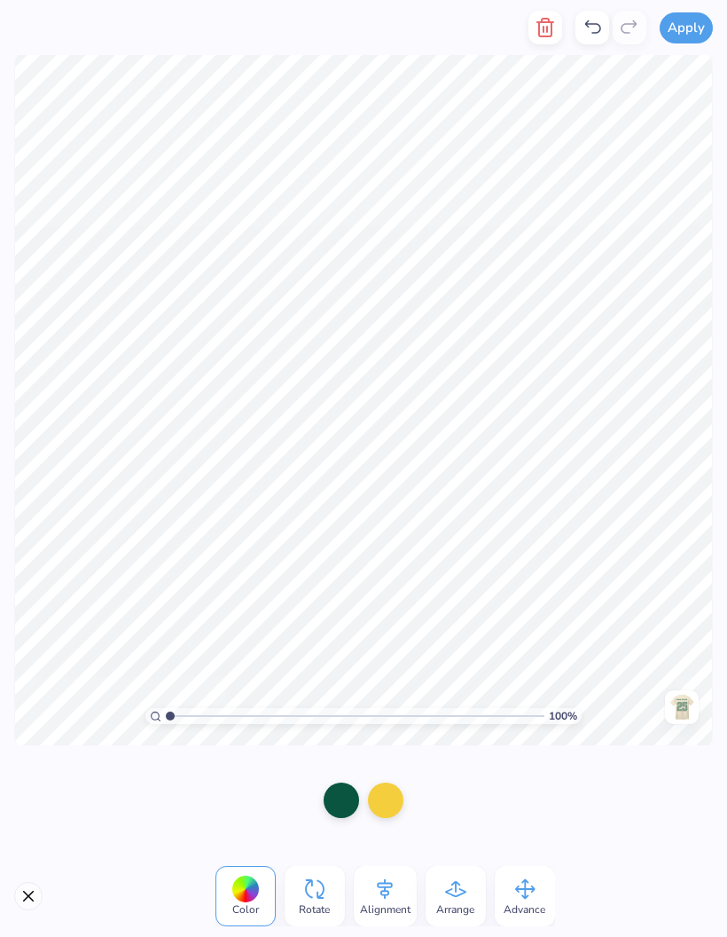
click at [552, 35] on icon "button" at bounding box center [545, 27] width 21 height 21
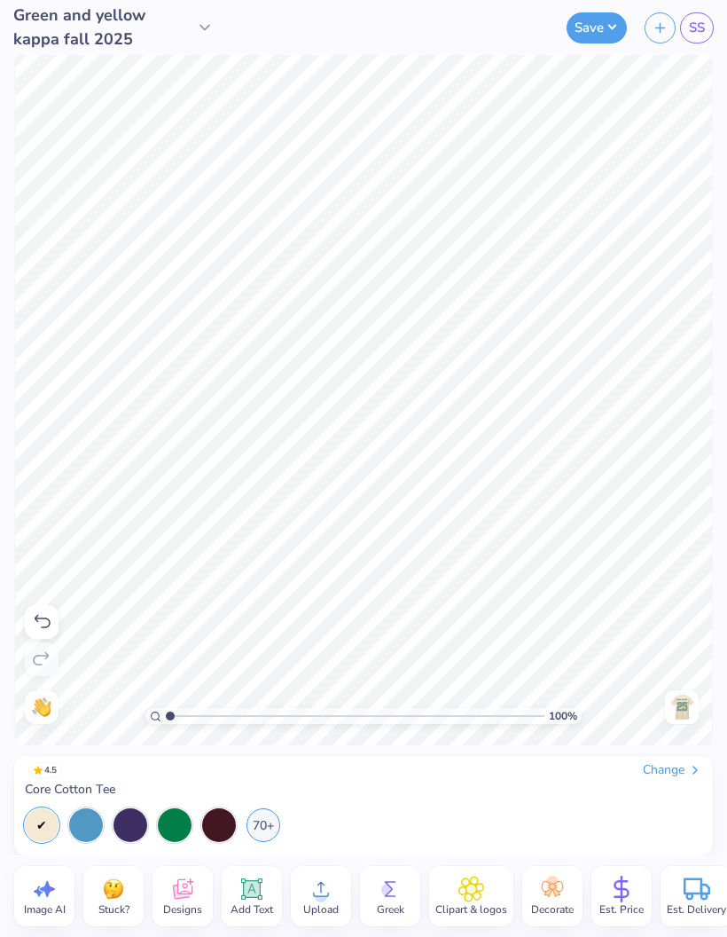
click at [332, 900] on icon at bounding box center [321, 889] width 27 height 27
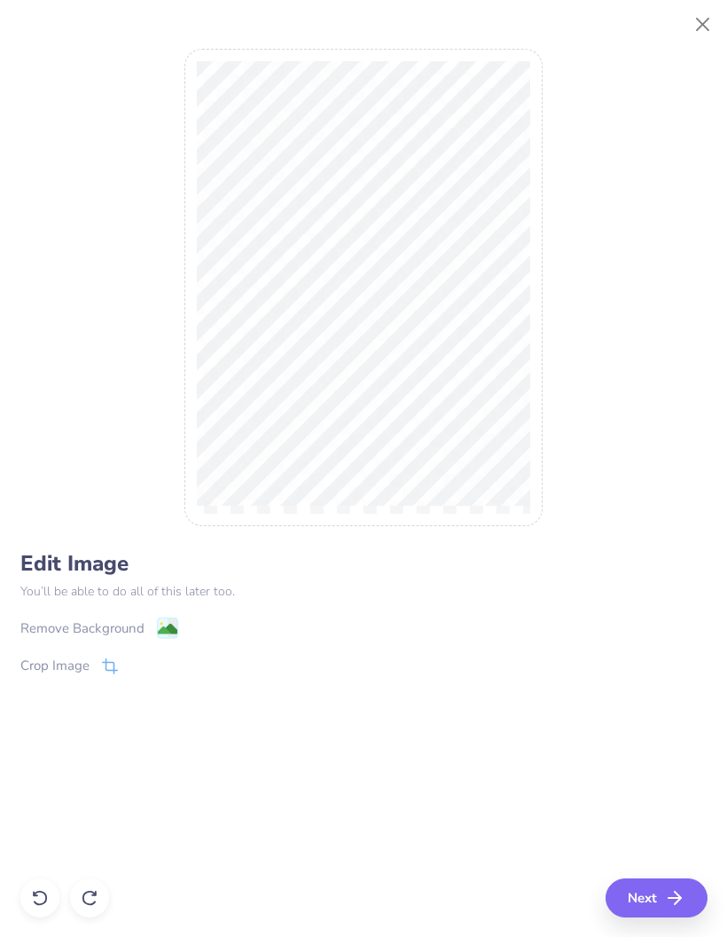
click at [108, 631] on div "Remove Background" at bounding box center [82, 628] width 124 height 20
click at [664, 895] on button "Next" at bounding box center [657, 897] width 102 height 39
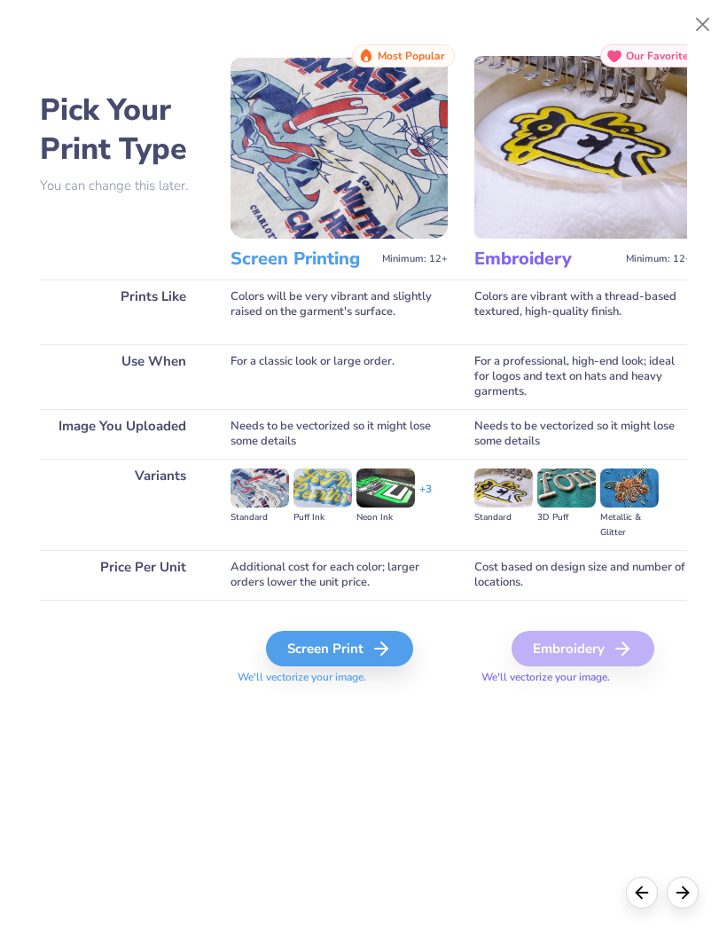
click at [364, 664] on div "Screen Print" at bounding box center [339, 648] width 147 height 35
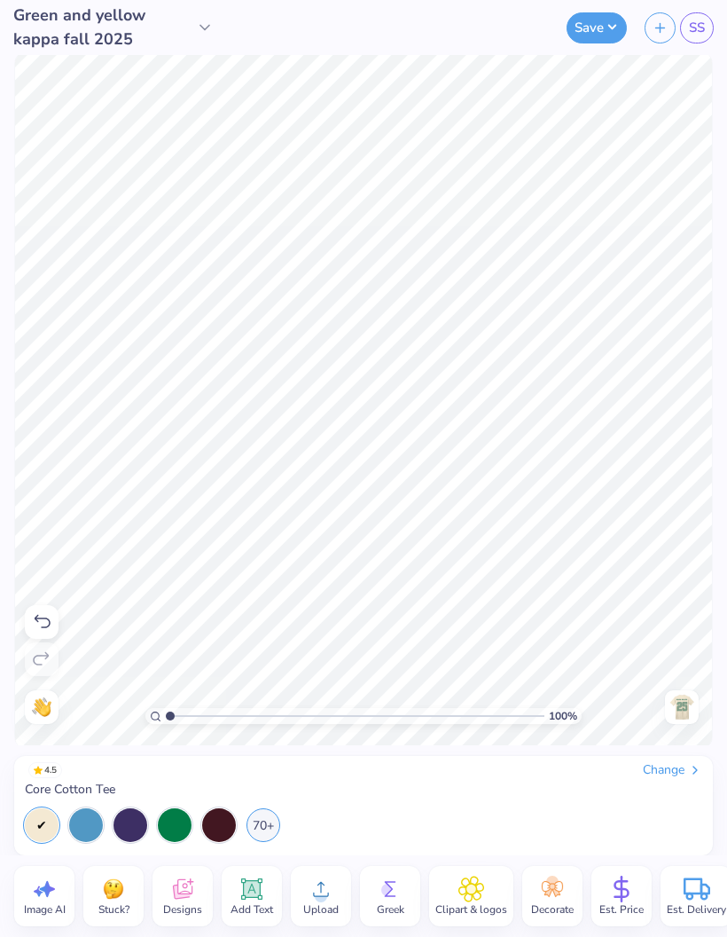
click at [688, 721] on div at bounding box center [682, 707] width 34 height 34
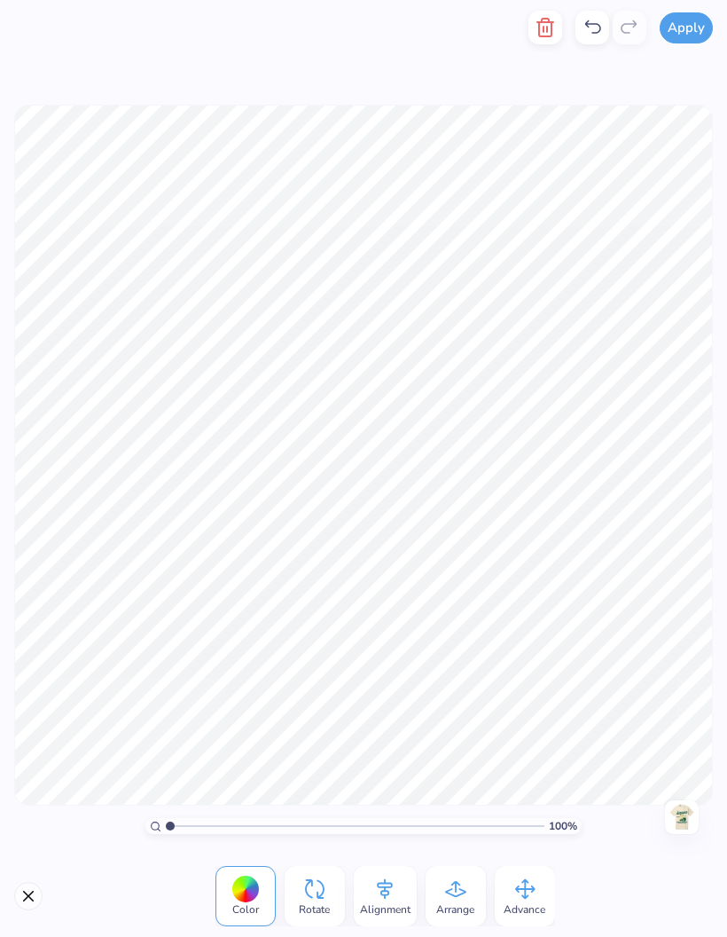
click at [368, 818] on input "range" at bounding box center [355, 826] width 379 height 16
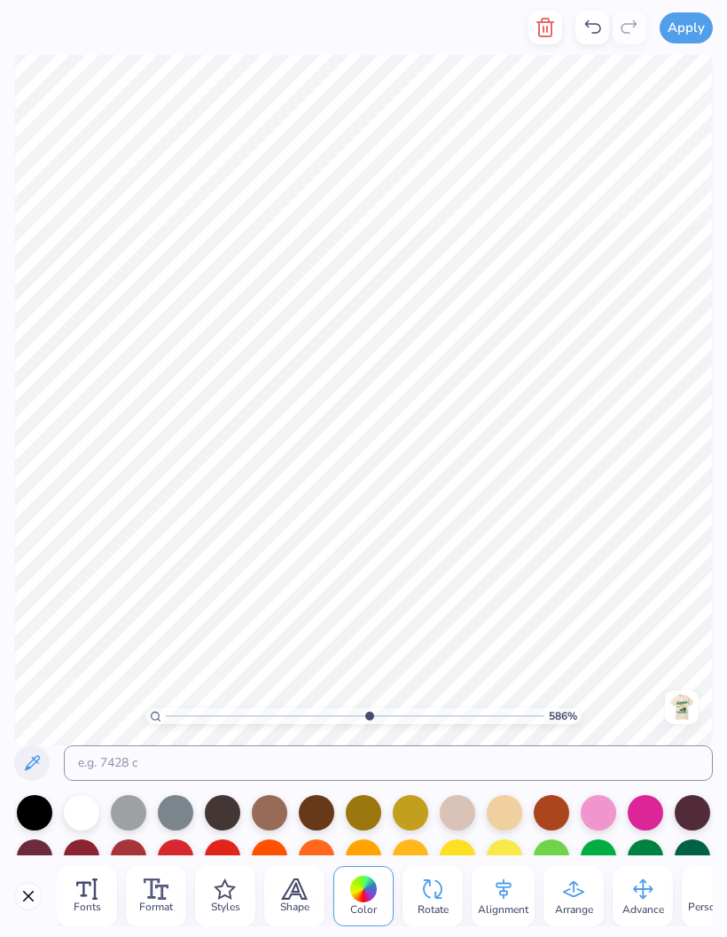
click at [305, 716] on input "range" at bounding box center [355, 716] width 379 height 16
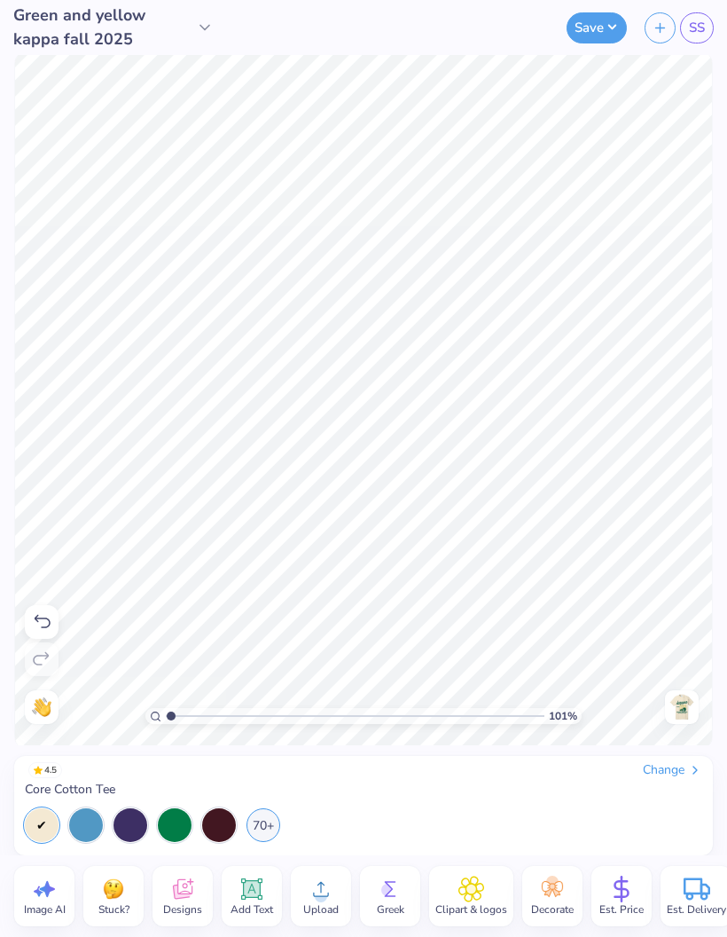
type input "1"
click at [687, 723] on div at bounding box center [682, 707] width 34 height 34
click at [702, 700] on div "Back" at bounding box center [682, 707] width 41 height 34
click at [684, 721] on div at bounding box center [682, 707] width 34 height 34
click at [695, 712] on img at bounding box center [682, 707] width 28 height 28
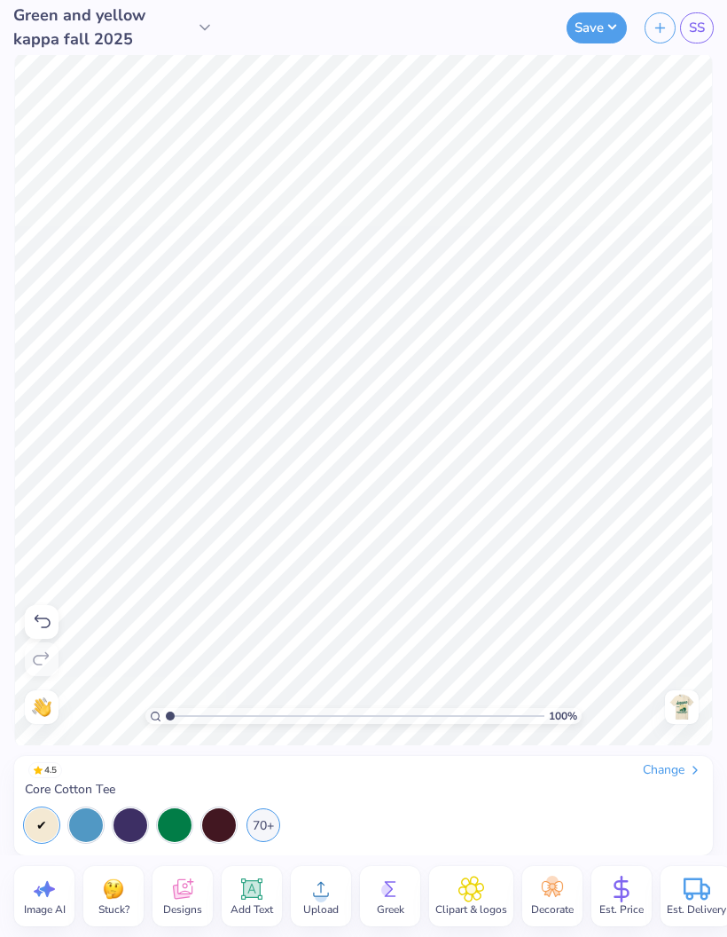
click at [681, 702] on img at bounding box center [682, 707] width 28 height 28
click at [596, 40] on button "Save" at bounding box center [597, 27] width 60 height 31
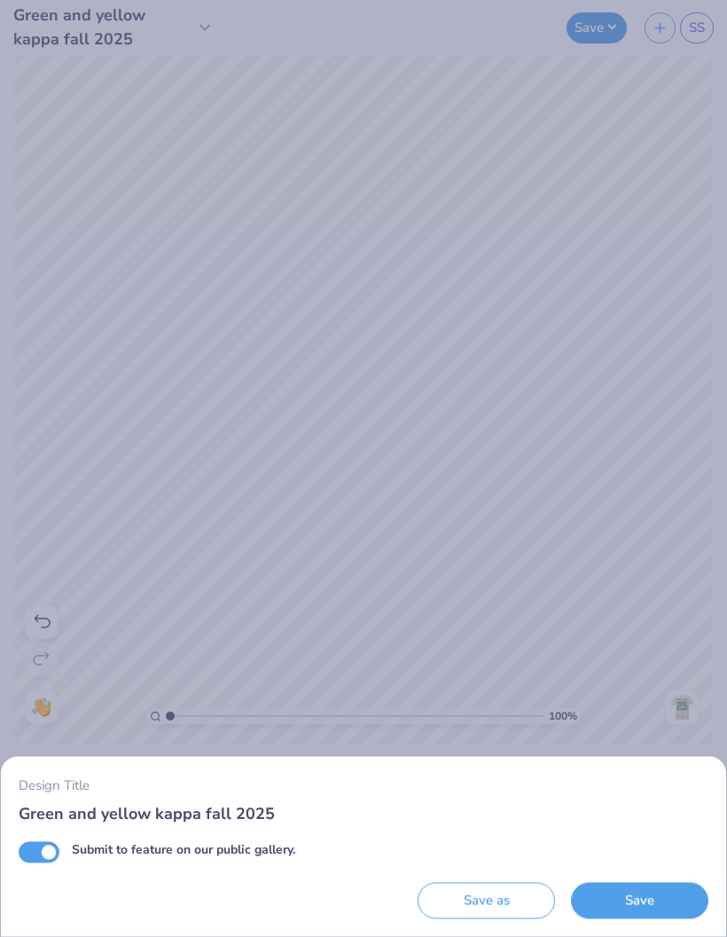
click at [602, 45] on div "Design Title Green and yellow kappa fall 2025 Submit to feature on our public g…" at bounding box center [363, 468] width 727 height 937
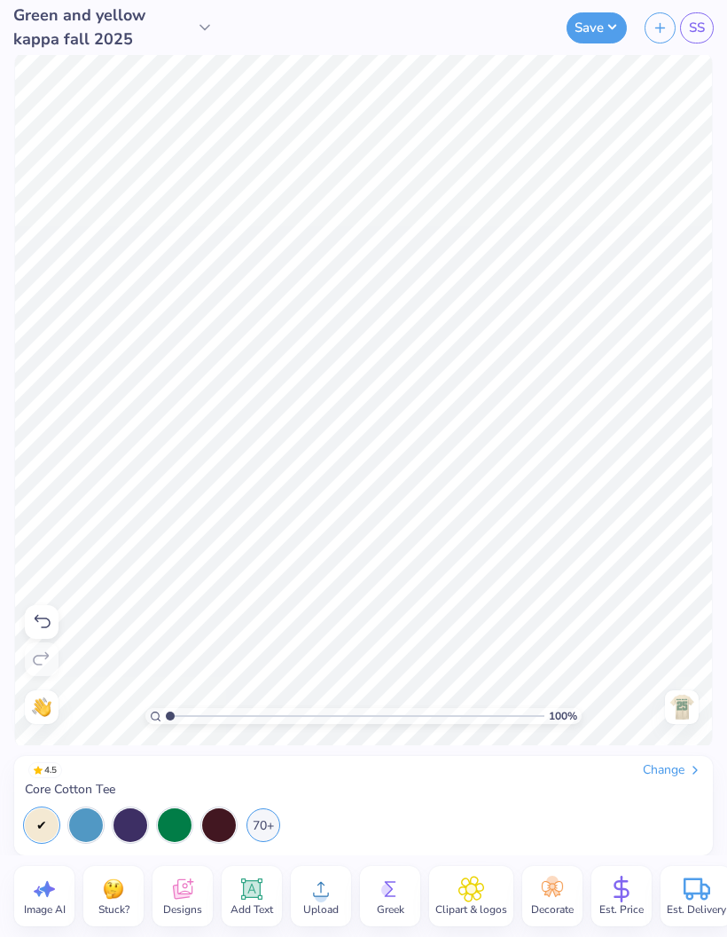
click at [609, 34] on button "Save" at bounding box center [597, 27] width 60 height 31
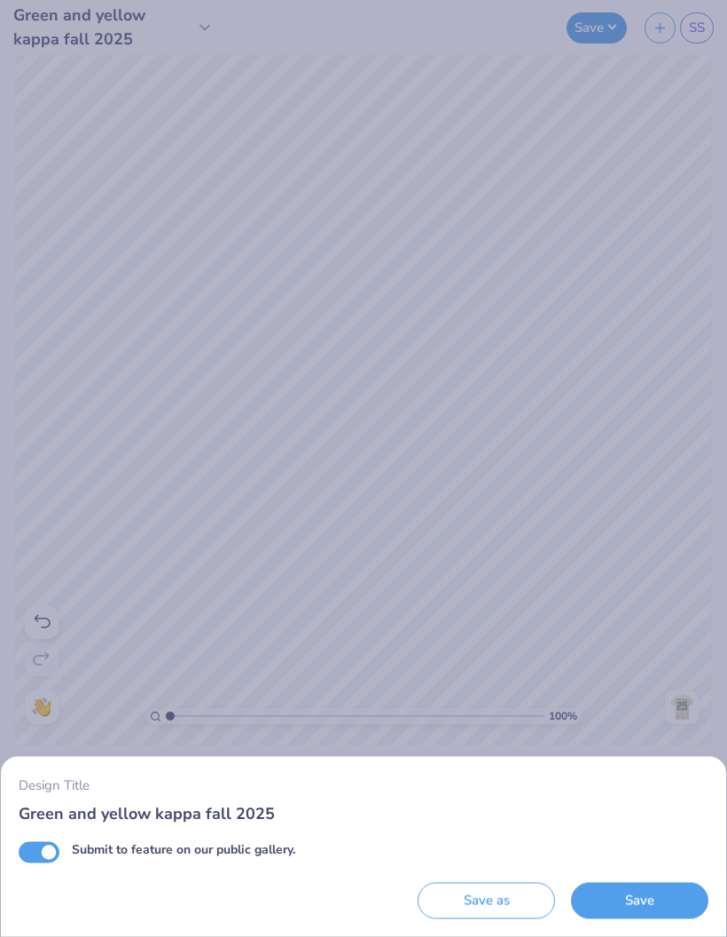
click at [665, 903] on button "Save" at bounding box center [640, 901] width 138 height 36
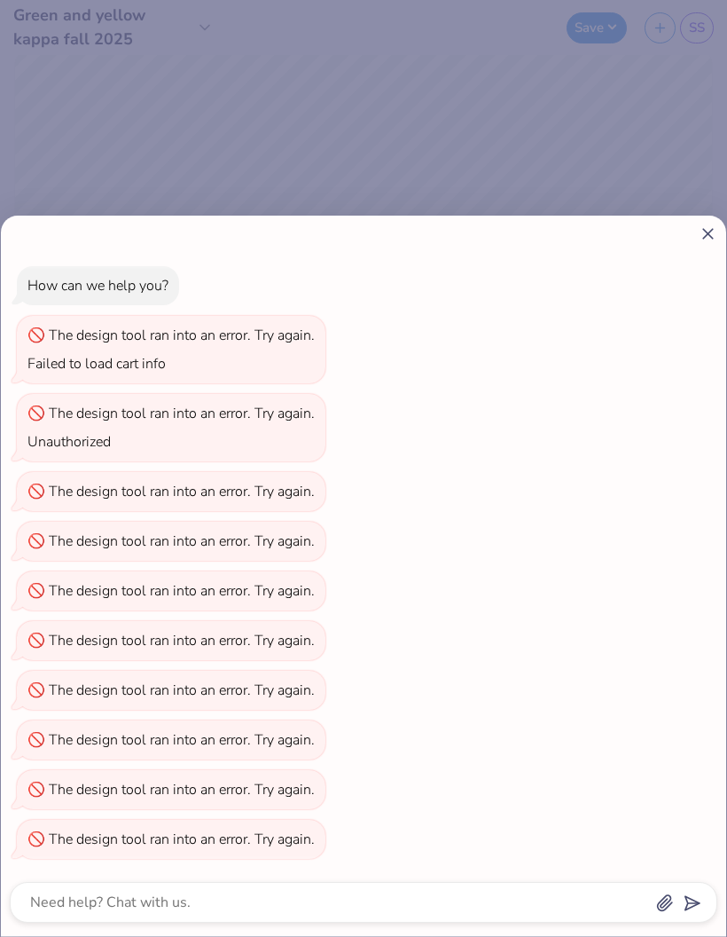
click at [696, 240] on div at bounding box center [364, 233] width 708 height 19
click at [711, 236] on line at bounding box center [709, 234] width 10 height 10
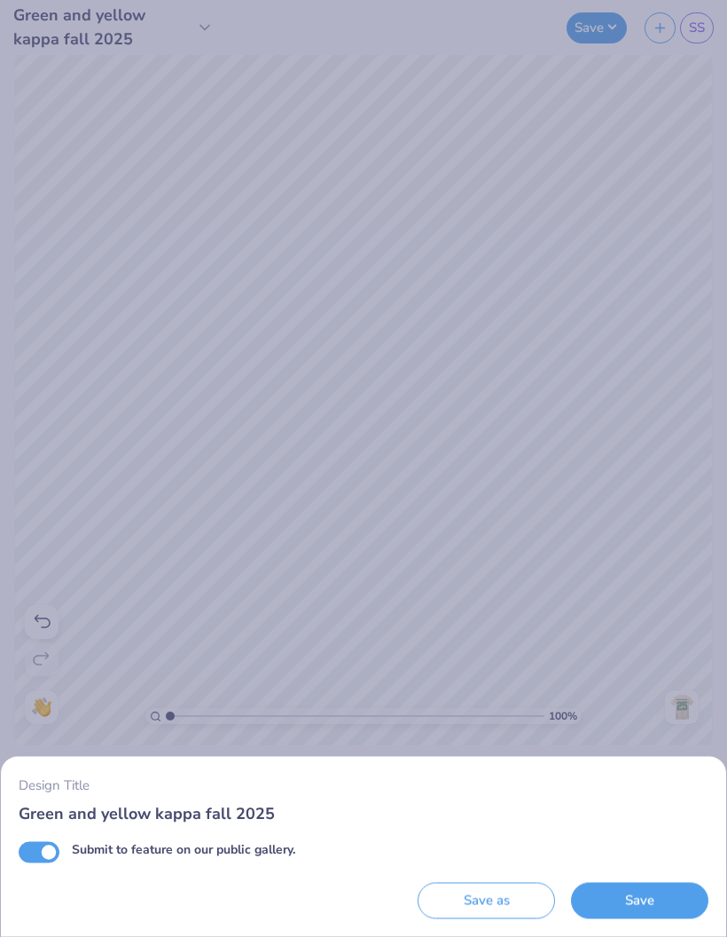
click at [710, 235] on div "Design Title Green and yellow kappa fall 2025 Submit to feature on our public g…" at bounding box center [363, 468] width 727 height 937
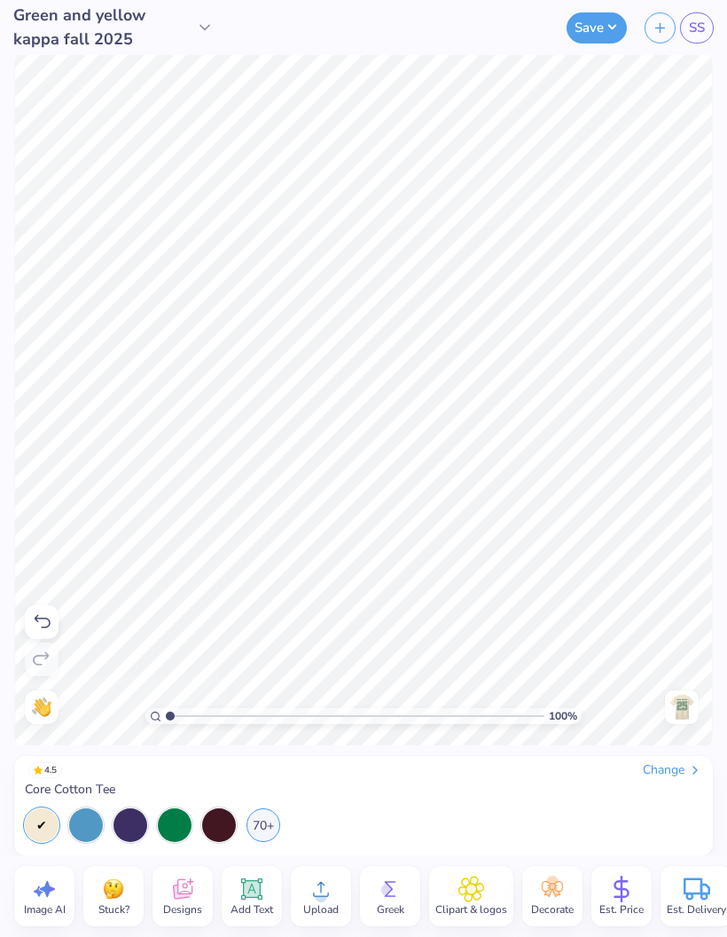
click at [688, 705] on img at bounding box center [682, 707] width 28 height 28
click at [686, 705] on img at bounding box center [682, 707] width 28 height 28
click at [603, 22] on button "Save" at bounding box center [597, 27] width 60 height 31
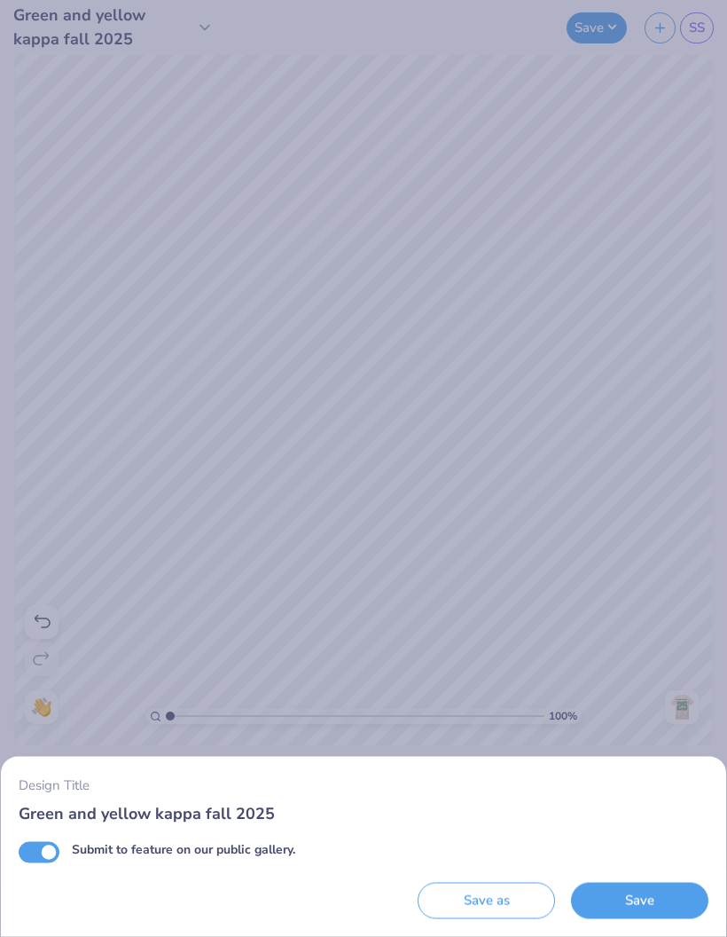
click at [662, 907] on button "Save" at bounding box center [640, 901] width 138 height 36
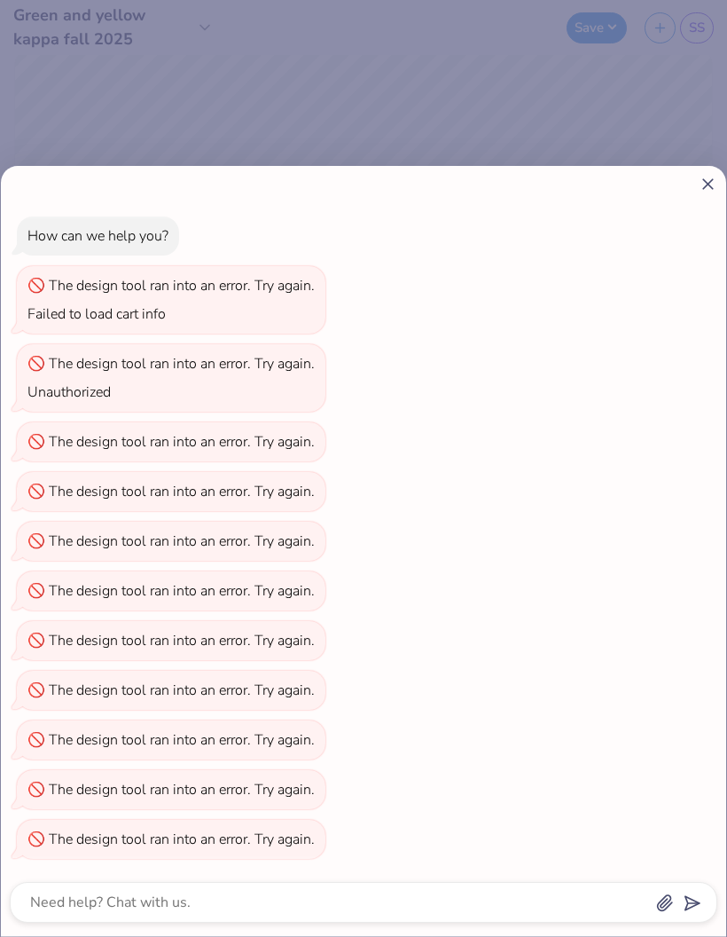
click at [705, 176] on icon at bounding box center [708, 184] width 19 height 19
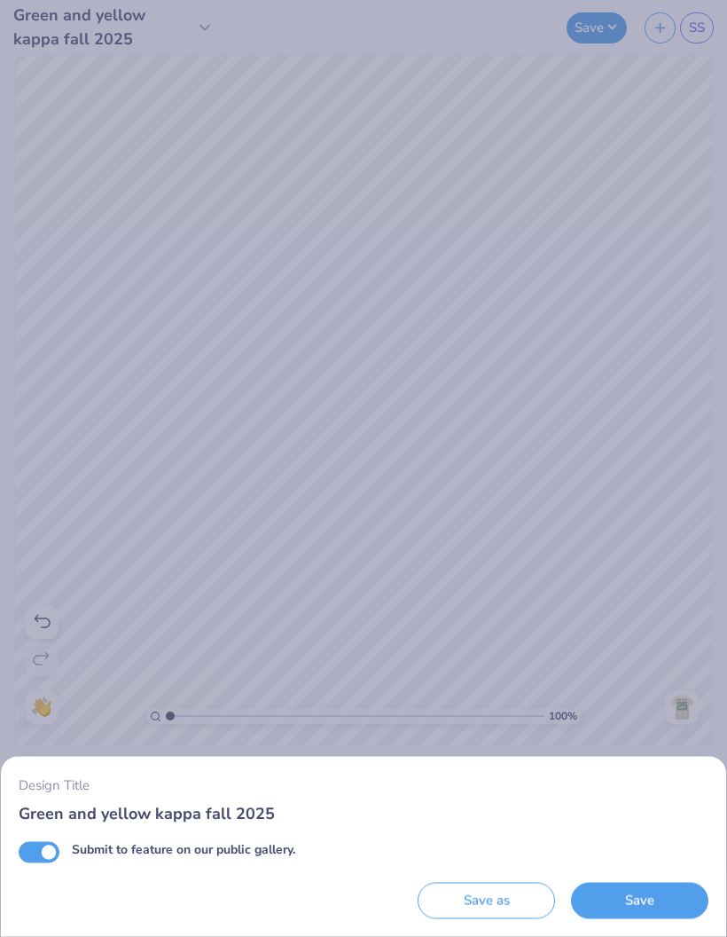
click at [515, 907] on button "Save as" at bounding box center [487, 901] width 138 height 36
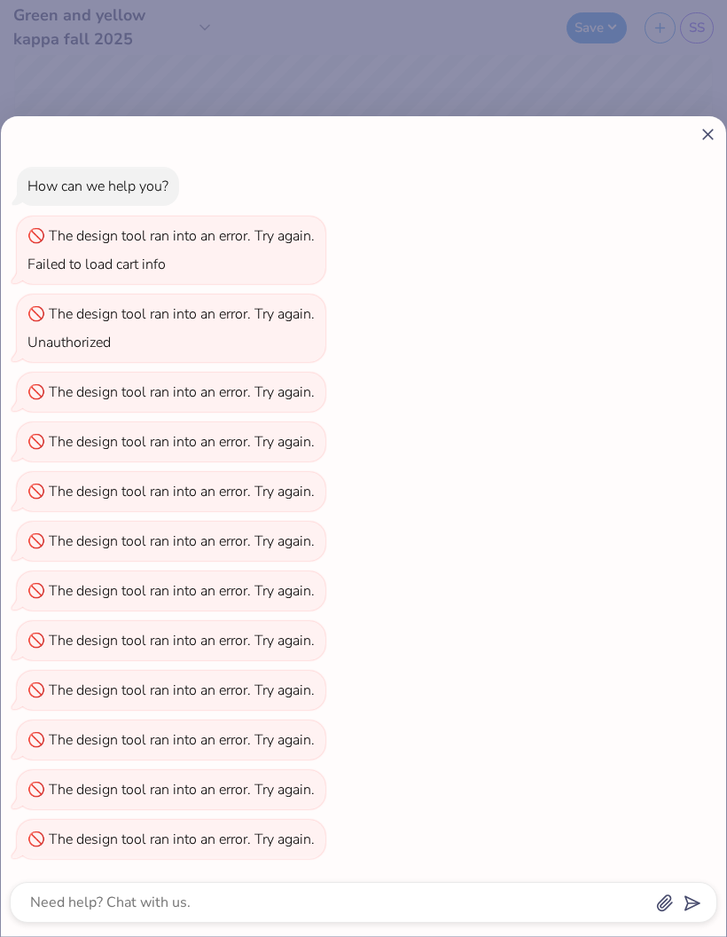
click at [703, 147] on div "How can we help you? The design tool ran into an error. Try again. Failed to lo…" at bounding box center [364, 526] width 726 height 820
click at [696, 153] on div "How can we help you? The design tool ran into an error. Try again. Failed to lo…" at bounding box center [364, 513] width 708 height 720
click at [715, 132] on icon at bounding box center [708, 134] width 19 height 19
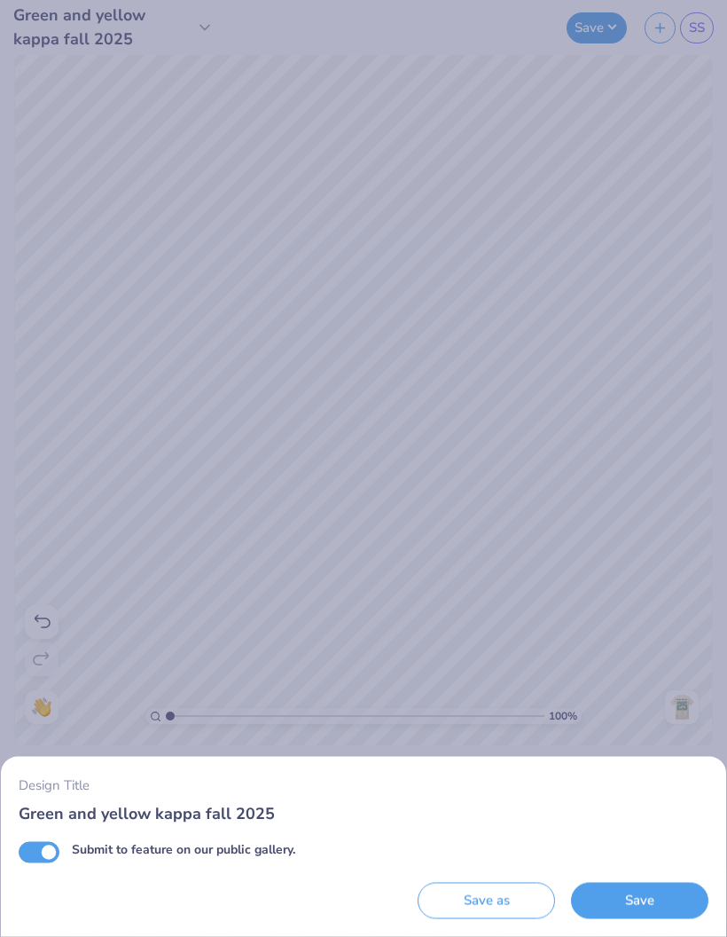
click at [717, 135] on div "Design Title Green and yellow kappa fall 2025 Submit to feature on our public g…" at bounding box center [363, 468] width 727 height 937
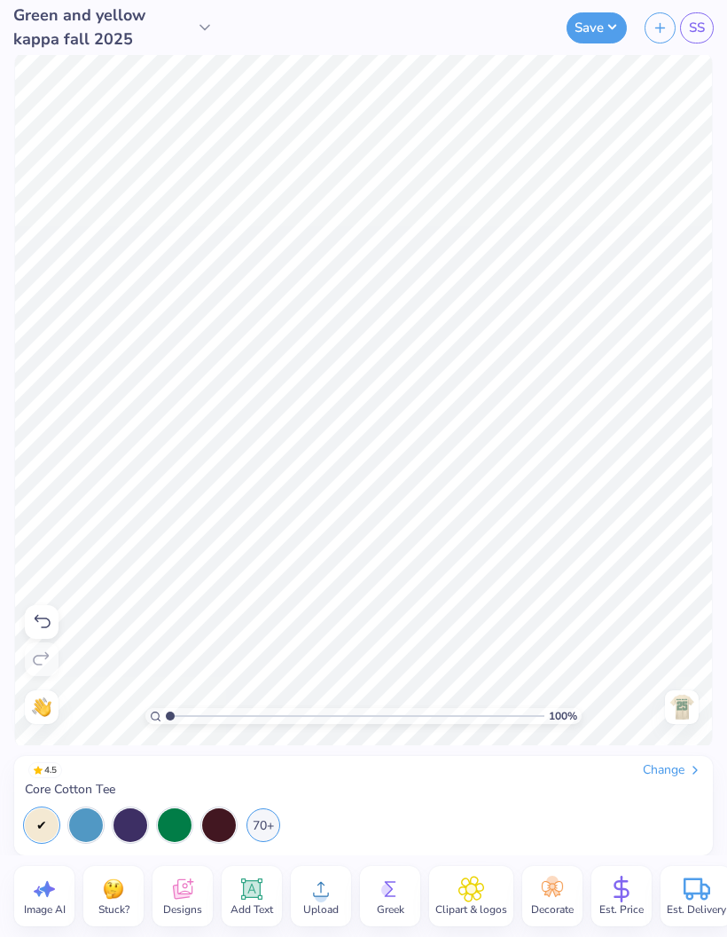
click at [593, 36] on button "Save" at bounding box center [597, 27] width 60 height 31
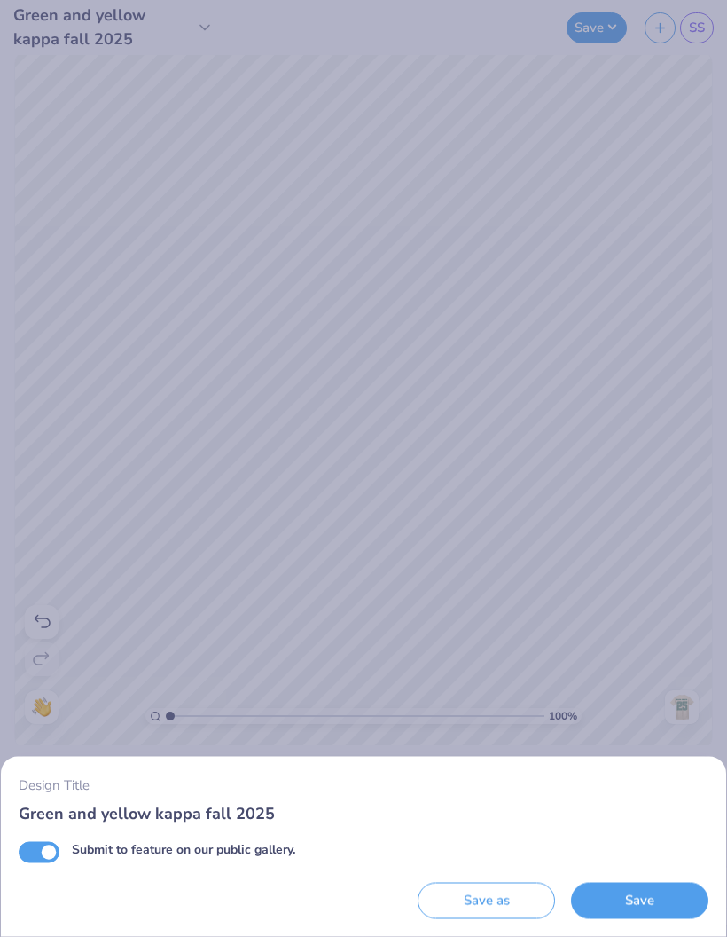
click at [514, 900] on button "Save as" at bounding box center [487, 901] width 138 height 36
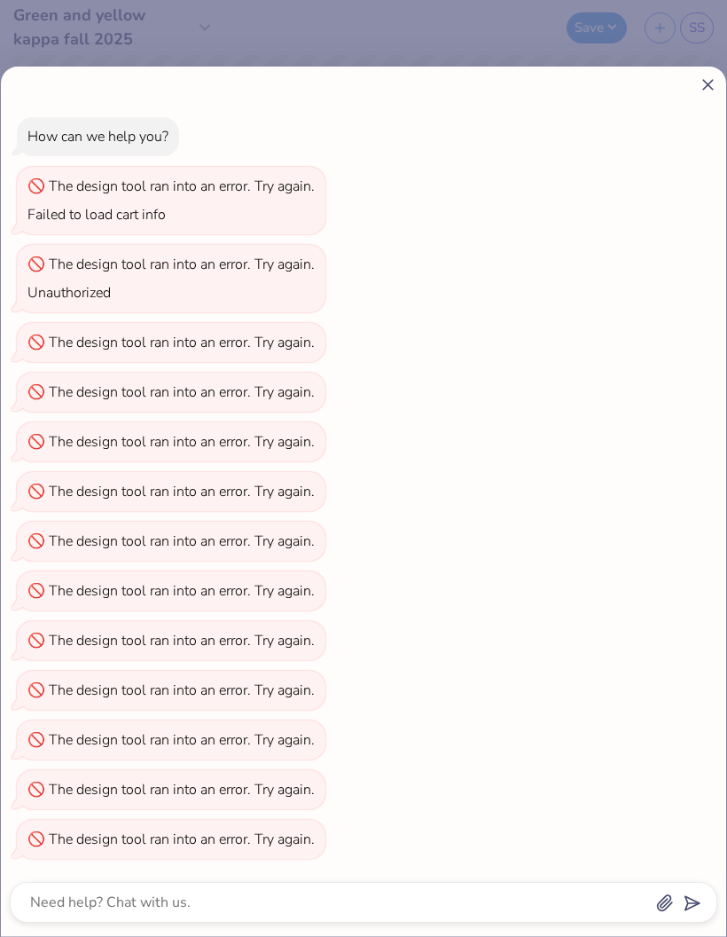
click at [717, 69] on div "How can we help you? The design tool ran into an error. Try again. Failed to lo…" at bounding box center [364, 501] width 726 height 869
click at [716, 69] on div "How can we help you? The design tool ran into an error. Try again. Failed to lo…" at bounding box center [364, 501] width 726 height 869
click at [700, 93] on icon at bounding box center [708, 84] width 19 height 19
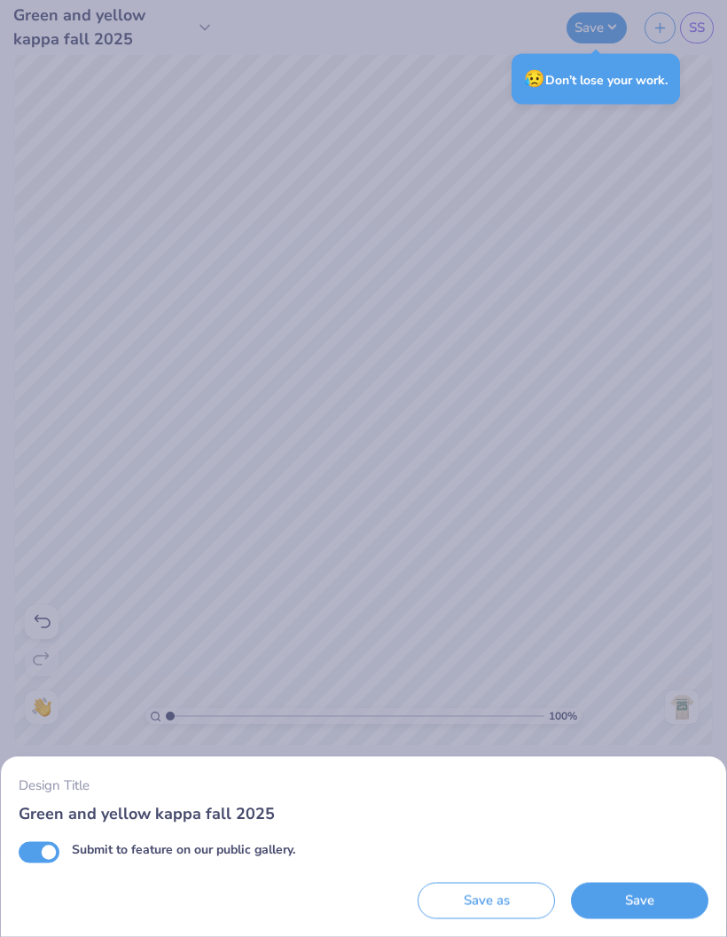
click at [656, 906] on button "Save" at bounding box center [640, 901] width 138 height 36
click at [597, 898] on div "Saving..." at bounding box center [640, 901] width 138 height 36
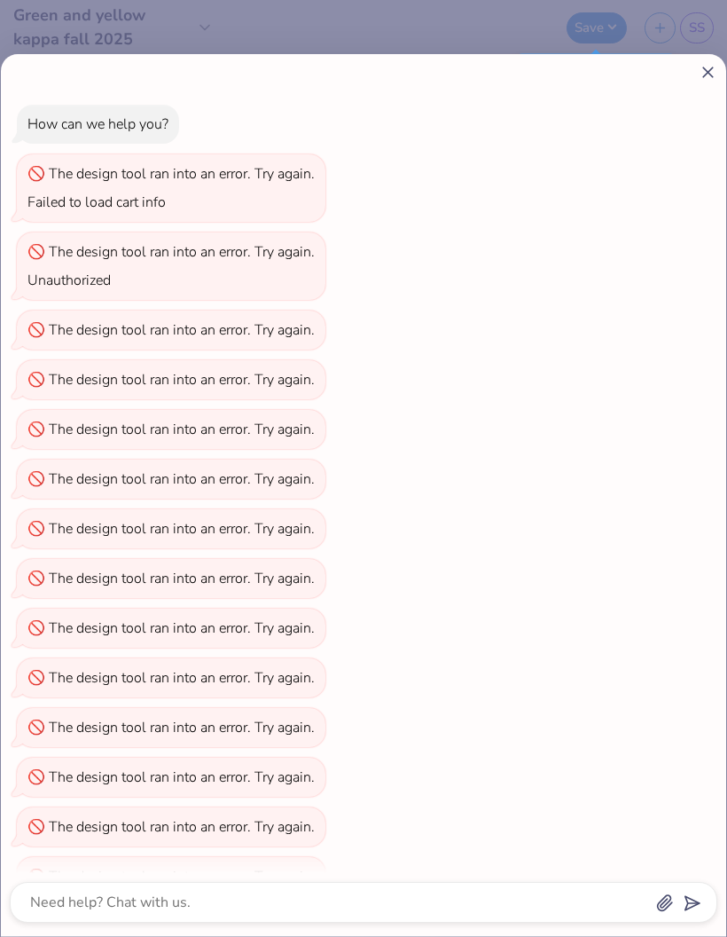
scroll to position [37, 0]
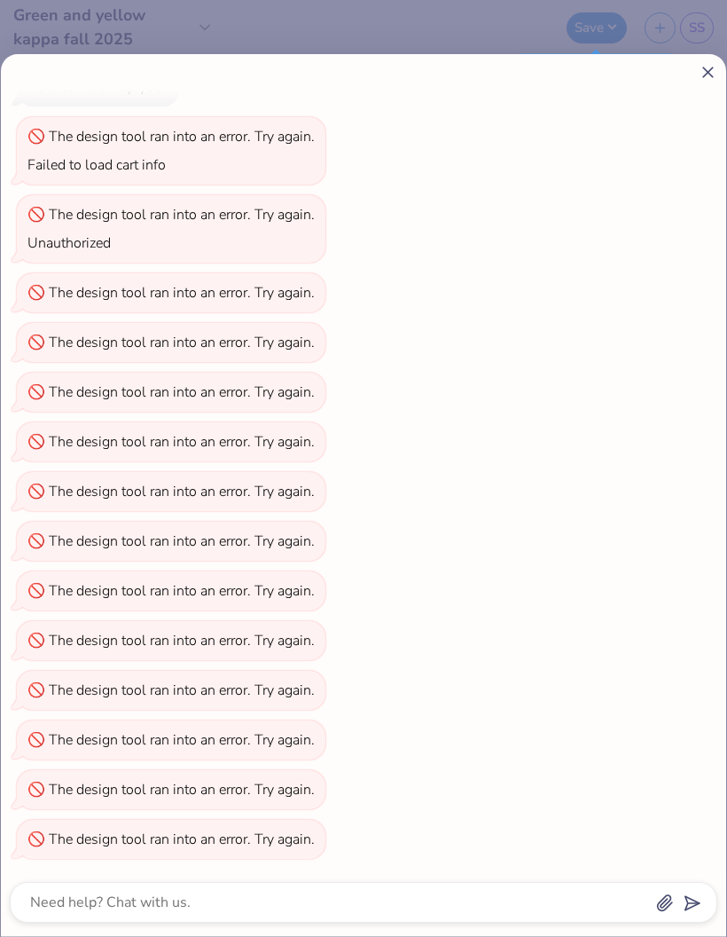
click at [716, 74] on icon at bounding box center [708, 72] width 19 height 19
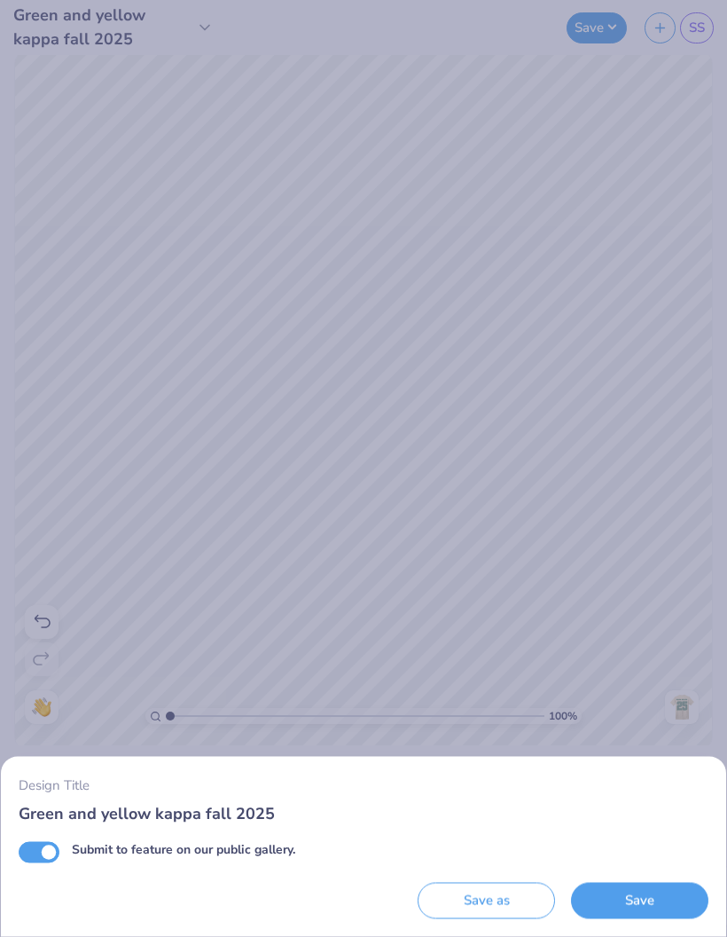
click at [496, 917] on button "Save as" at bounding box center [487, 901] width 138 height 36
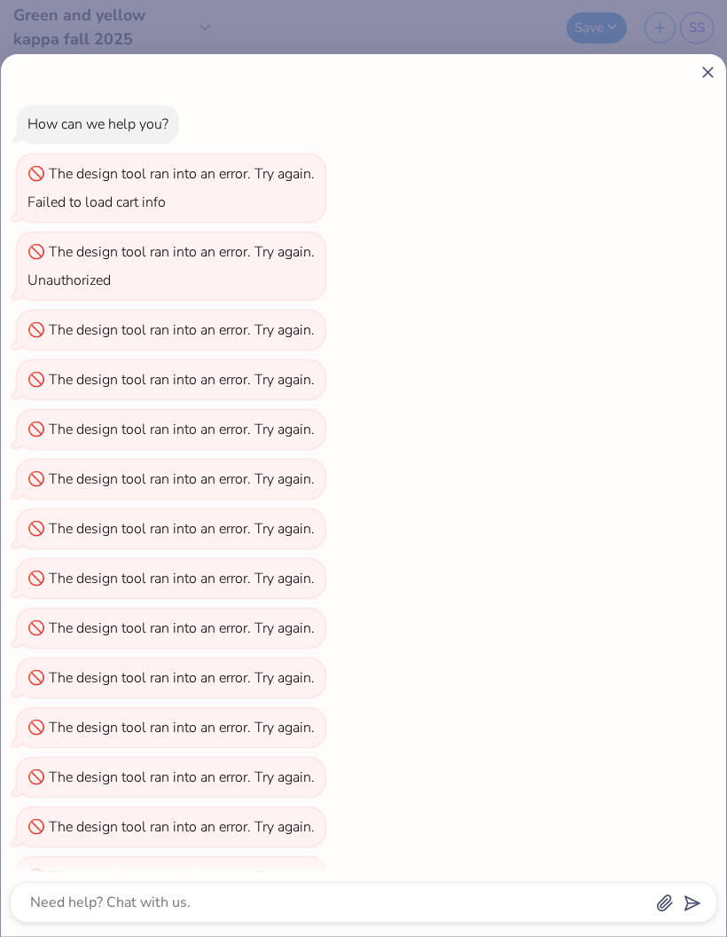
scroll to position [87, 0]
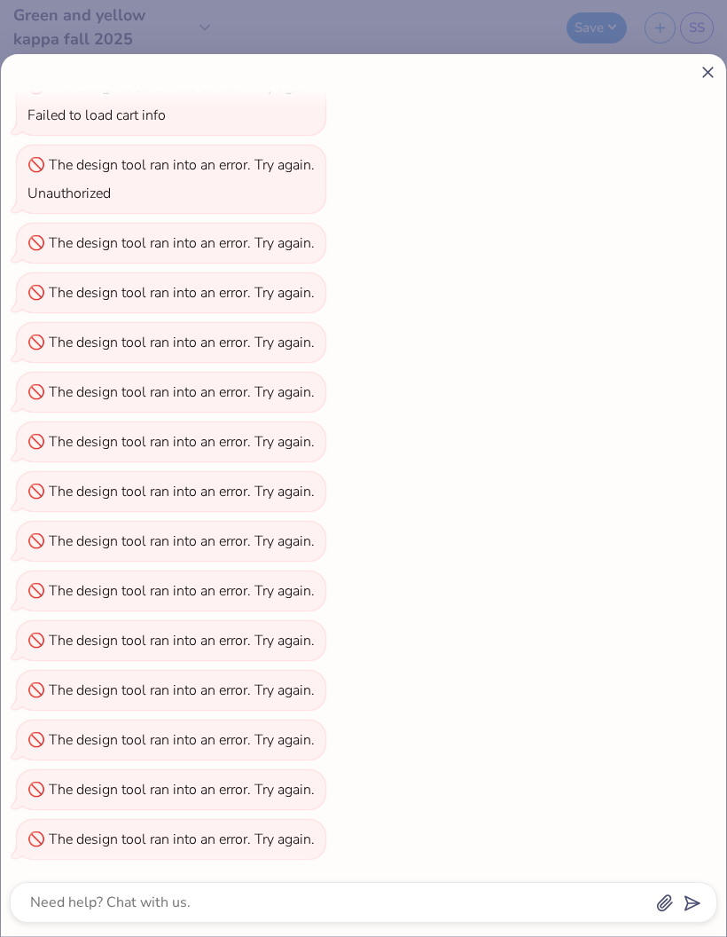
click at [715, 63] on icon at bounding box center [708, 72] width 19 height 19
type textarea "x"
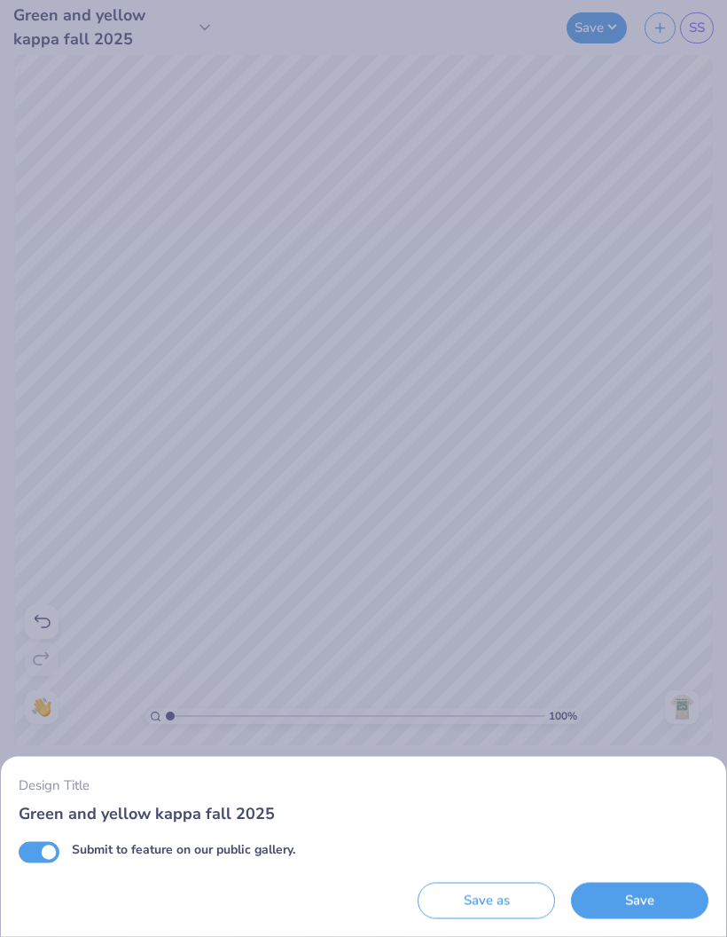
click at [707, 73] on div "Design Title Green and yellow kappa fall 2025 Submit to feature on our public g…" at bounding box center [363, 468] width 727 height 937
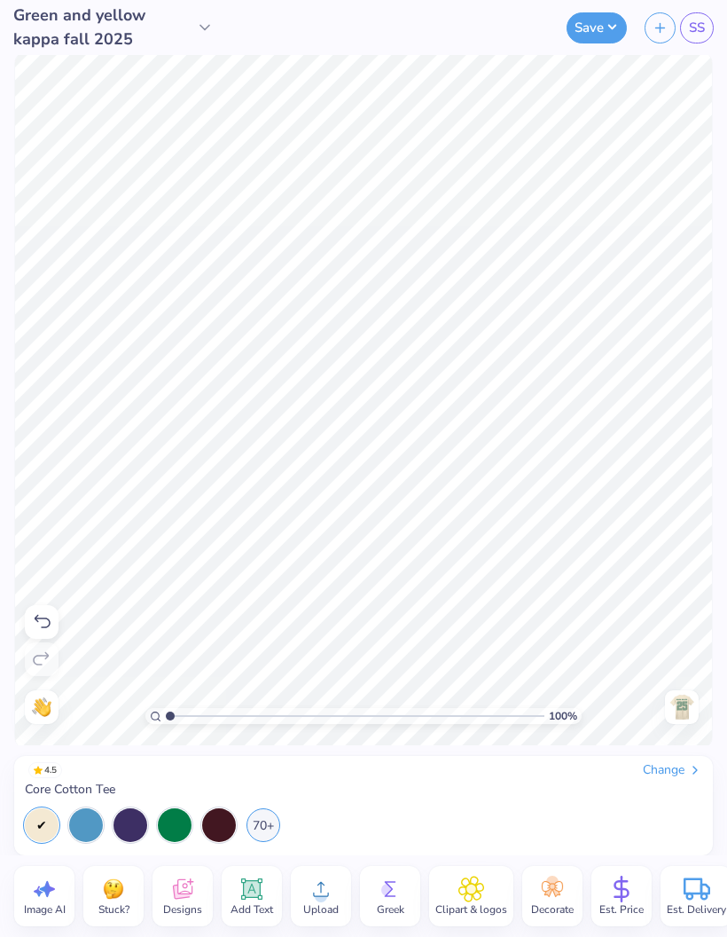
click at [681, 704] on img at bounding box center [682, 707] width 28 height 28
click at [695, 719] on img at bounding box center [682, 707] width 28 height 28
